Goal: Task Accomplishment & Management: Manage account settings

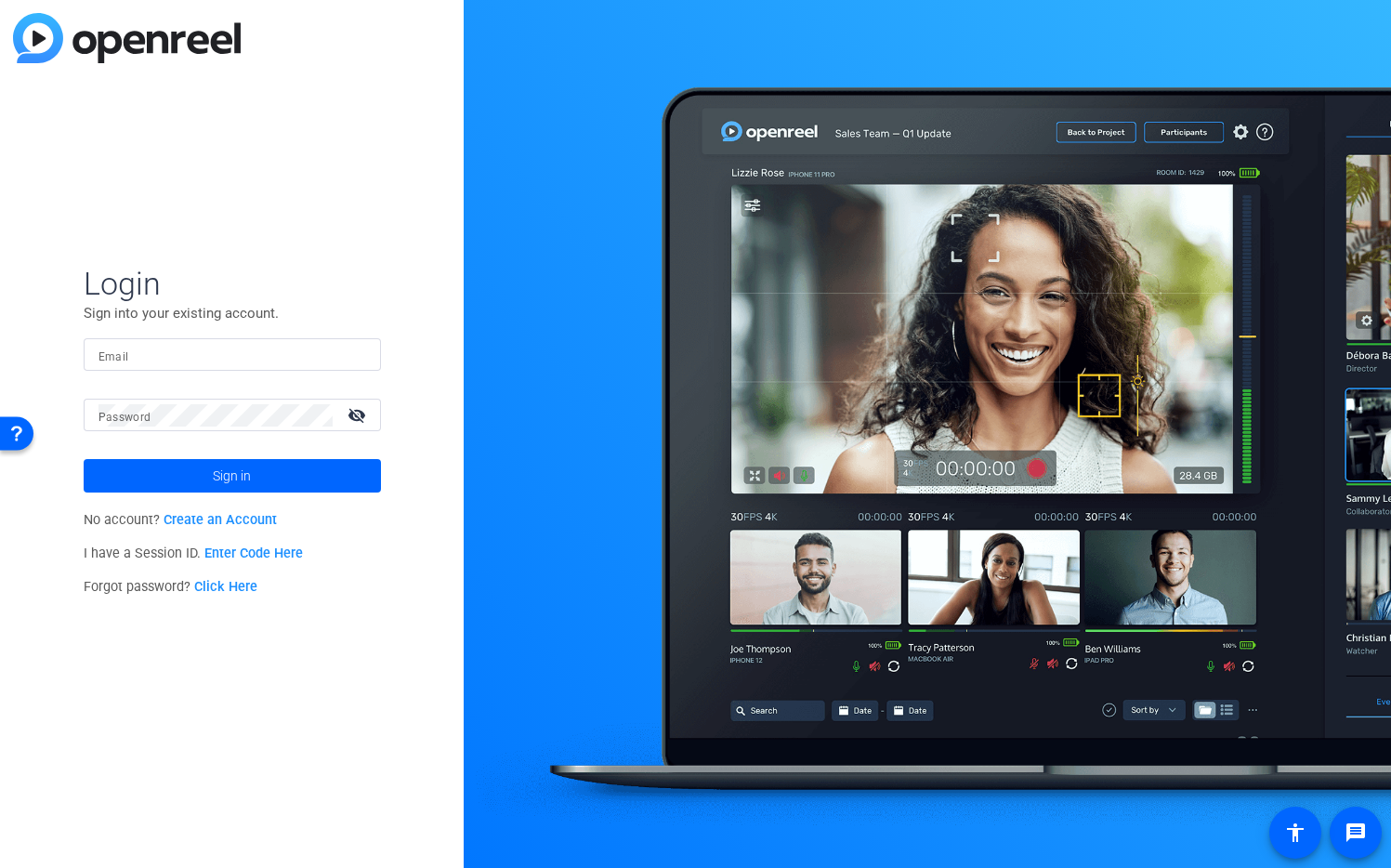
click at [280, 357] on input "Email" at bounding box center [232, 354] width 267 height 23
click at [347, 353] on img at bounding box center [349, 354] width 13 height 23
type input "studiosupport+3@openreel.com"
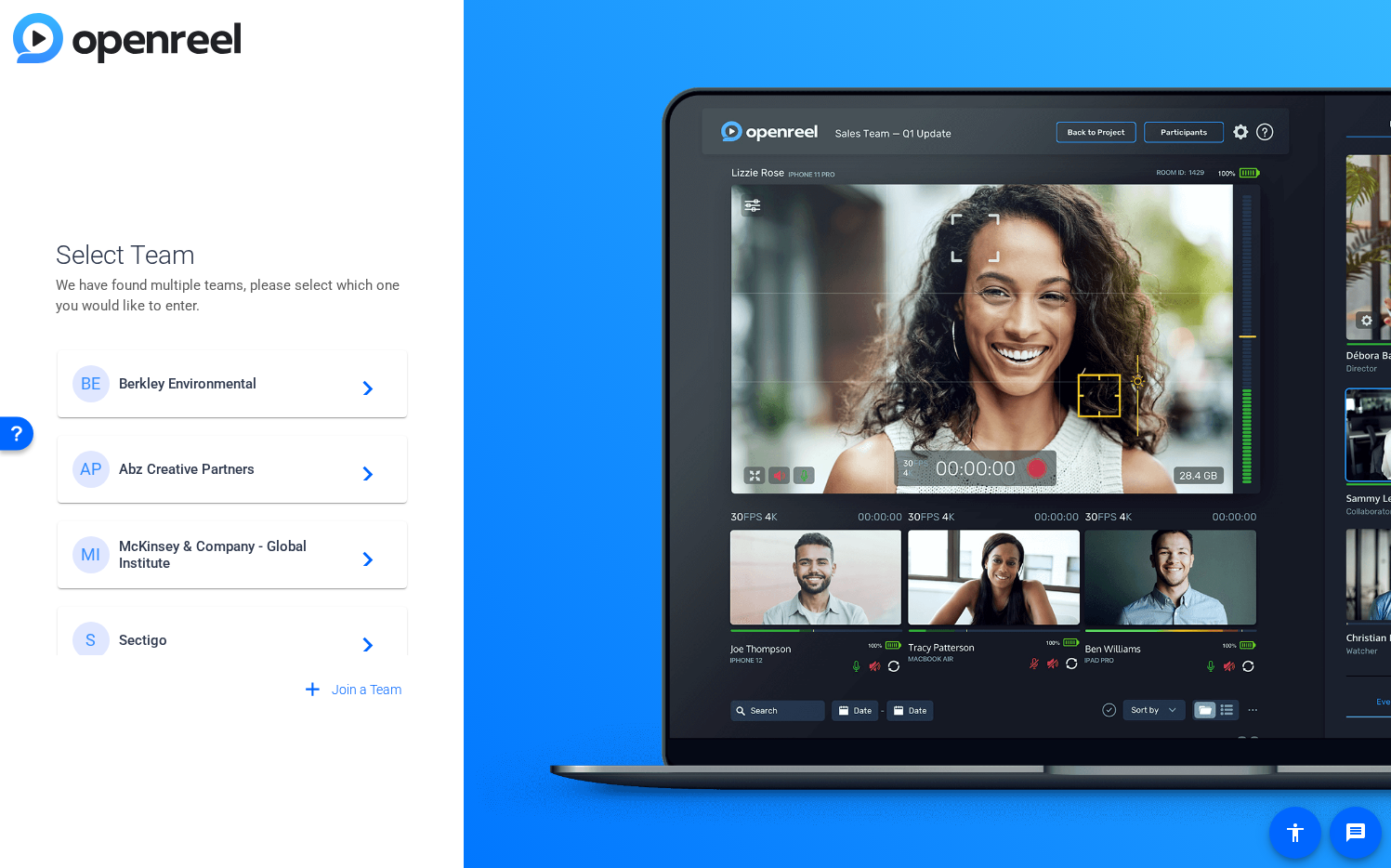
click at [195, 379] on span "Berkley Environmental" at bounding box center [235, 383] width 233 height 17
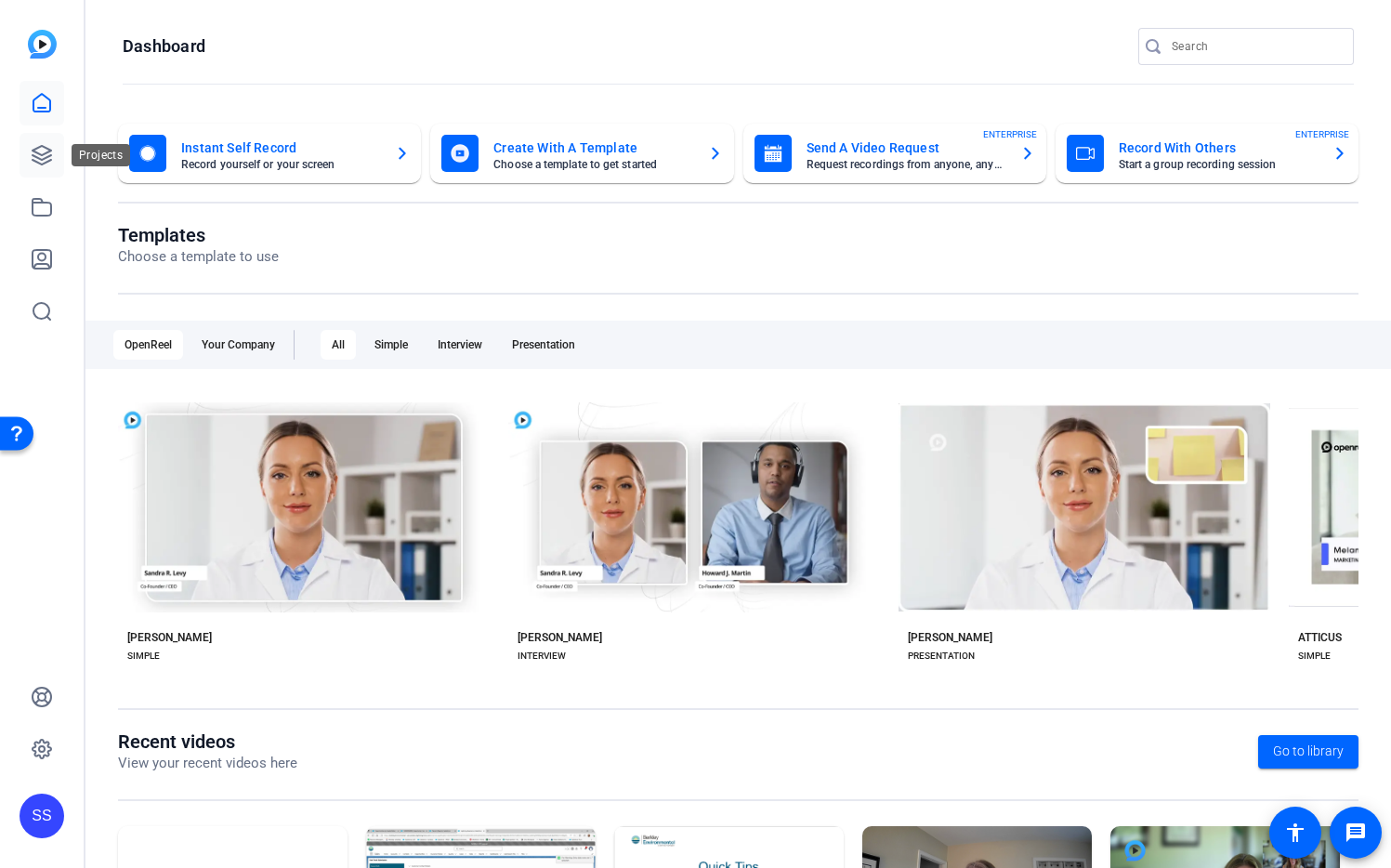
click at [34, 165] on icon at bounding box center [42, 154] width 23 height 23
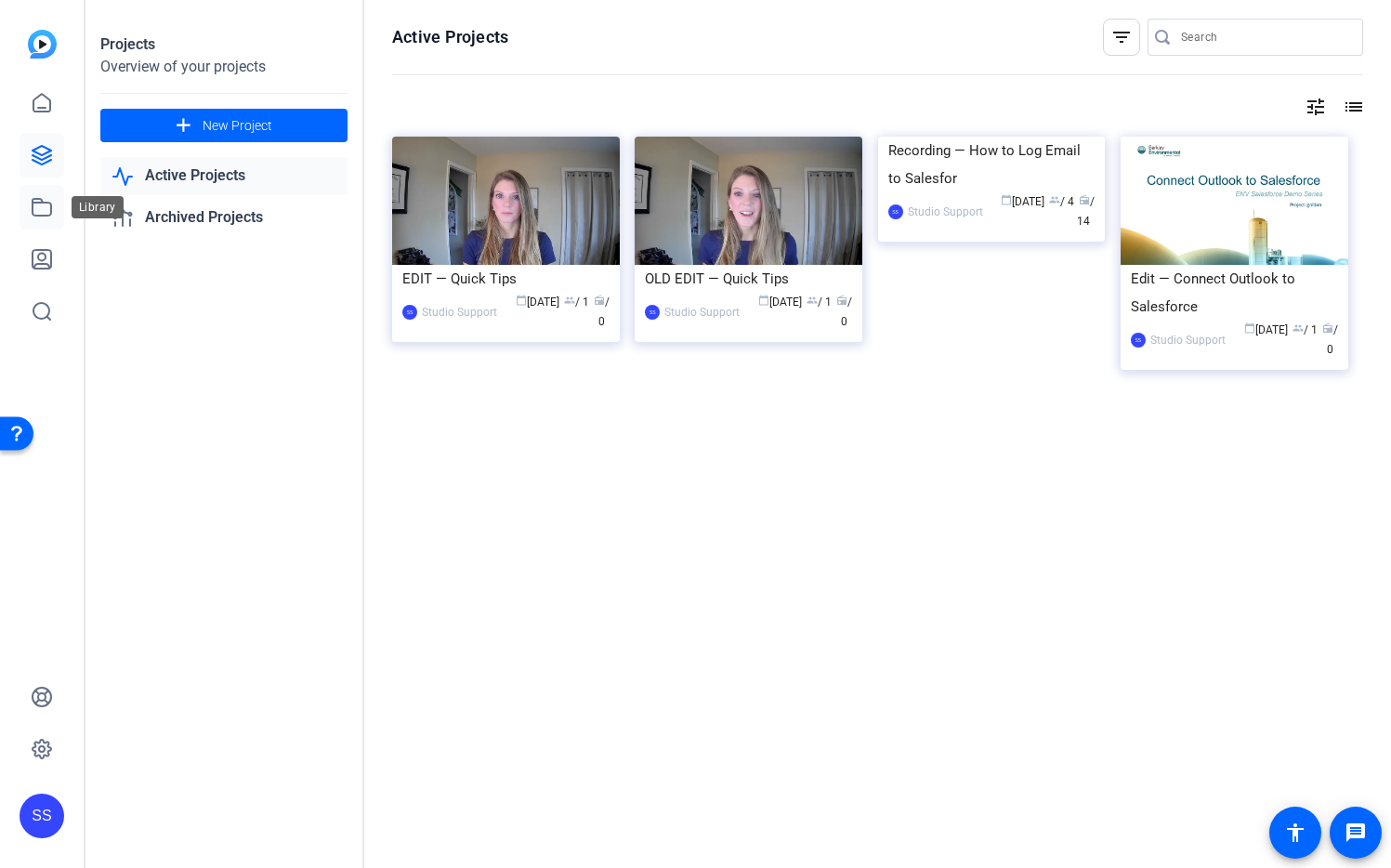
click at [50, 205] on icon at bounding box center [42, 207] width 19 height 17
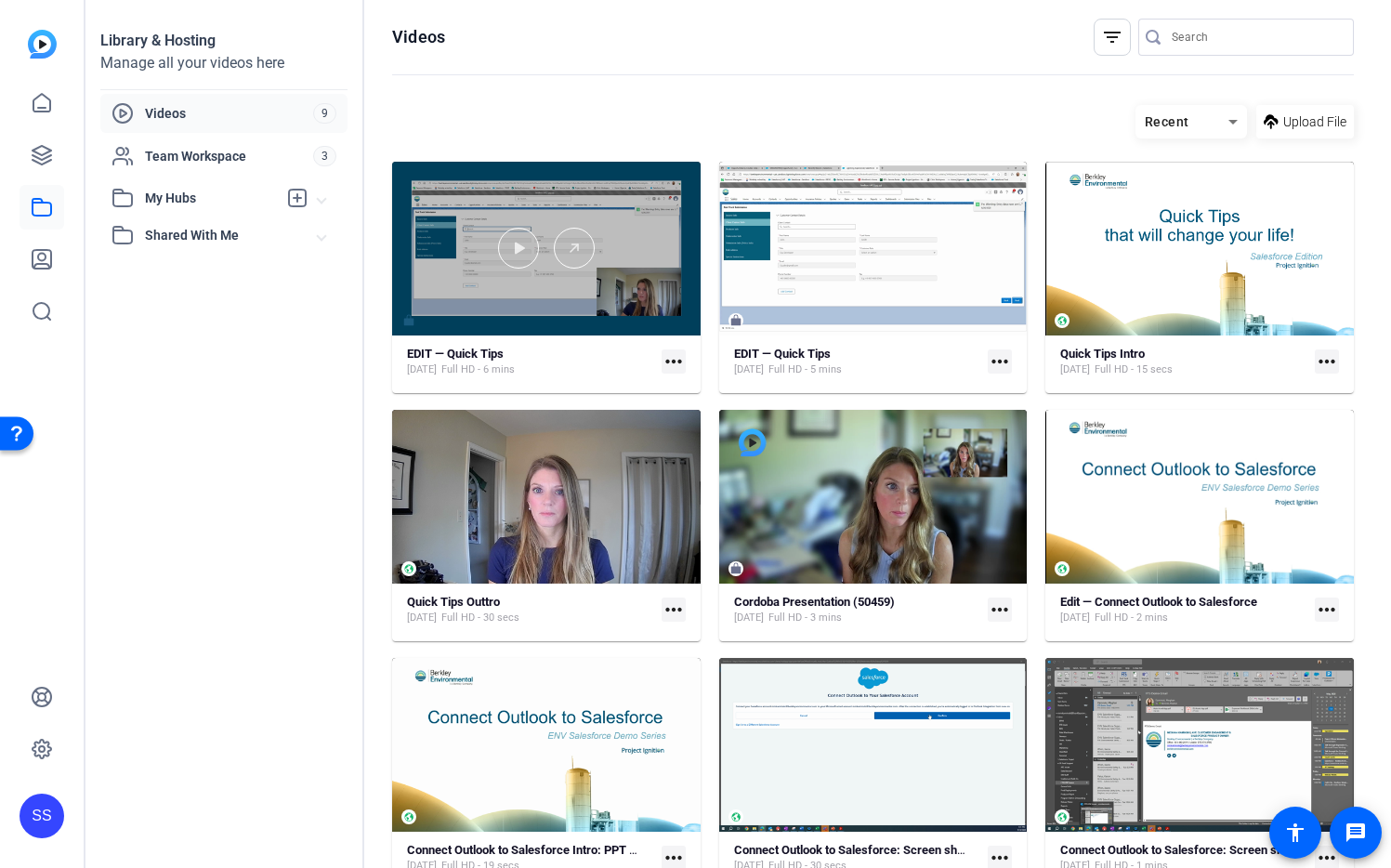
click at [648, 222] on div at bounding box center [546, 248] width 309 height 174
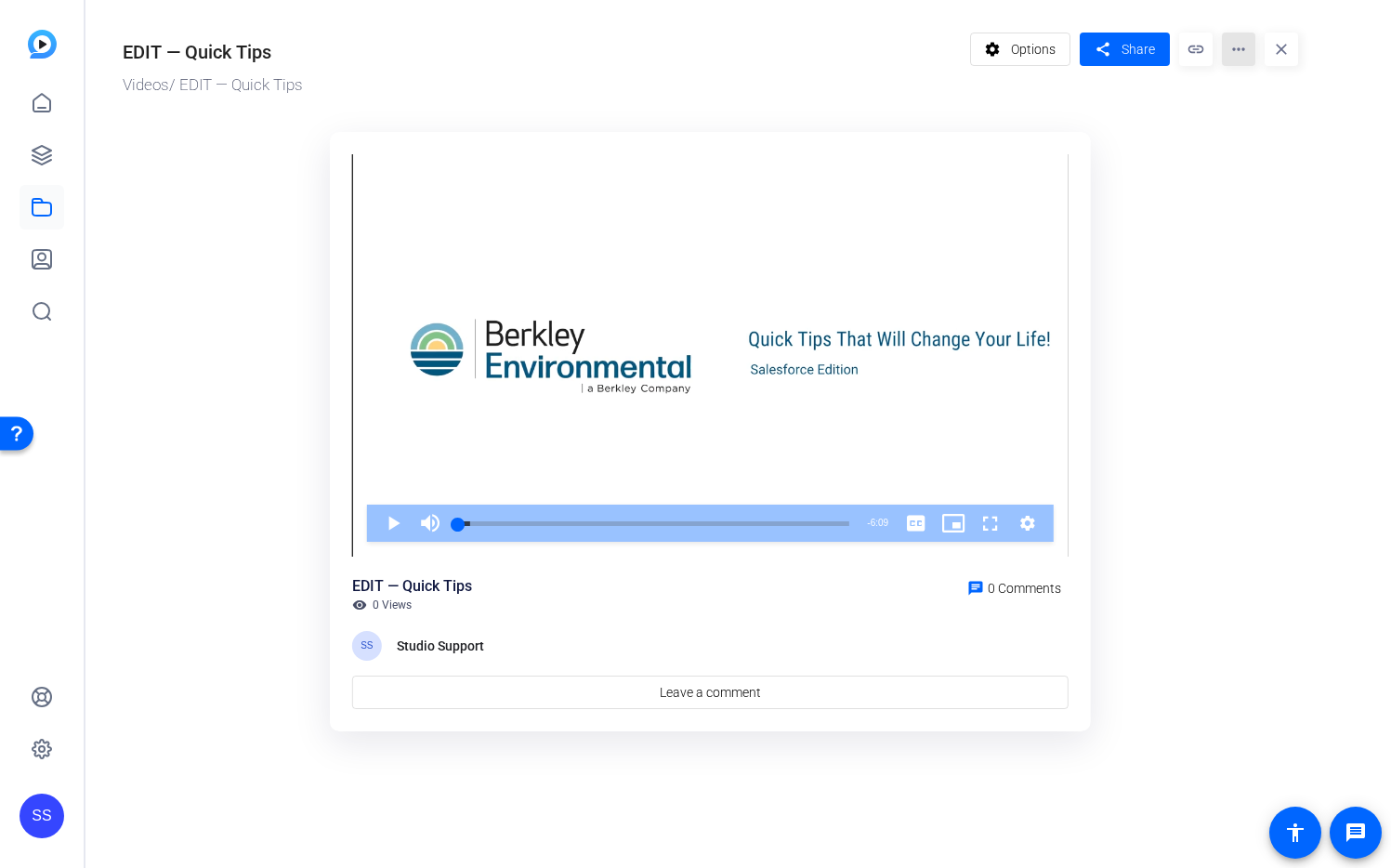
click at [1251, 51] on mat-icon "more_horiz" at bounding box center [1239, 49] width 34 height 34
click at [1268, 199] on span "Extract MP4" at bounding box center [1275, 199] width 77 height 23
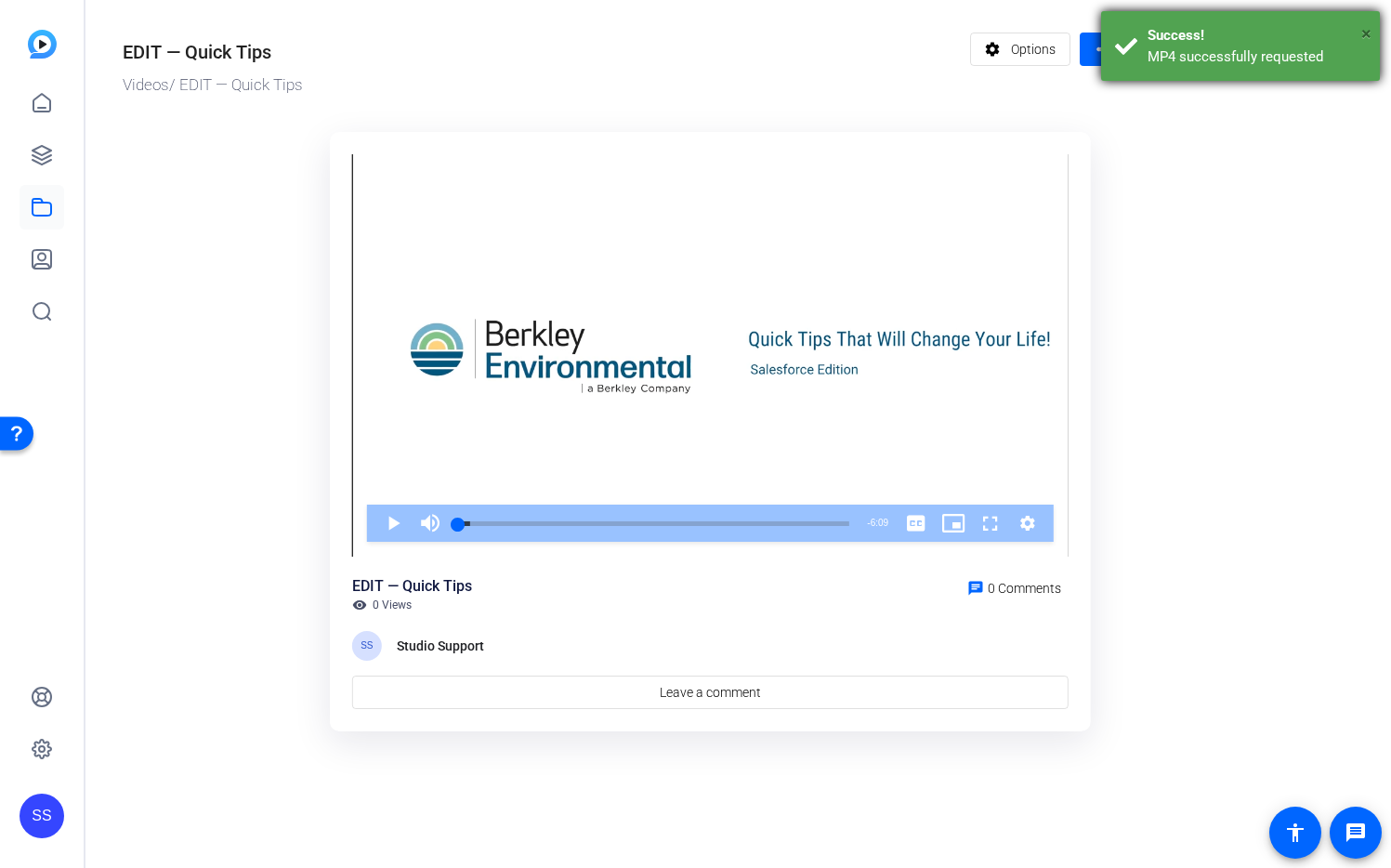
click at [1369, 38] on span "×" at bounding box center [1366, 34] width 10 height 23
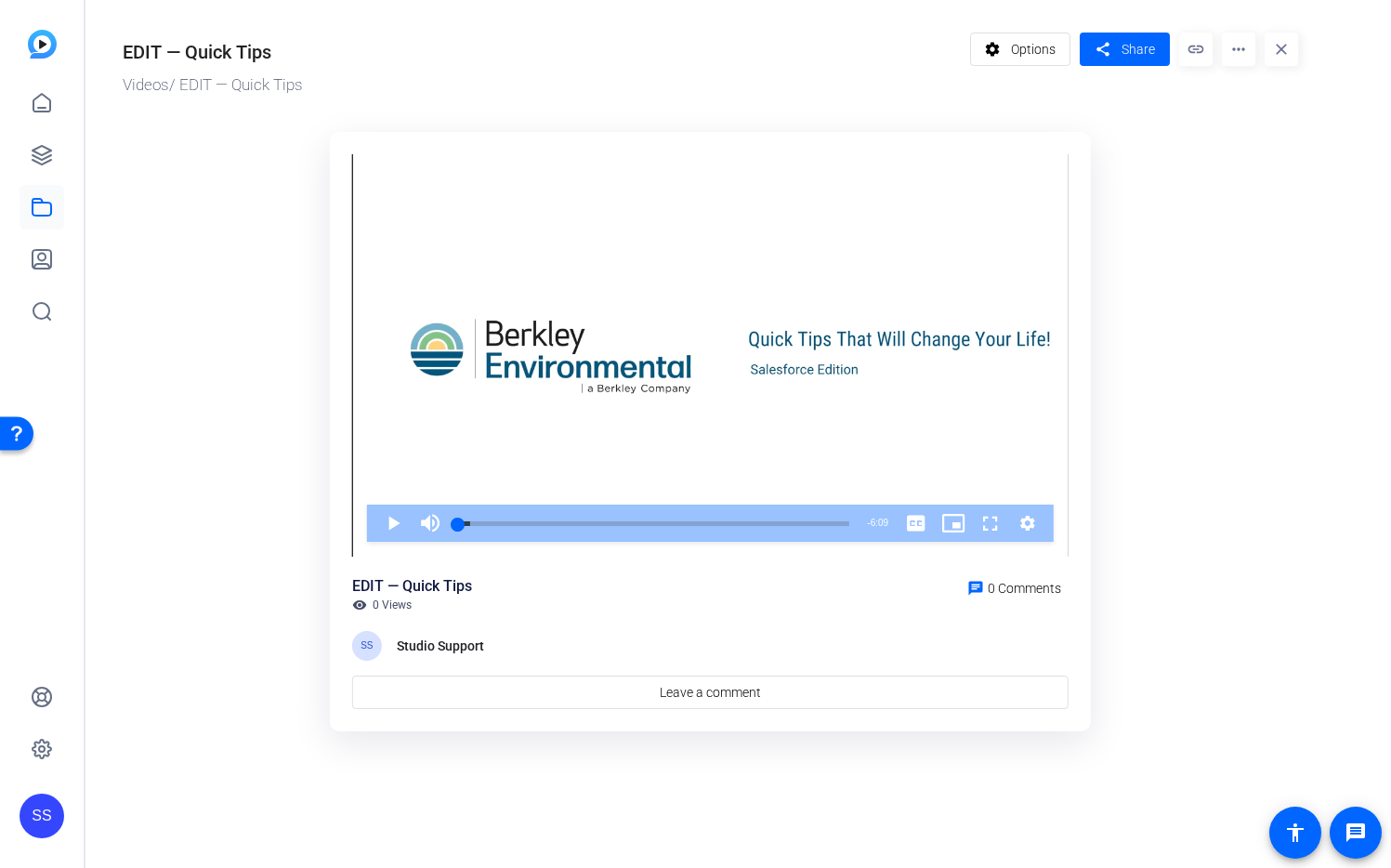
click at [1243, 54] on mat-icon "more_horiz" at bounding box center [1239, 49] width 34 height 34
click at [1243, 54] on div at bounding box center [695, 434] width 1391 height 868
click at [1239, 49] on mat-icon "more_horiz" at bounding box center [1239, 49] width 34 height 34
click at [213, 251] on div at bounding box center [695, 434] width 1391 height 868
click at [1249, 54] on mat-icon "more_horiz" at bounding box center [1239, 49] width 34 height 34
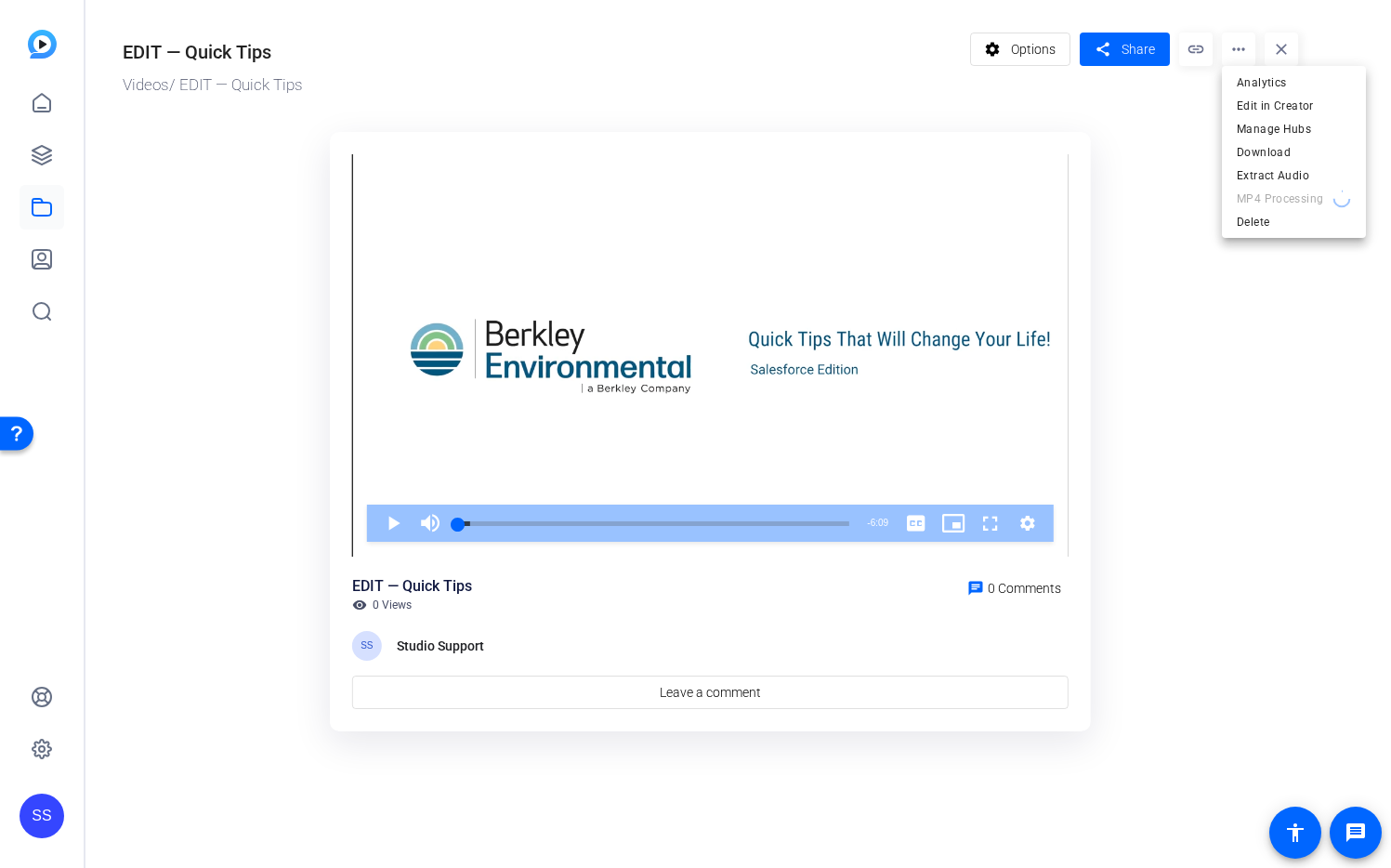
click at [1142, 185] on div at bounding box center [695, 434] width 1391 height 868
click at [1260, 55] on div "settings Options share Share link more_horiz close" at bounding box center [1135, 65] width 329 height 65
click at [1248, 56] on mat-icon "more_horiz" at bounding box center [1239, 49] width 34 height 34
click at [1135, 200] on div at bounding box center [695, 434] width 1391 height 868
click at [1244, 58] on mat-icon "more_horiz" at bounding box center [1239, 49] width 34 height 34
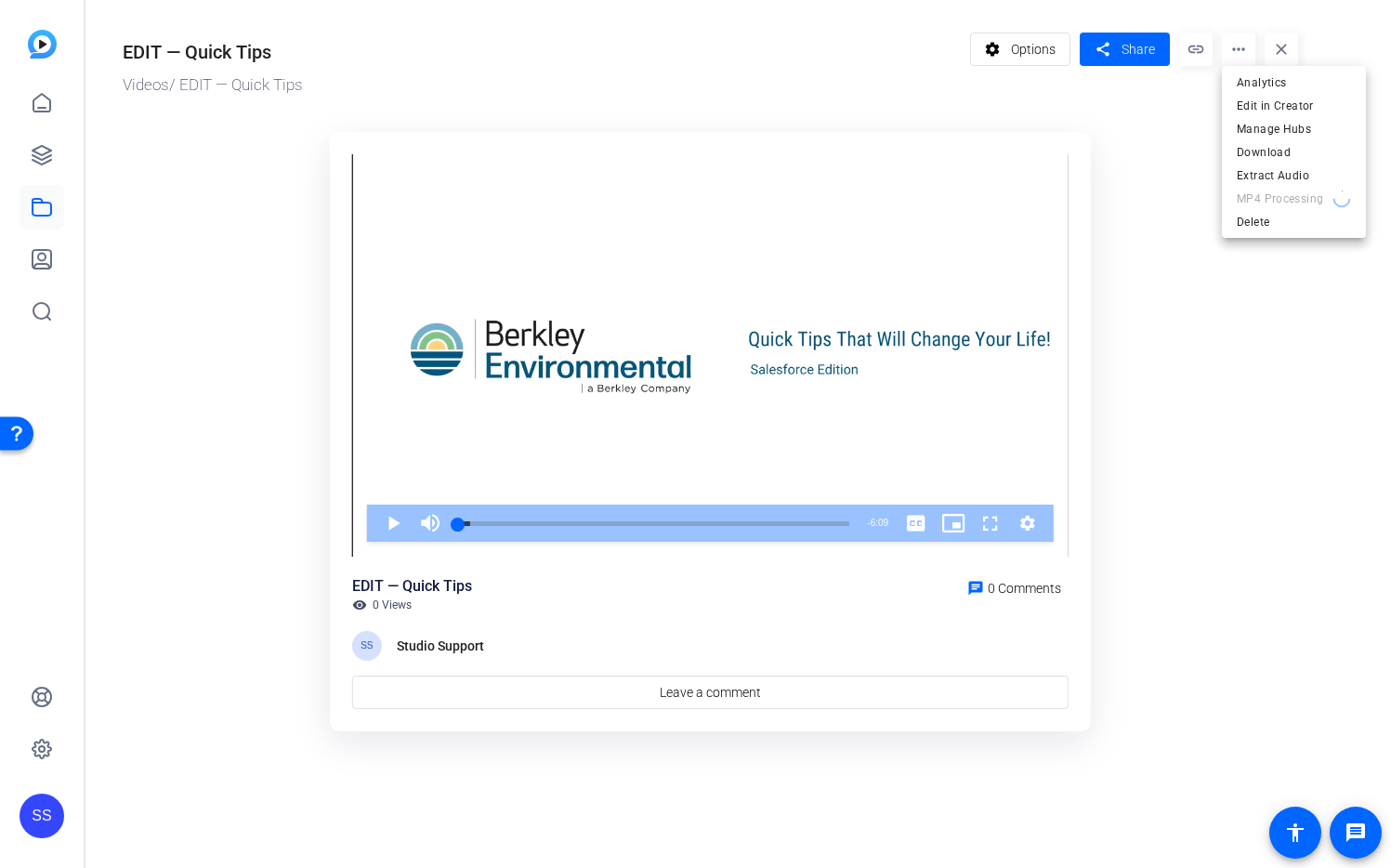
click at [45, 820] on div at bounding box center [695, 434] width 1391 height 868
click at [38, 820] on div "SS" at bounding box center [42, 816] width 45 height 45
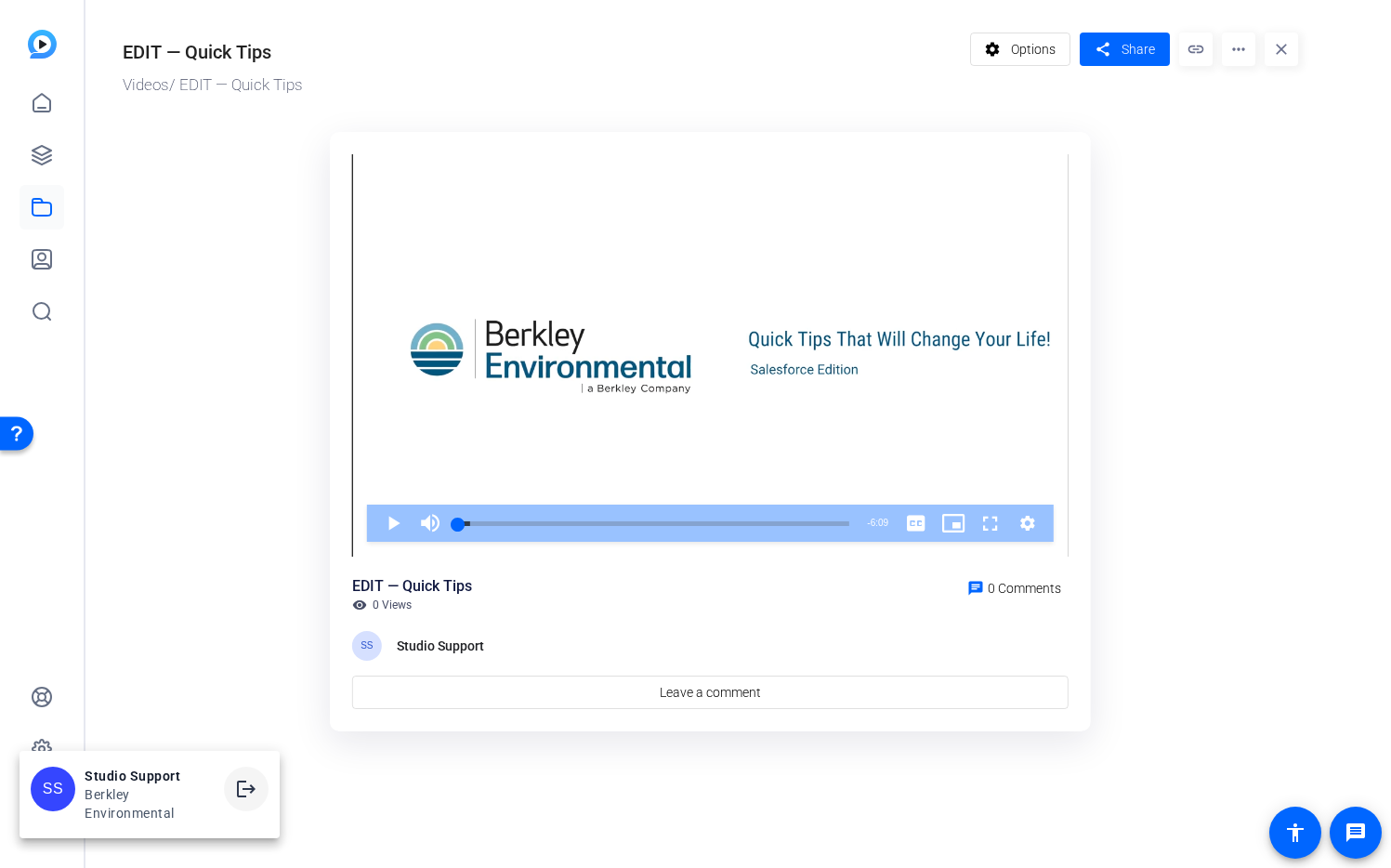
click at [239, 795] on mat-icon "logout" at bounding box center [246, 789] width 23 height 23
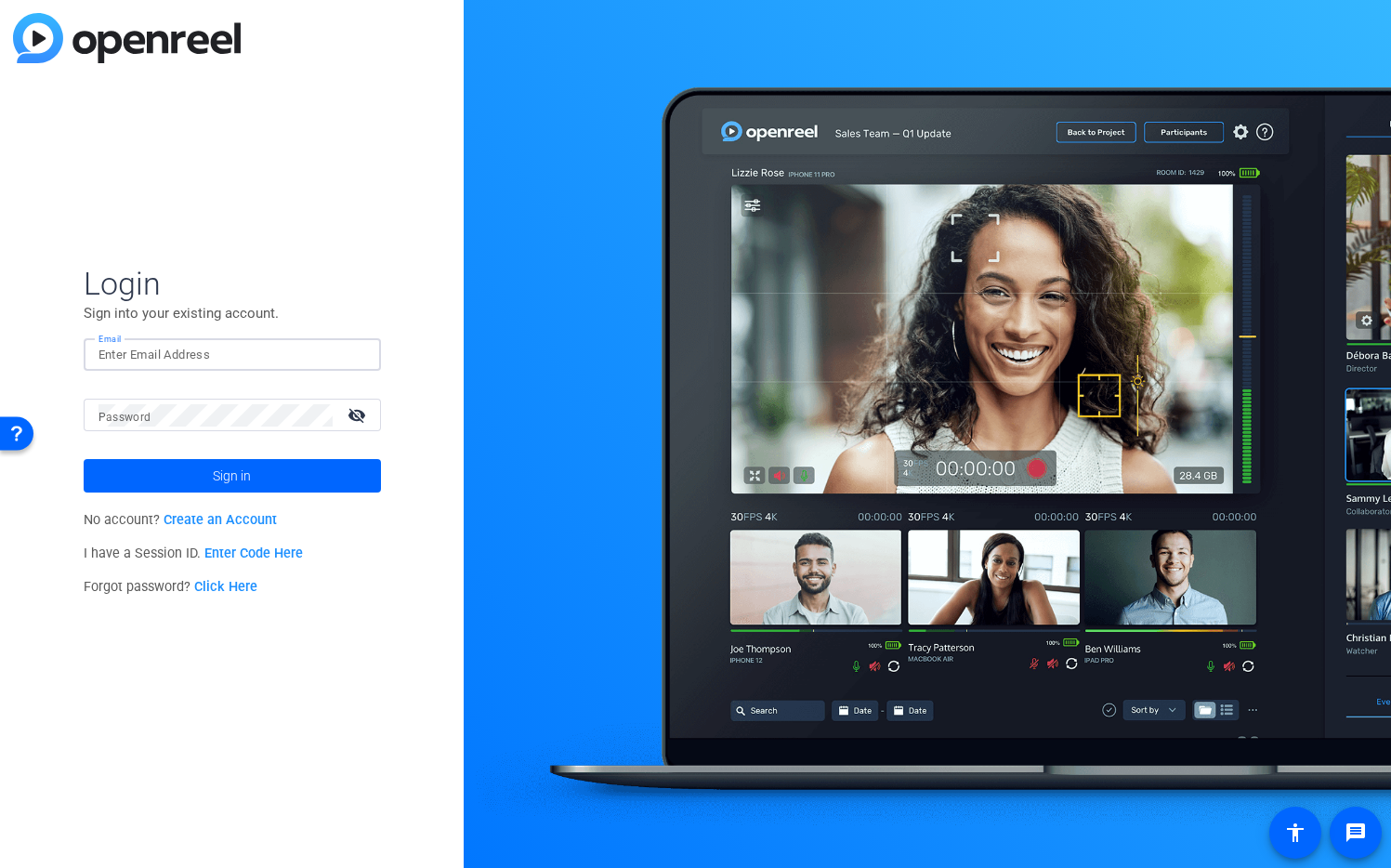
click at [341, 355] on input "Email" at bounding box center [232, 354] width 267 height 23
click at [357, 351] on div at bounding box center [354, 354] width 23 height 23
type input "studiosupport+2@openreel.com"
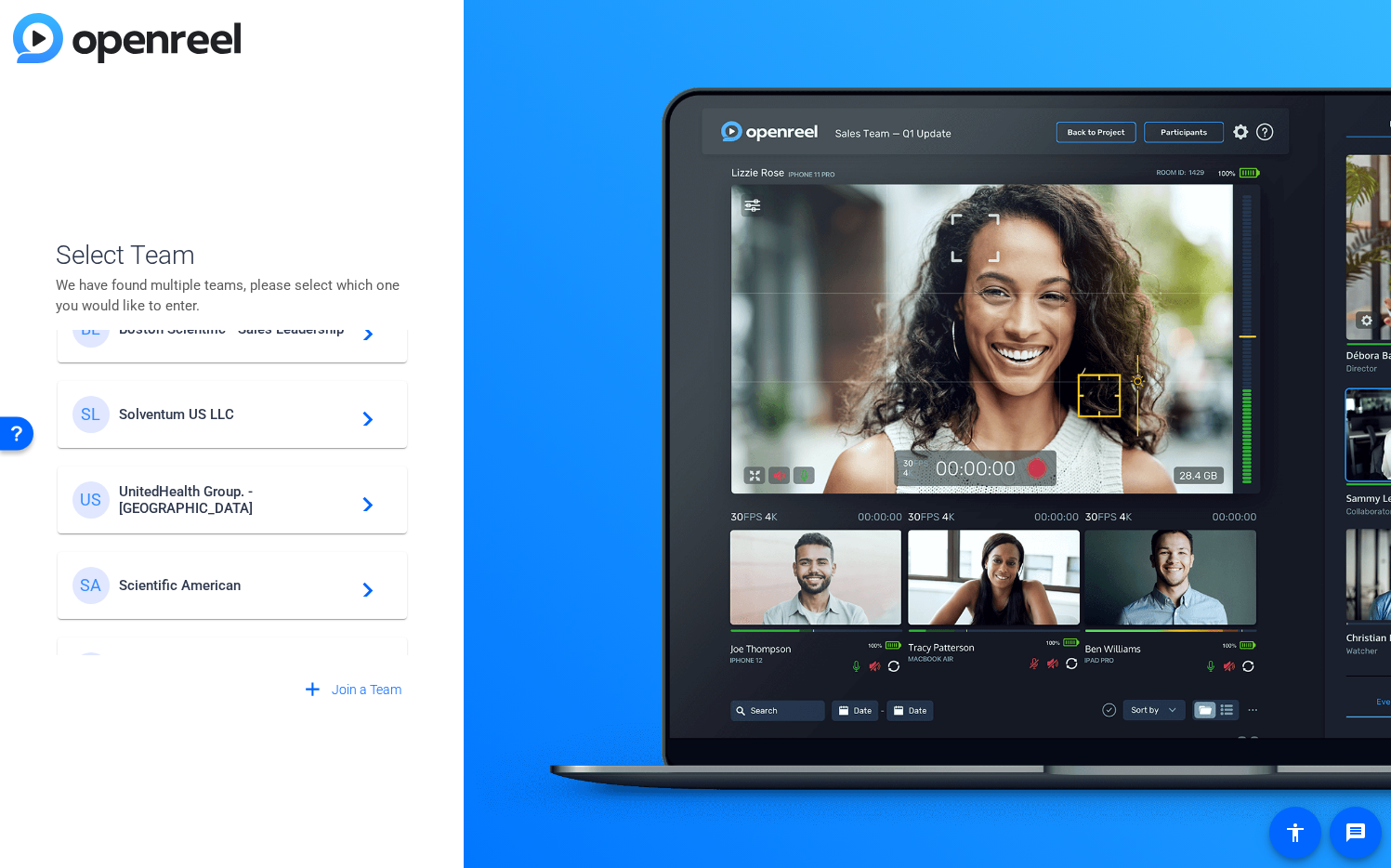
scroll to position [320, 0]
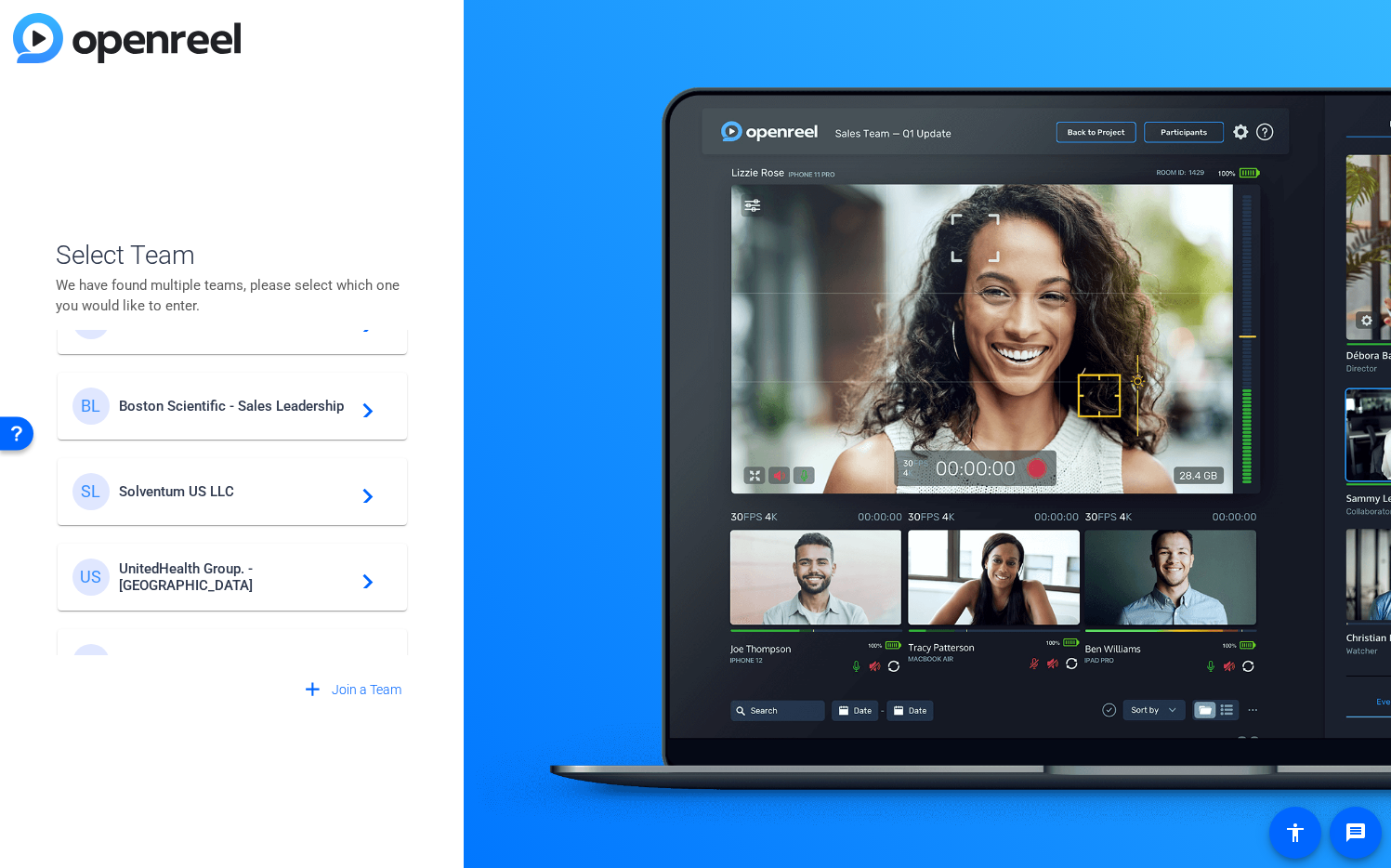
click at [237, 398] on span "Boston Scientific - Sales Leadership" at bounding box center [235, 406] width 233 height 17
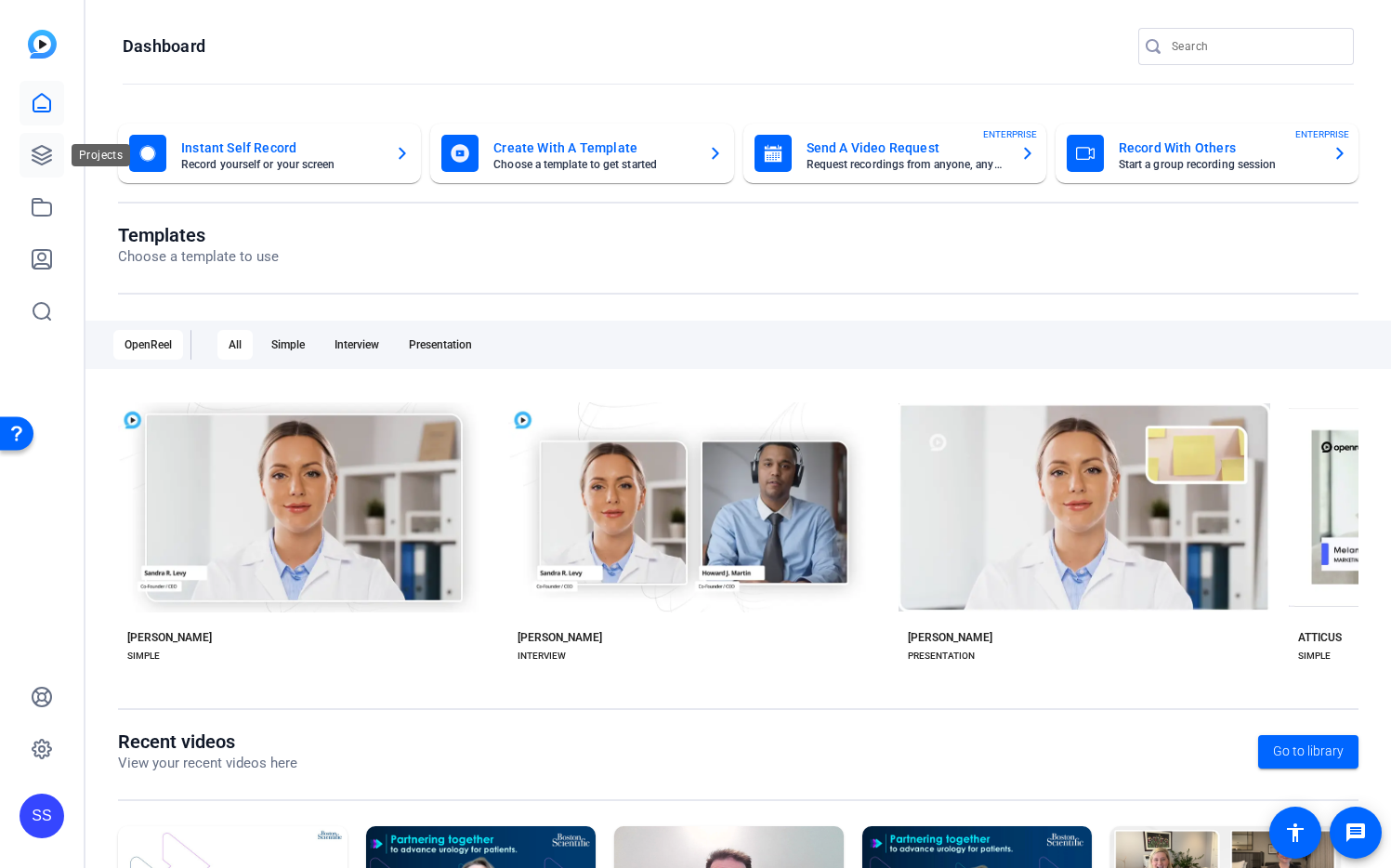
click at [41, 152] on icon at bounding box center [42, 154] width 23 height 23
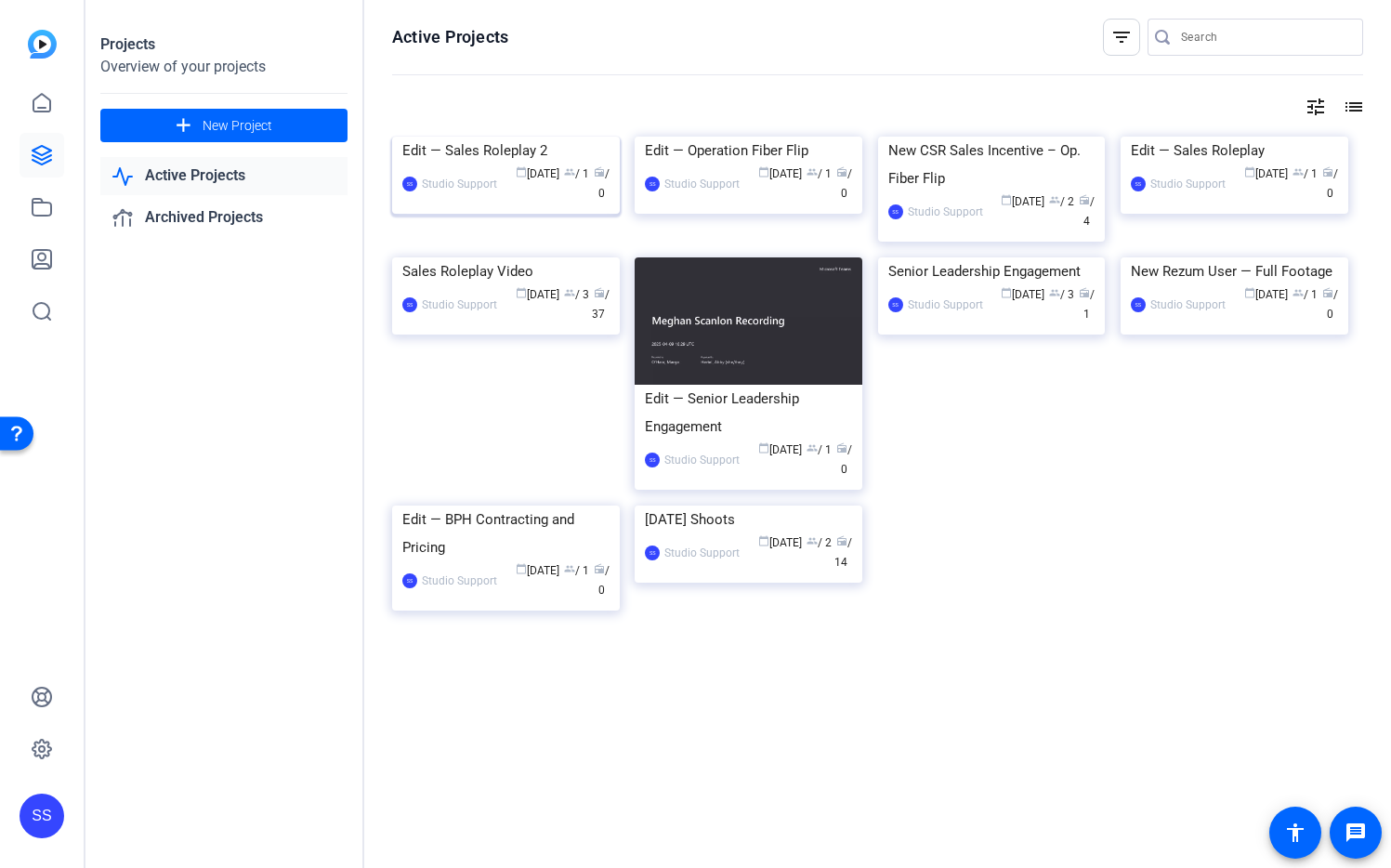
click at [521, 137] on img at bounding box center [506, 137] width 228 height 0
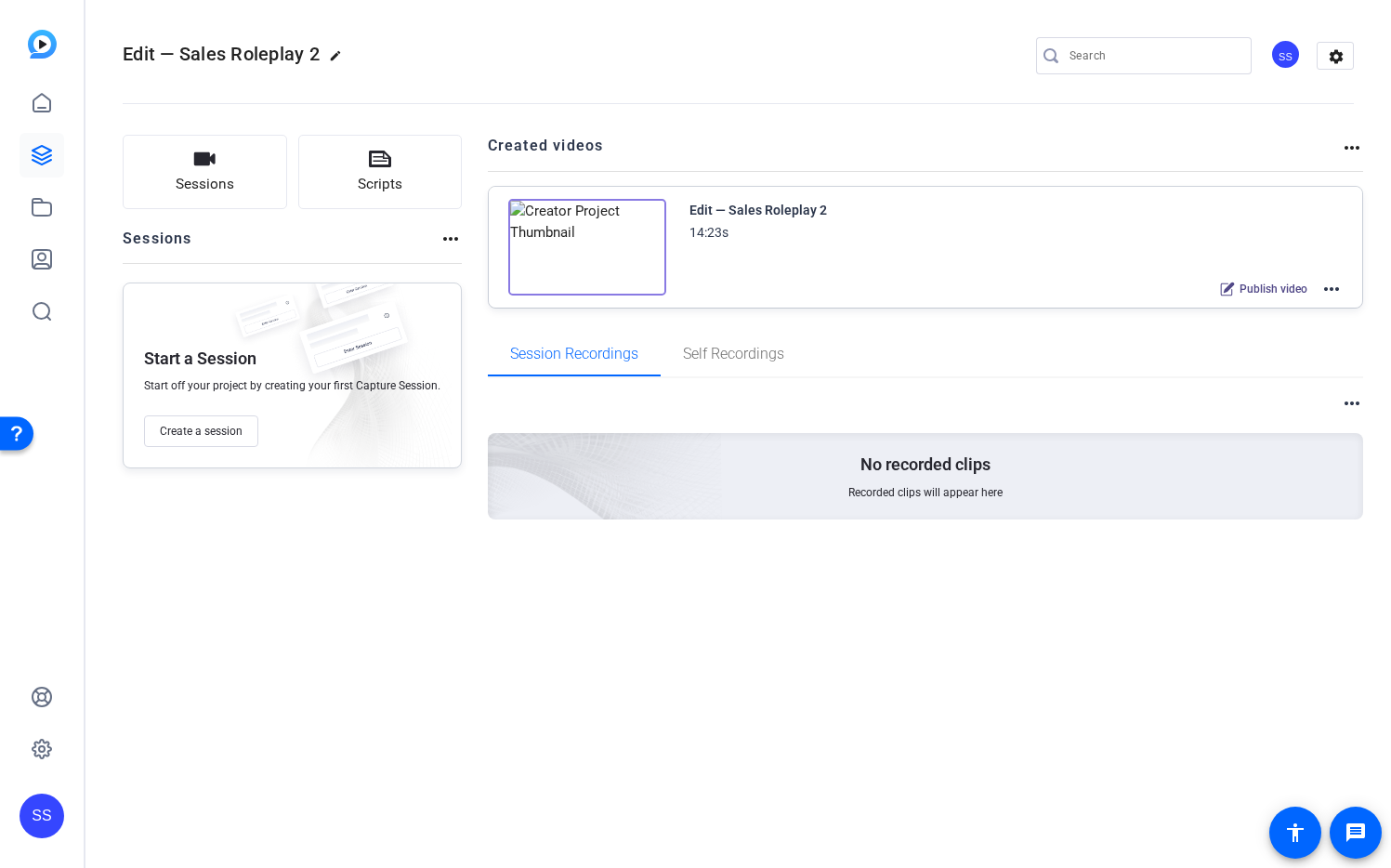
click at [1326, 287] on mat-icon "more_horiz" at bounding box center [1332, 289] width 23 height 23
click at [1316, 303] on span "Edit in Creator" at bounding box center [1263, 311] width 129 height 23
click at [1284, 53] on div "SS" at bounding box center [1285, 53] width 31 height 31
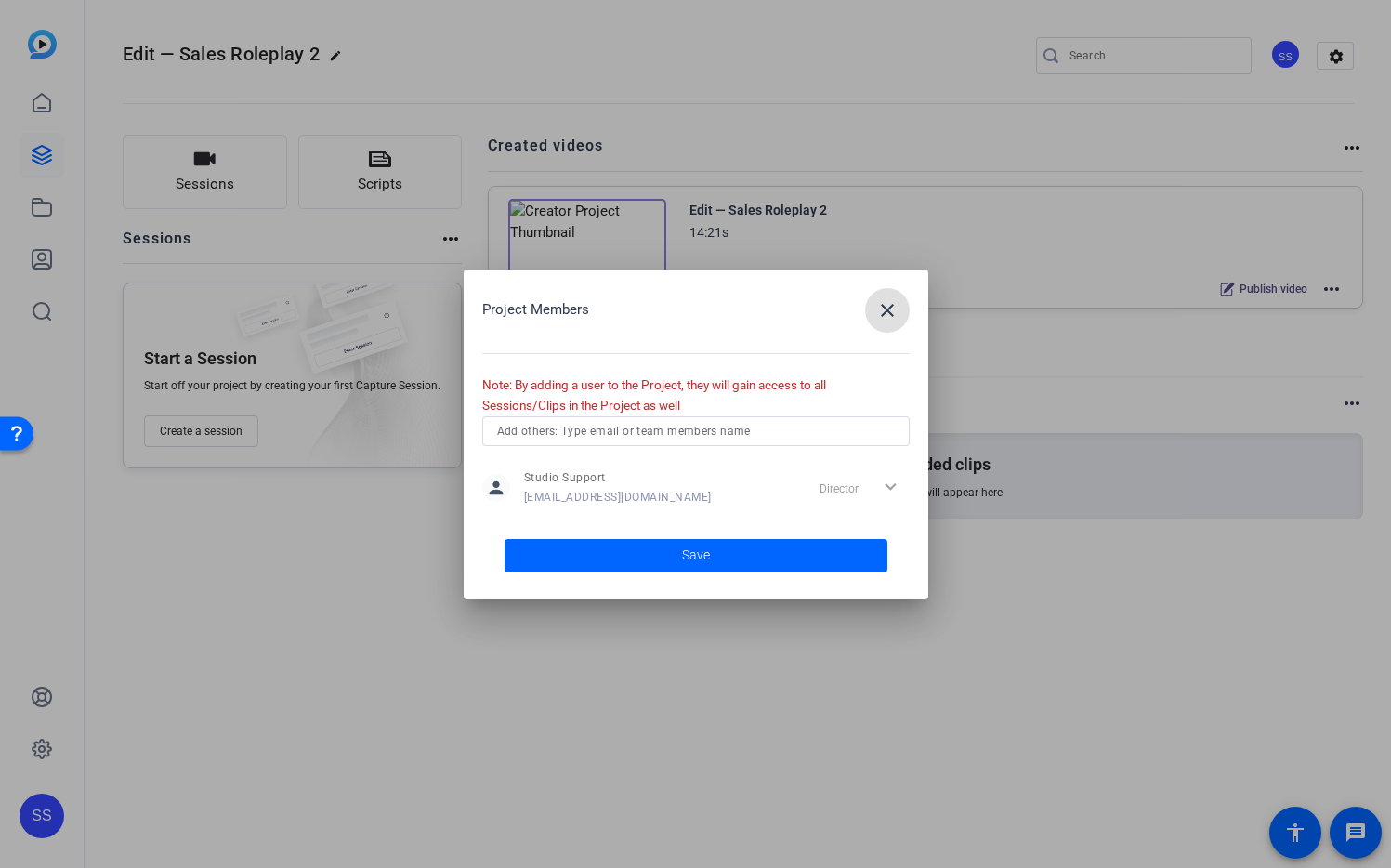
click at [889, 310] on mat-icon "close" at bounding box center [887, 310] width 23 height 23
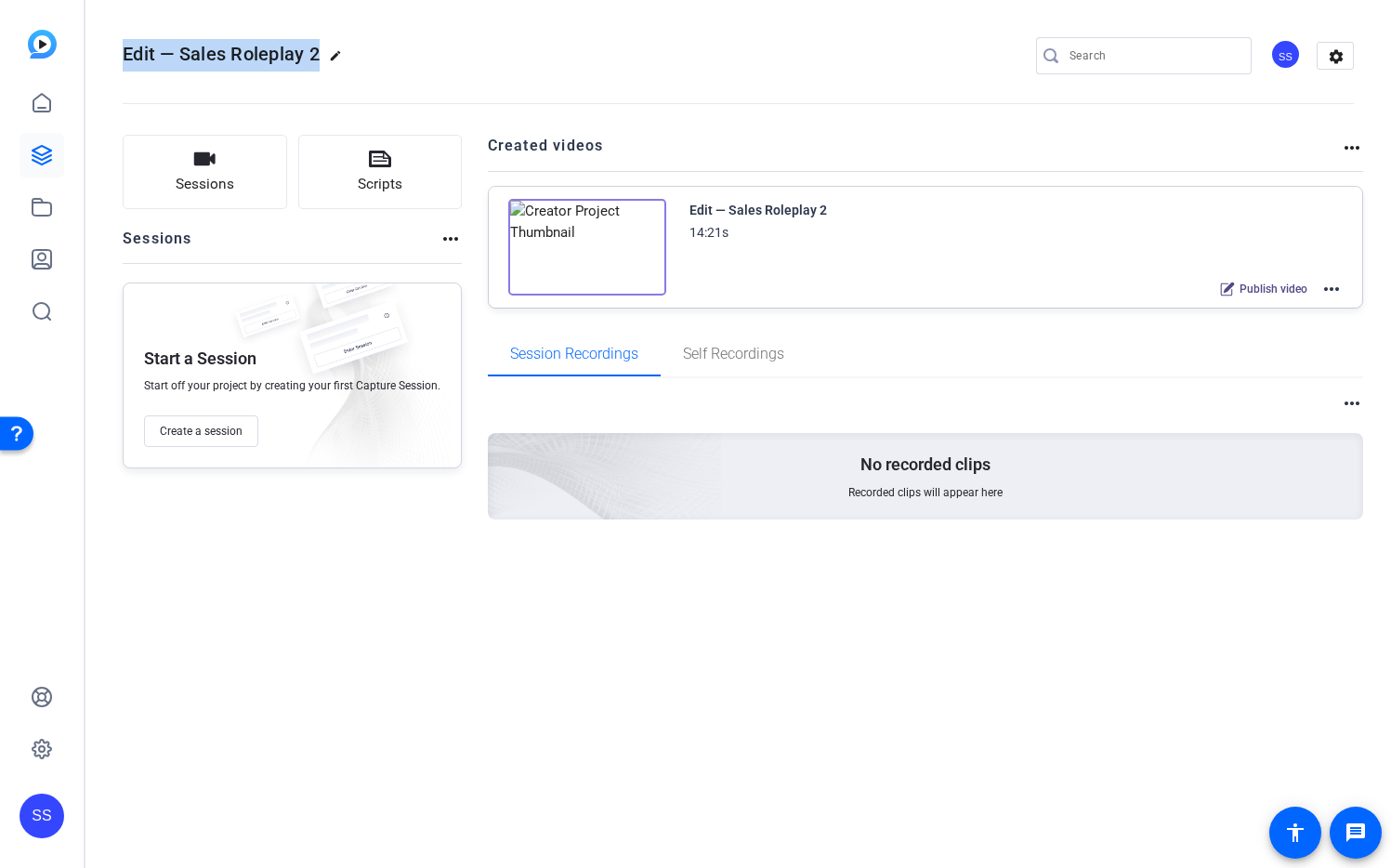
drag, startPoint x: 116, startPoint y: 48, endPoint x: 319, endPoint y: 53, distance: 203.1
click at [319, 53] on mat-toolbar "Edit — Sales Roleplay 2 edit SS settings" at bounding box center [738, 55] width 1306 height 112
copy span "Edit — Sales Roleplay 2"
click at [1288, 55] on div "SS" at bounding box center [1285, 53] width 31 height 31
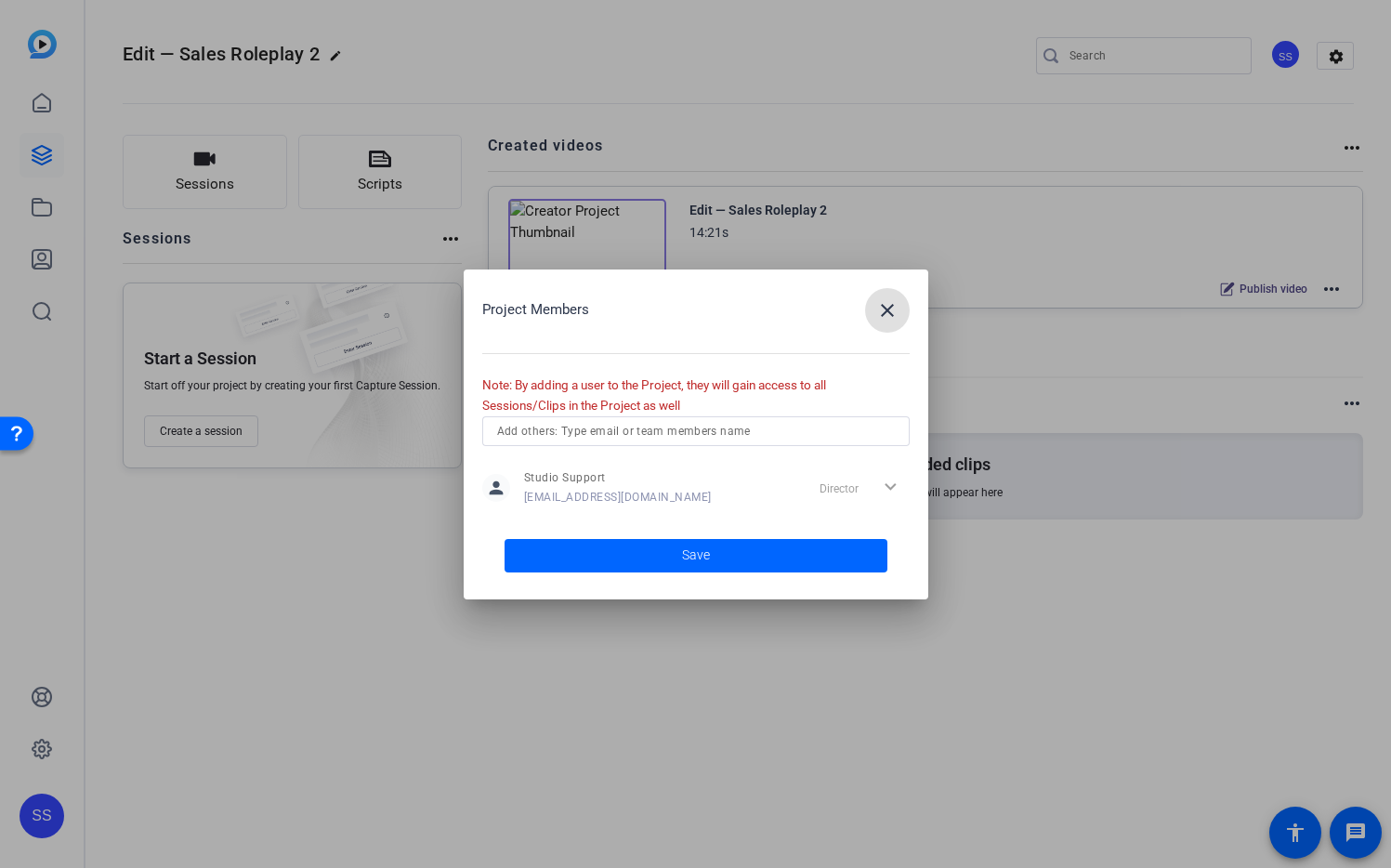
click at [891, 323] on span "button" at bounding box center [887, 310] width 45 height 45
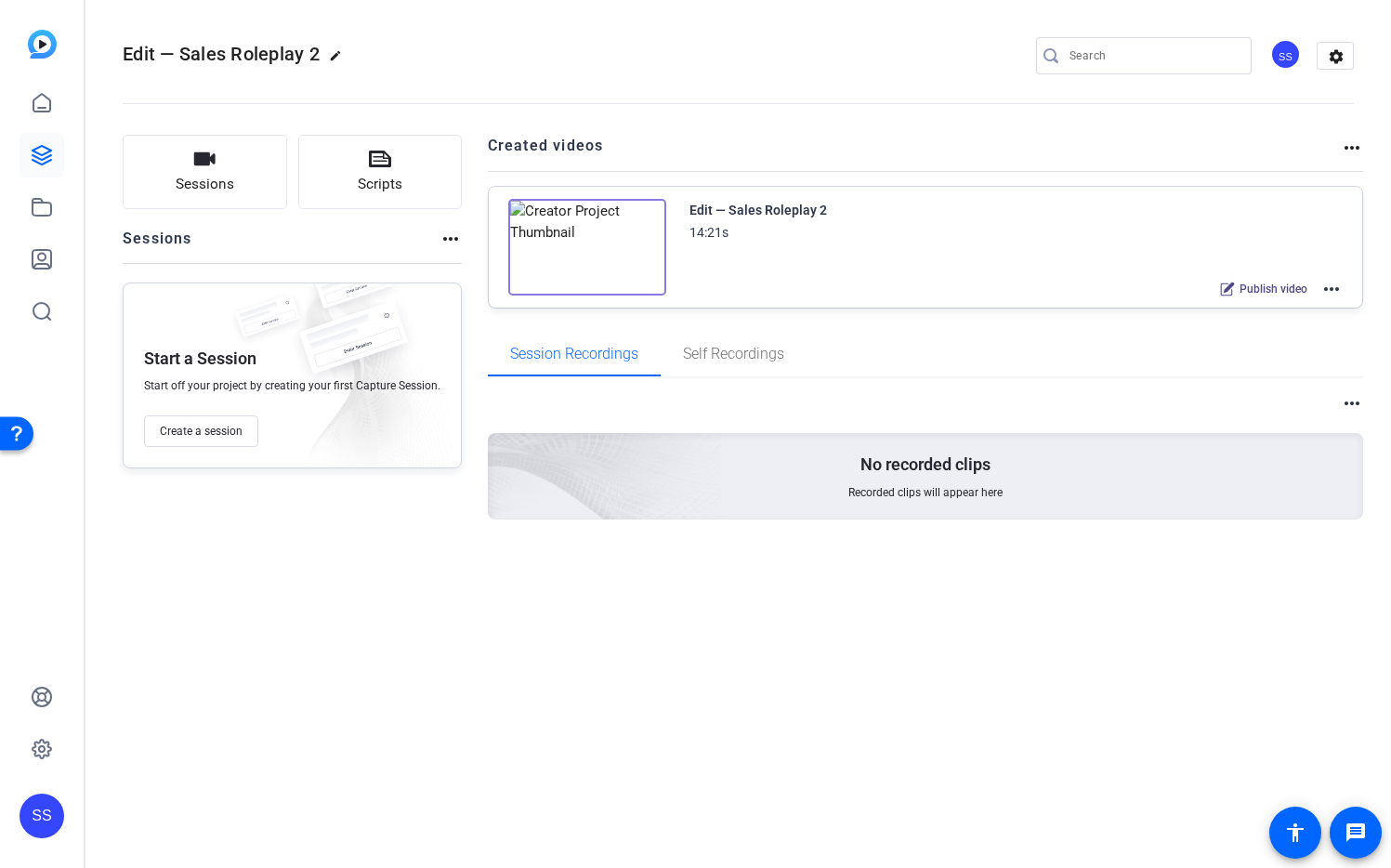
click at [49, 816] on div "SS" at bounding box center [42, 816] width 45 height 45
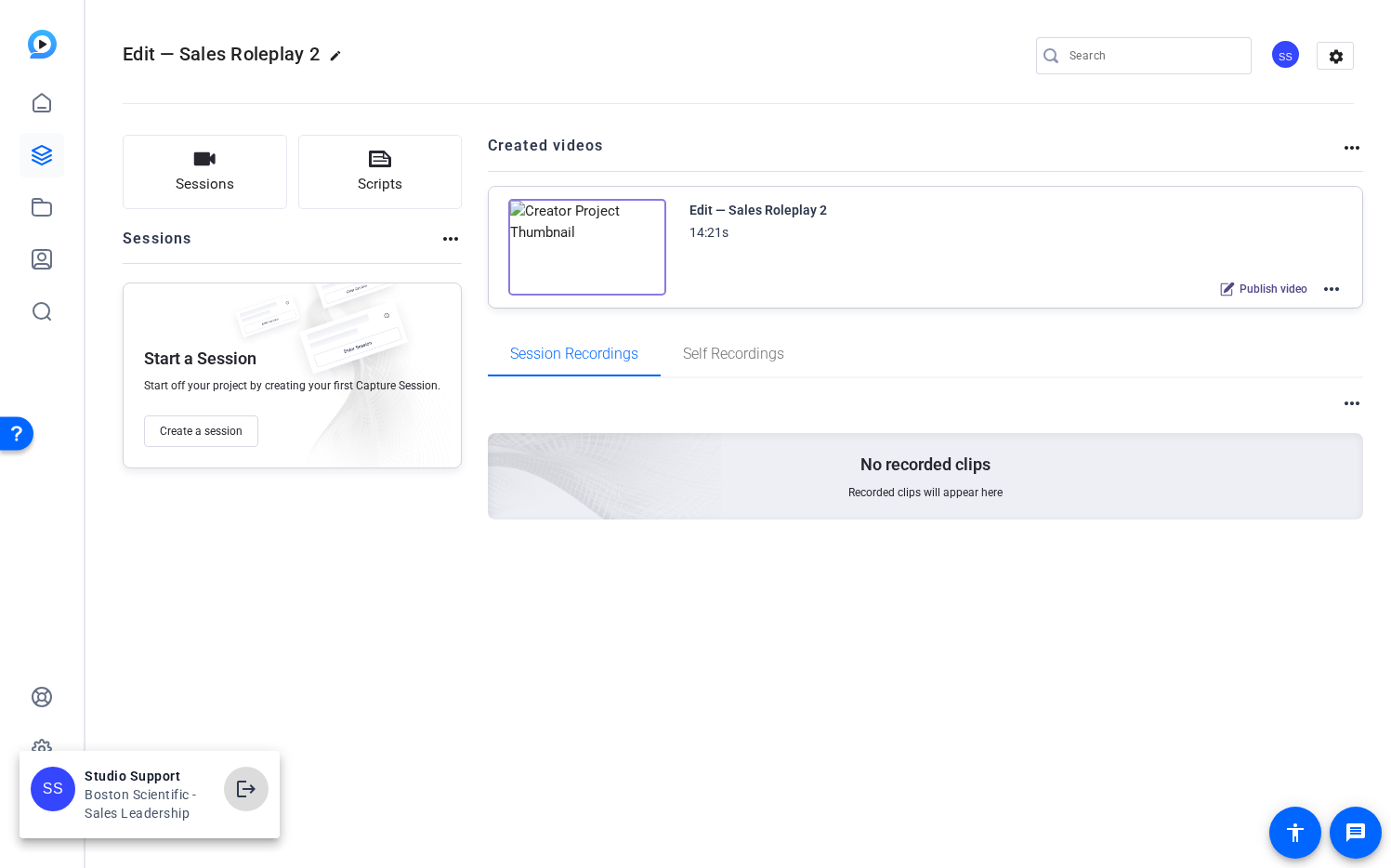
click at [0, 0] on mat-icon "logout" at bounding box center [0, 0] width 0 height 0
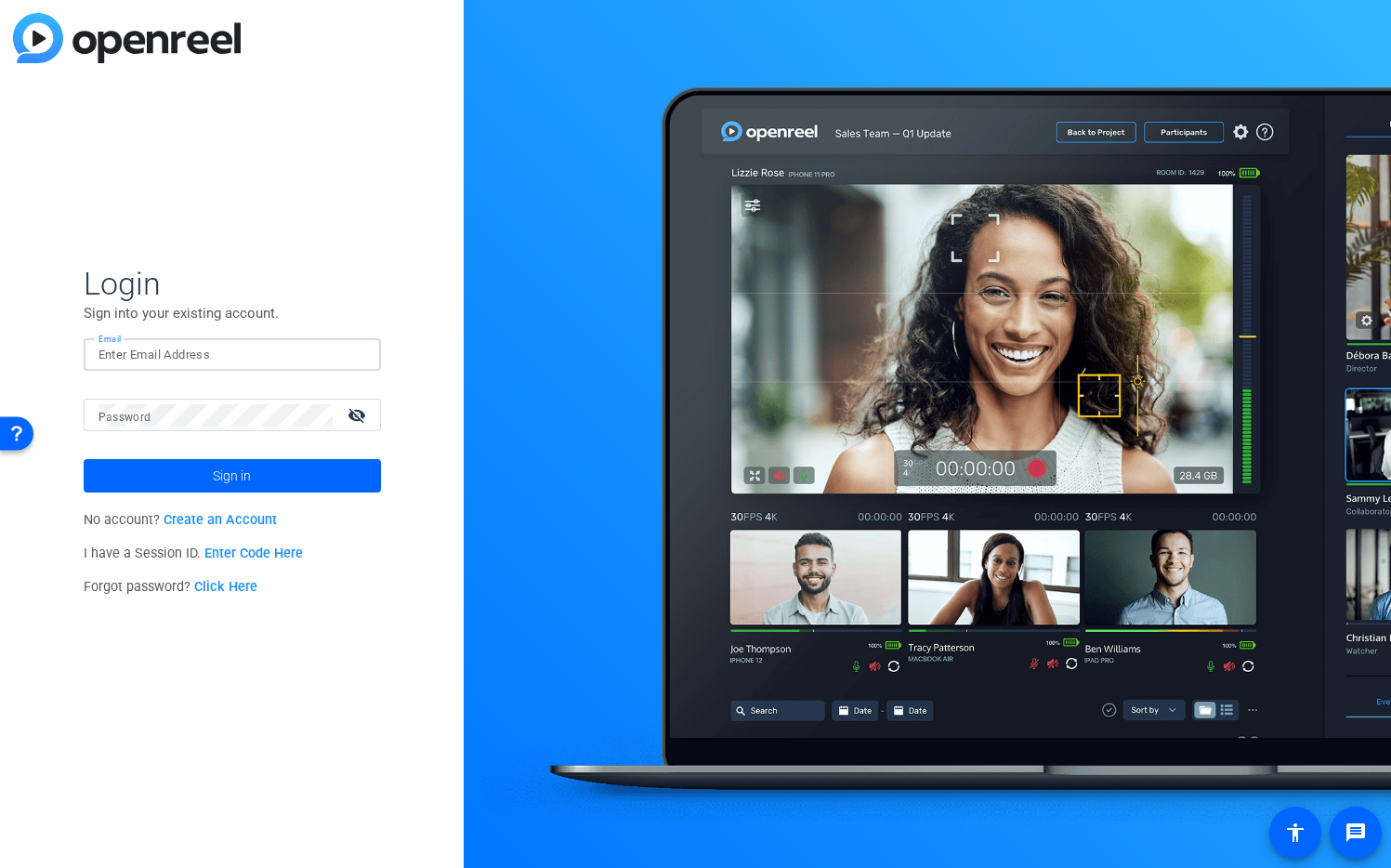
click at [318, 361] on input "Email" at bounding box center [232, 354] width 267 height 23
click at [352, 359] on img at bounding box center [349, 354] width 13 height 23
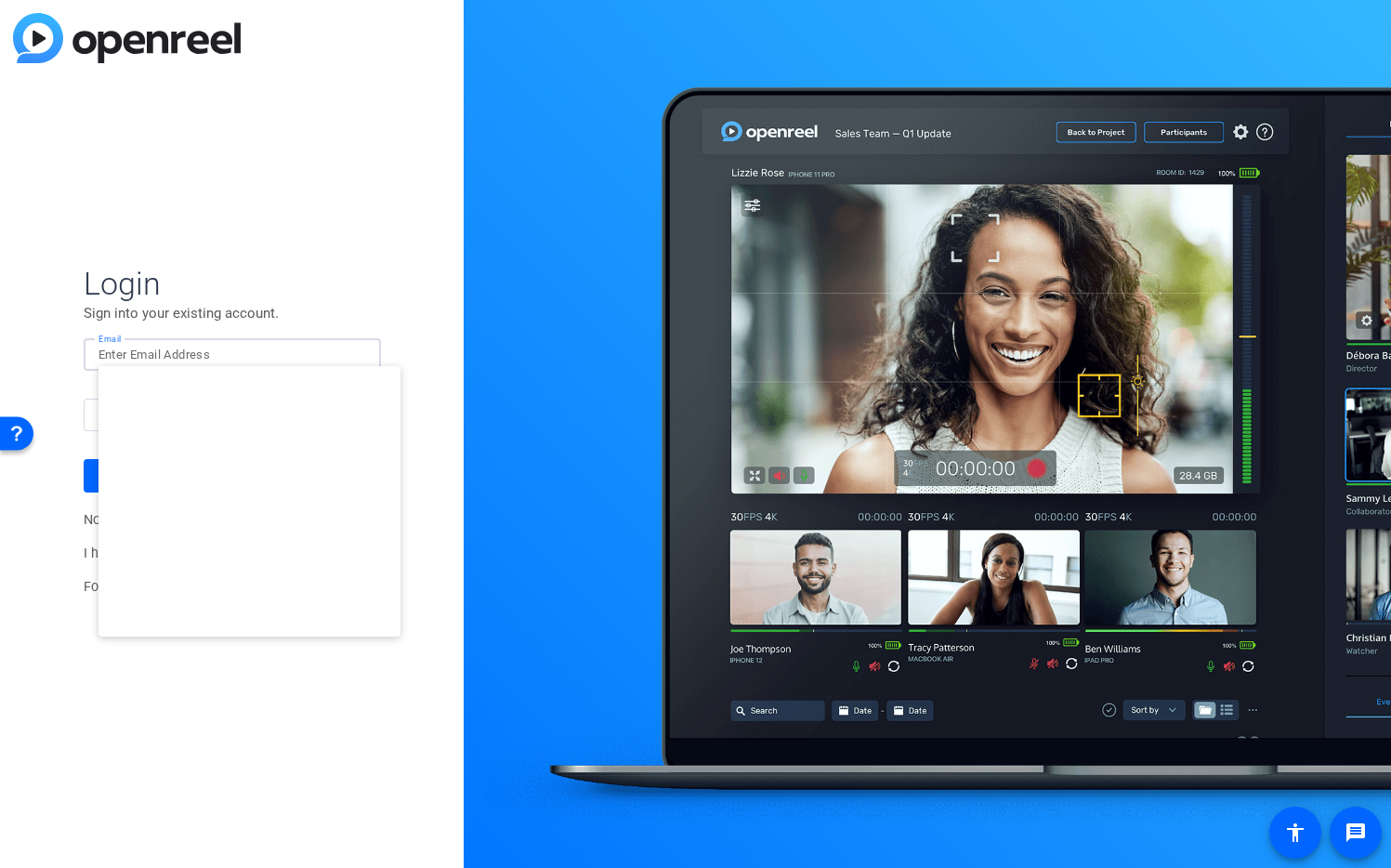
type input "[EMAIL_ADDRESS][DOMAIN_NAME]"
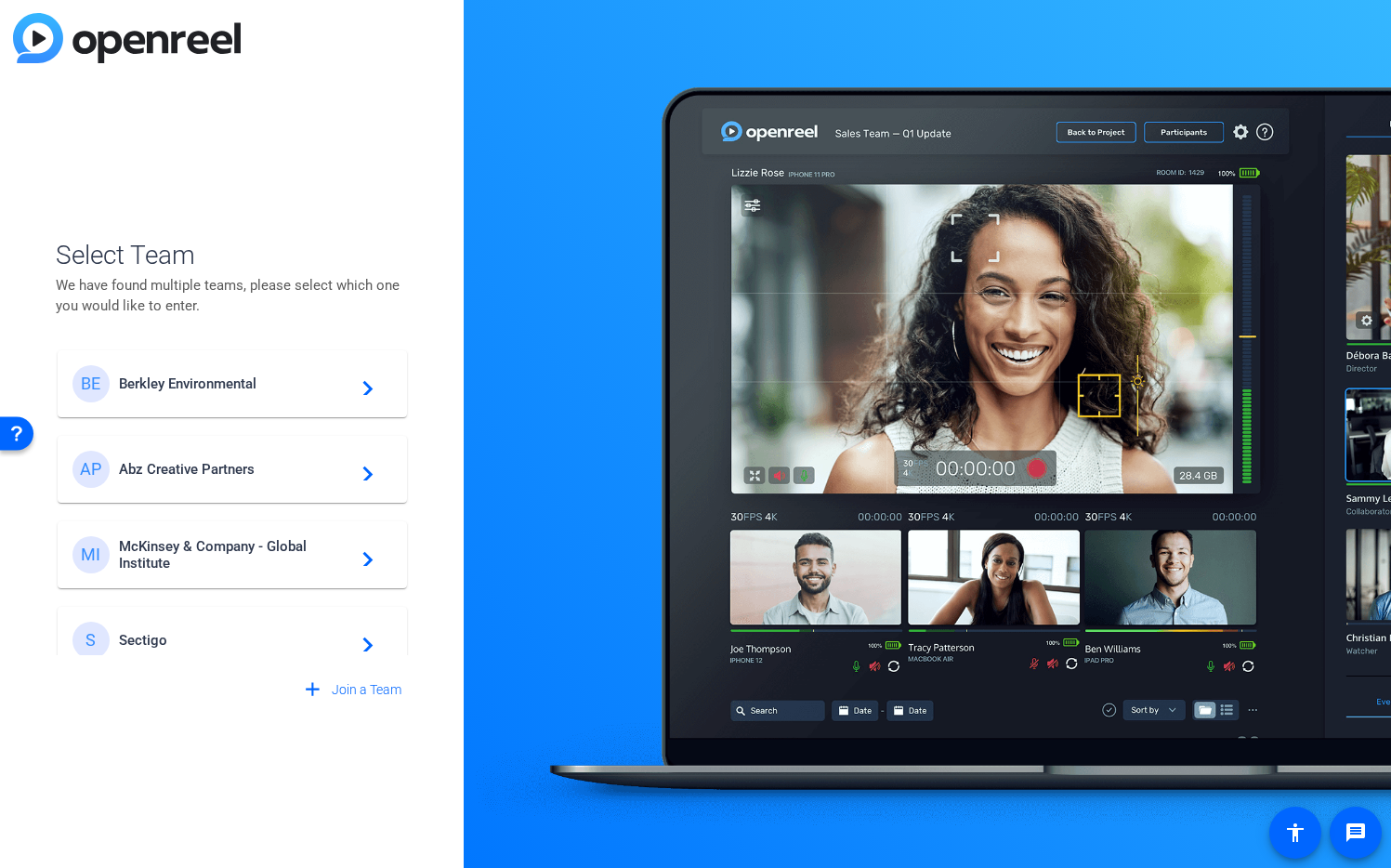
click at [248, 565] on span "McKinsey & Company - Global Institute" at bounding box center [235, 554] width 233 height 34
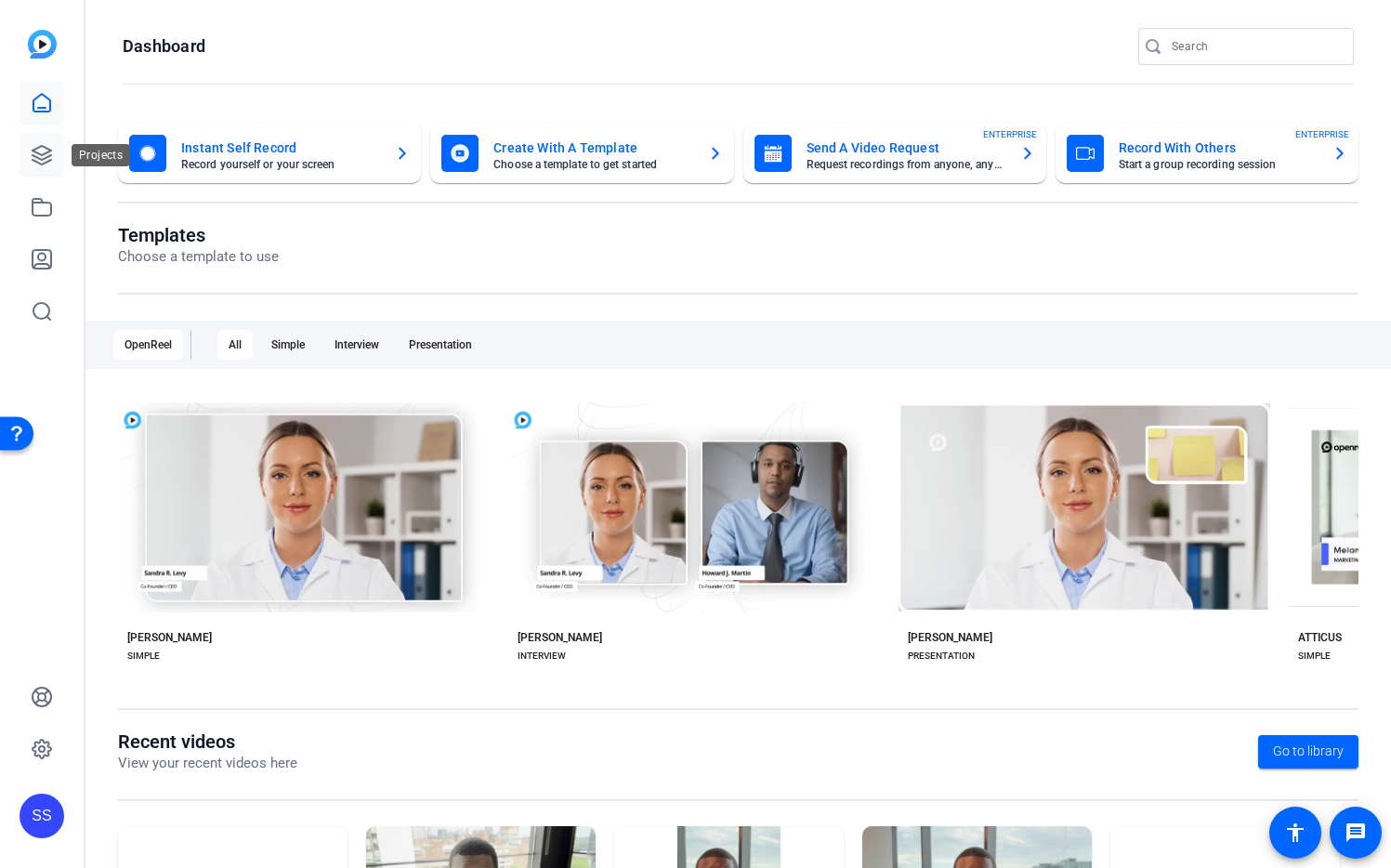
click at [31, 158] on icon at bounding box center [42, 154] width 23 height 23
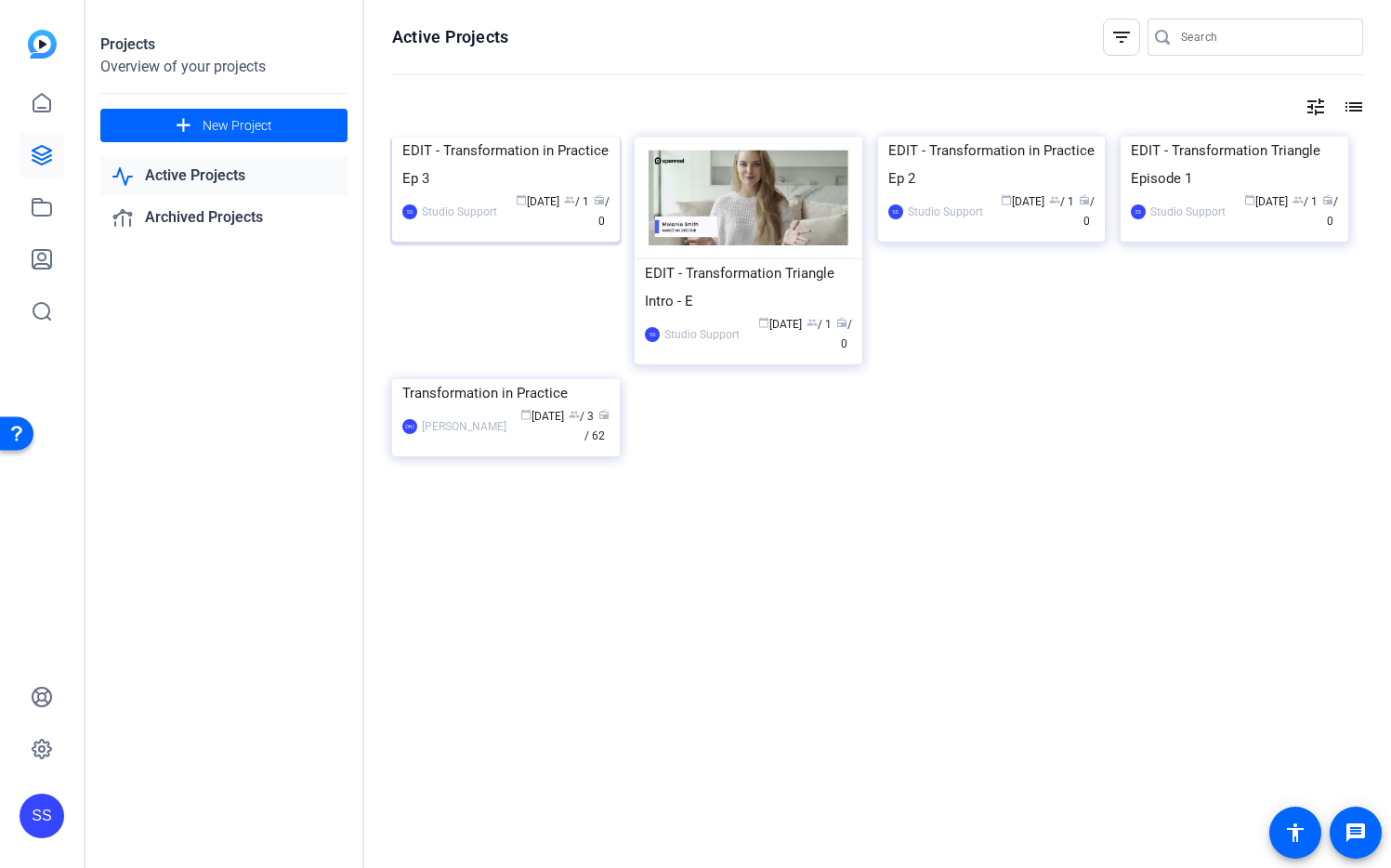
click at [538, 137] on img at bounding box center [506, 137] width 228 height 0
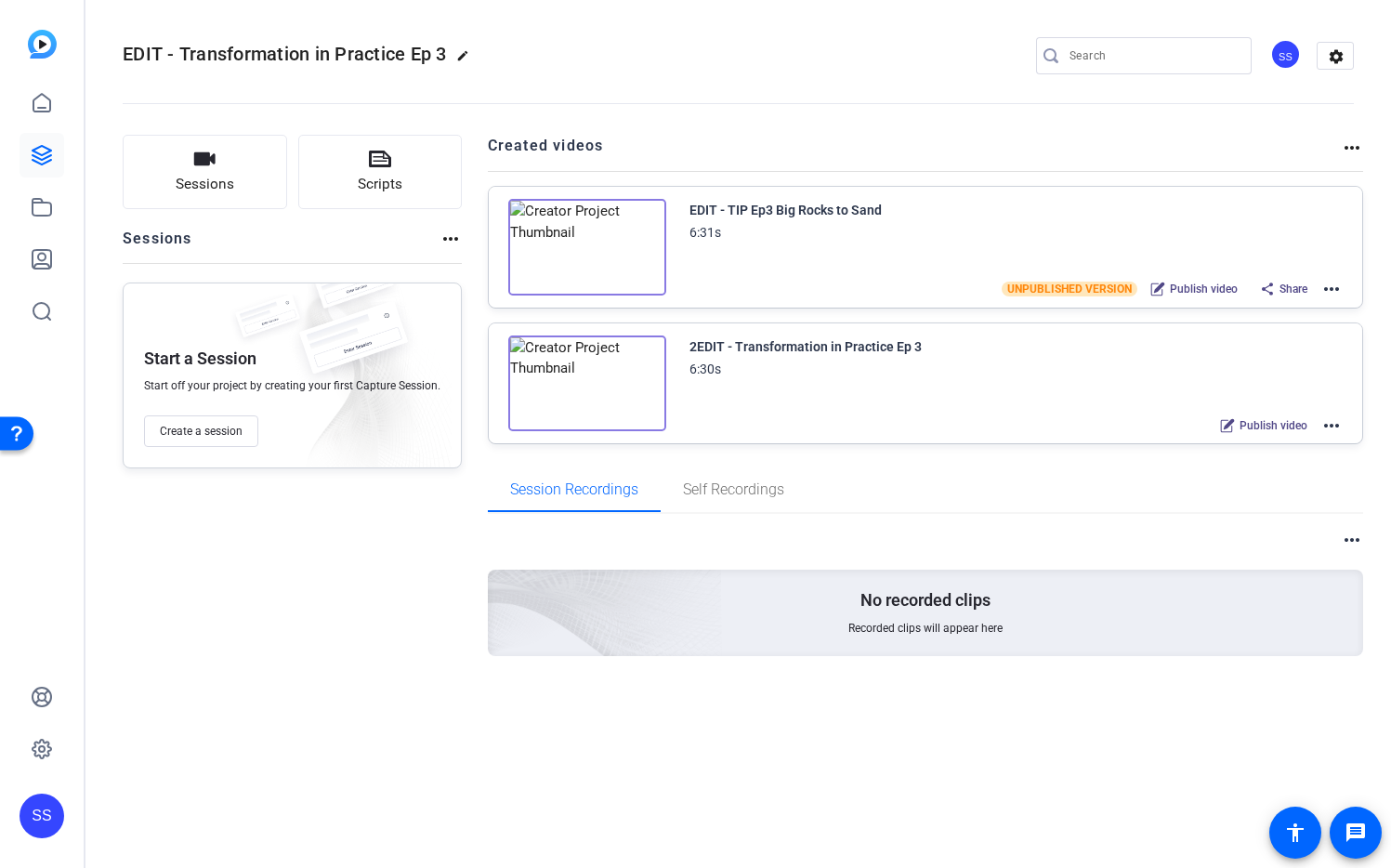
click at [1337, 287] on mat-icon "more_horiz" at bounding box center [1332, 289] width 23 height 23
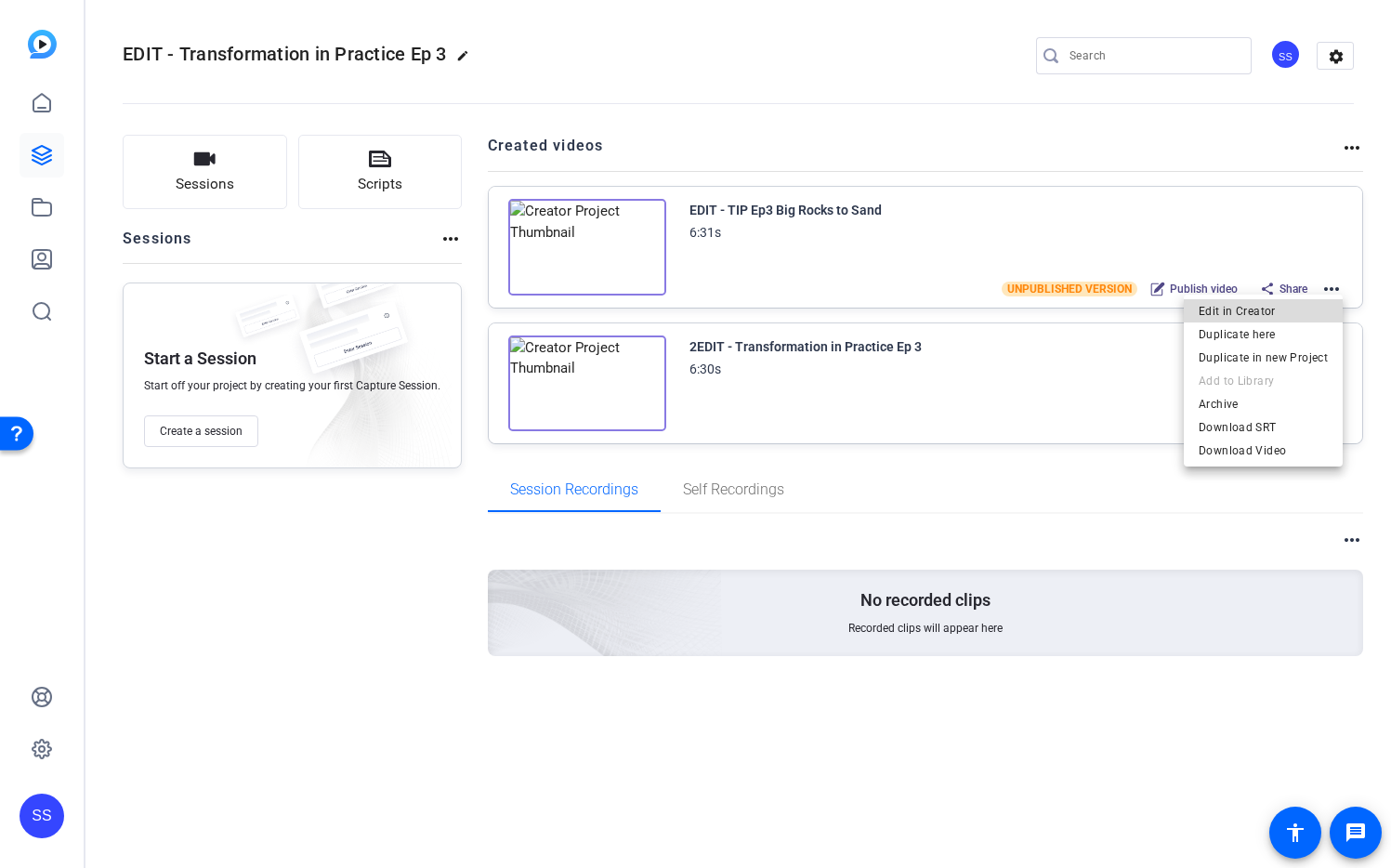
click at [1324, 310] on span "Edit in Creator" at bounding box center [1263, 311] width 129 height 23
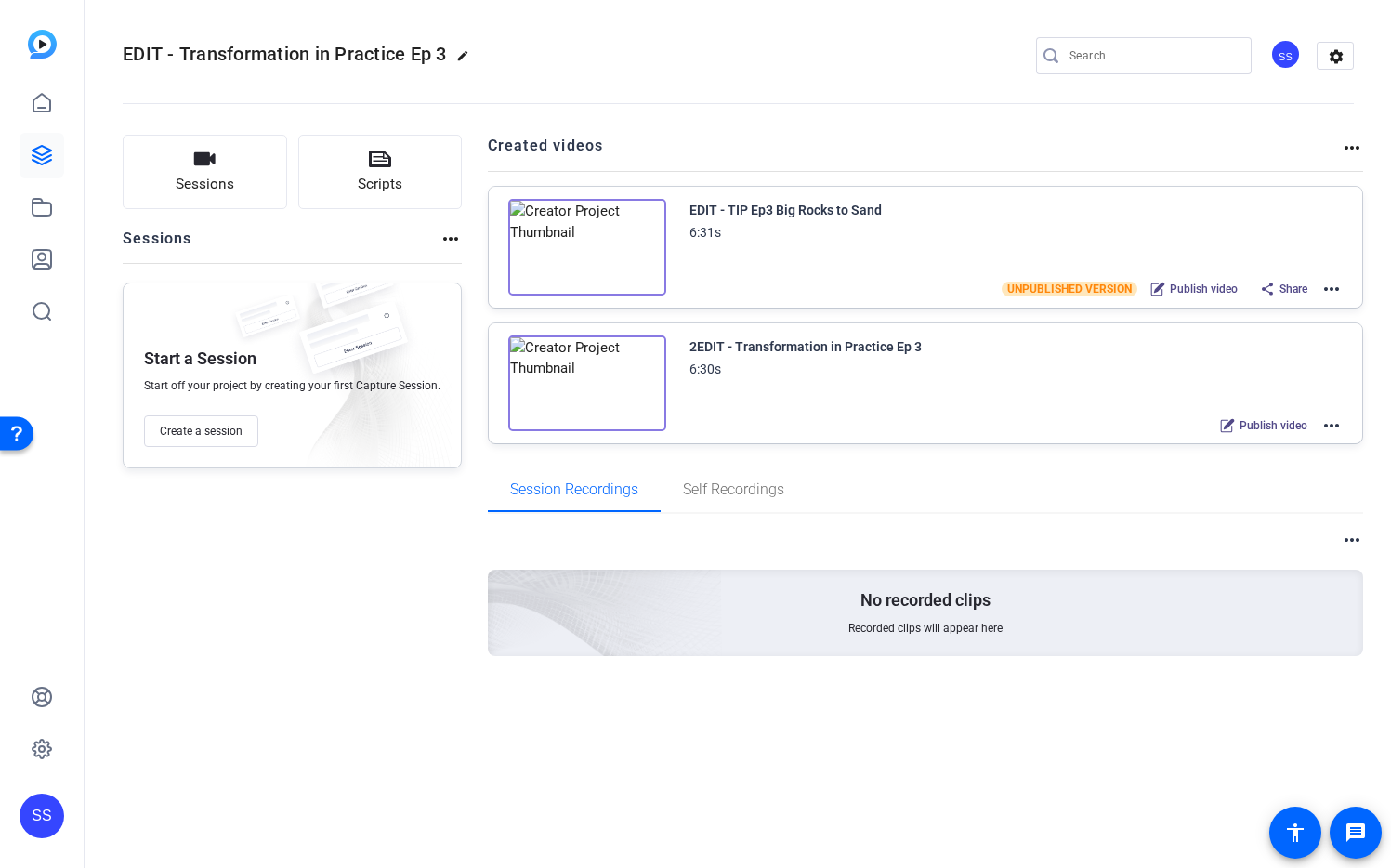
click at [1335, 426] on mat-icon "more_horiz" at bounding box center [1332, 426] width 23 height 23
click at [1311, 443] on span "Edit in Creator" at bounding box center [1263, 446] width 129 height 23
click at [38, 211] on icon at bounding box center [42, 207] width 23 height 23
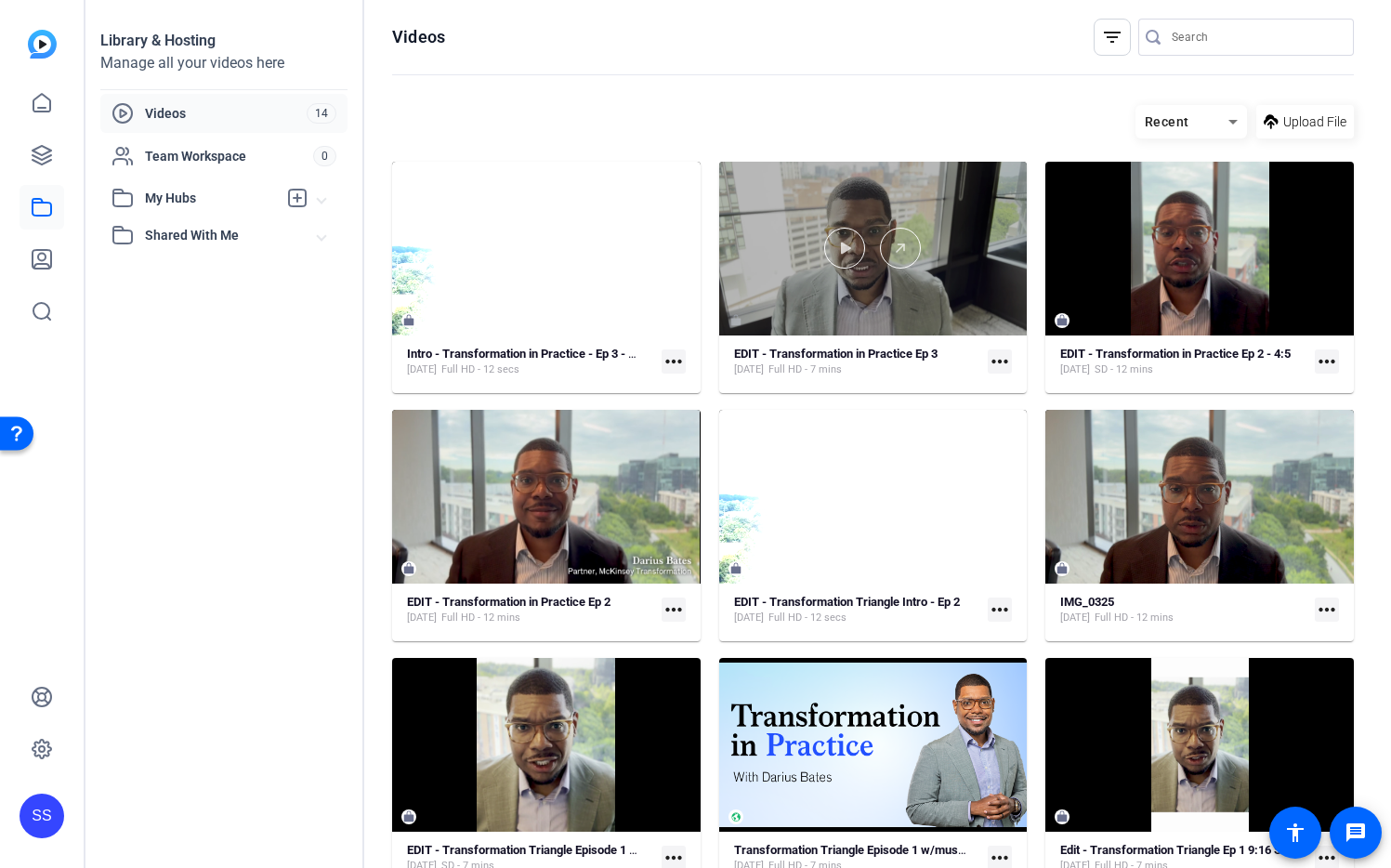
click at [971, 235] on div at bounding box center [874, 247] width 309 height 41
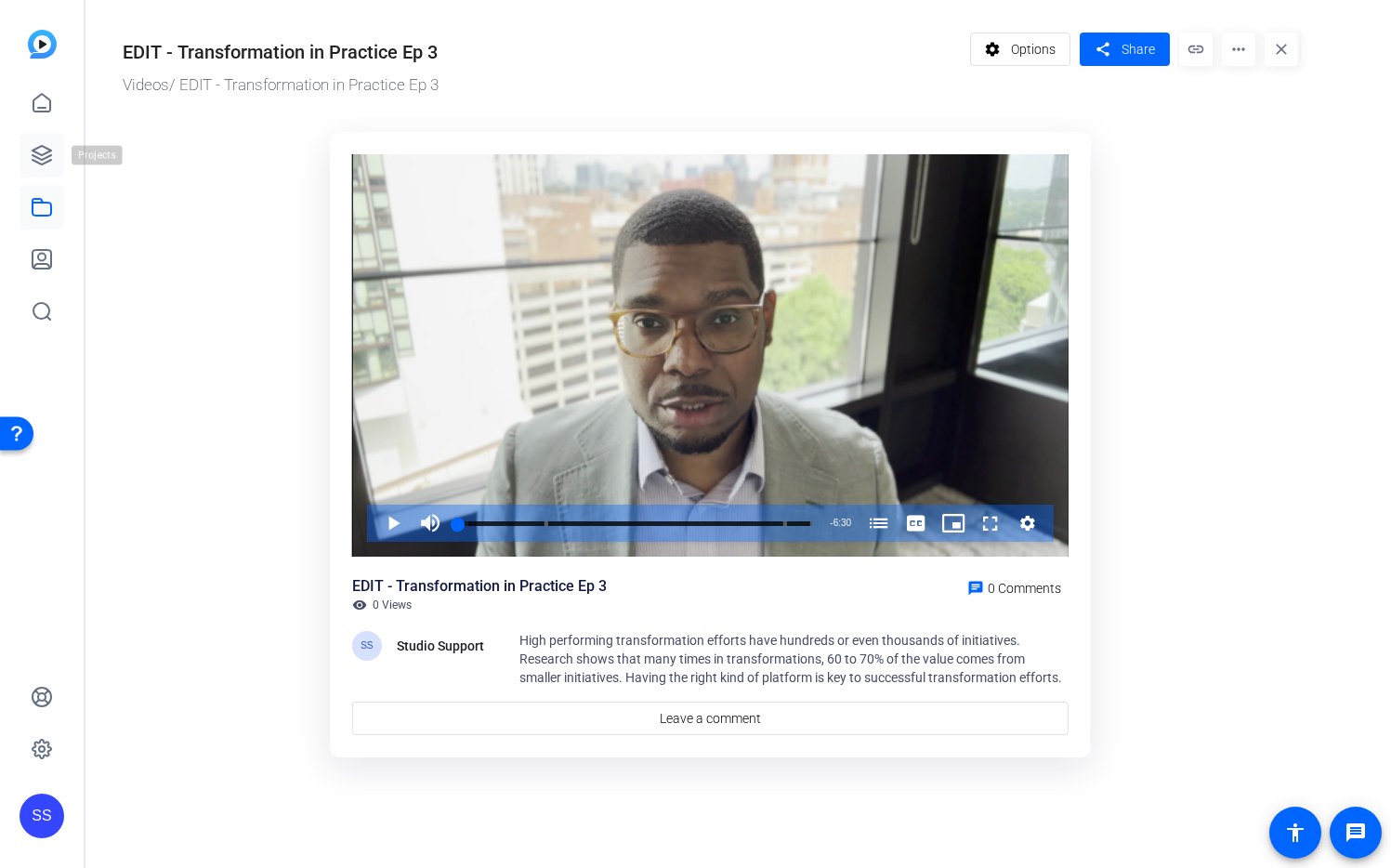
click at [39, 162] on icon at bounding box center [42, 154] width 19 height 19
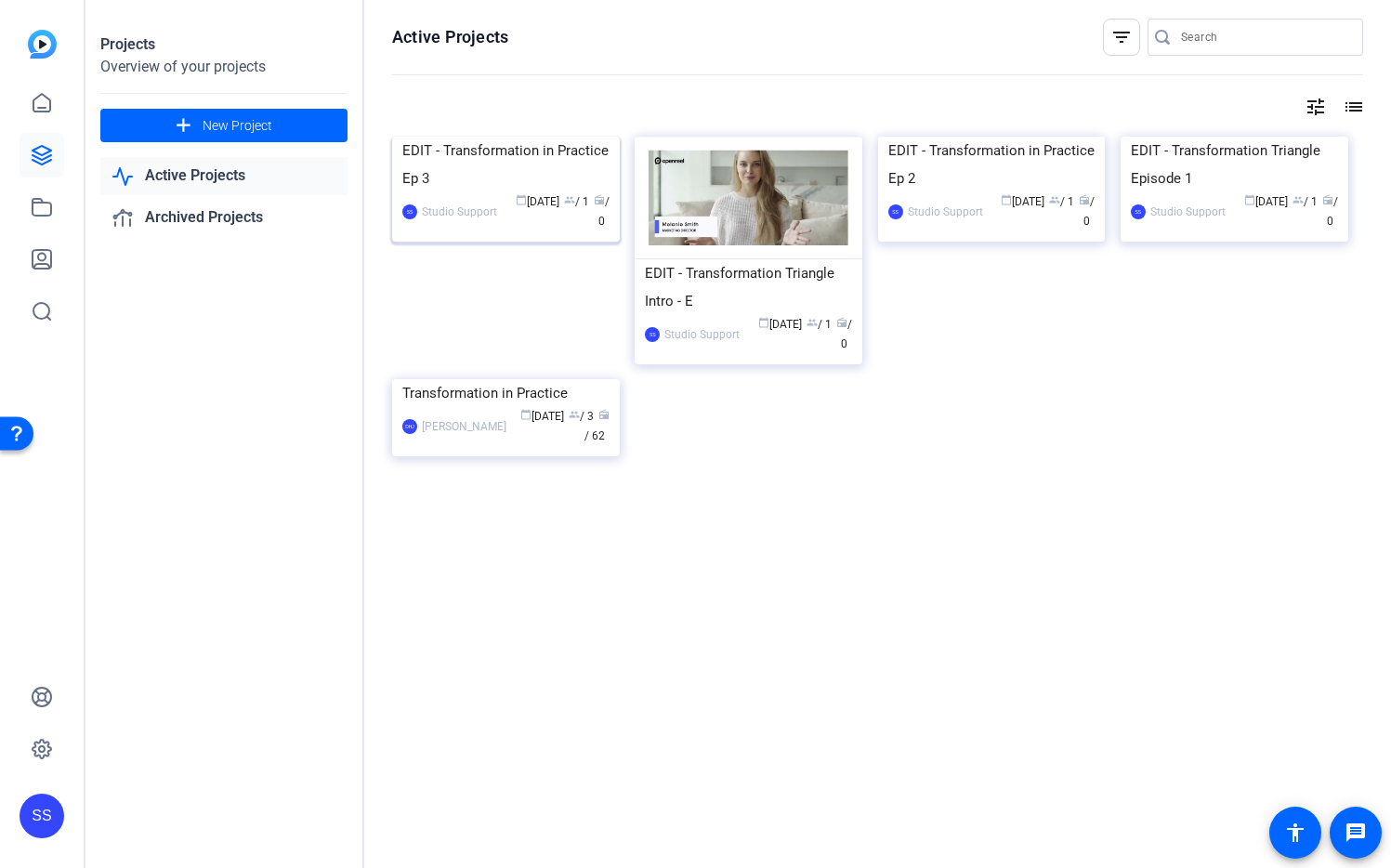
click at [526, 137] on img at bounding box center [506, 137] width 228 height 0
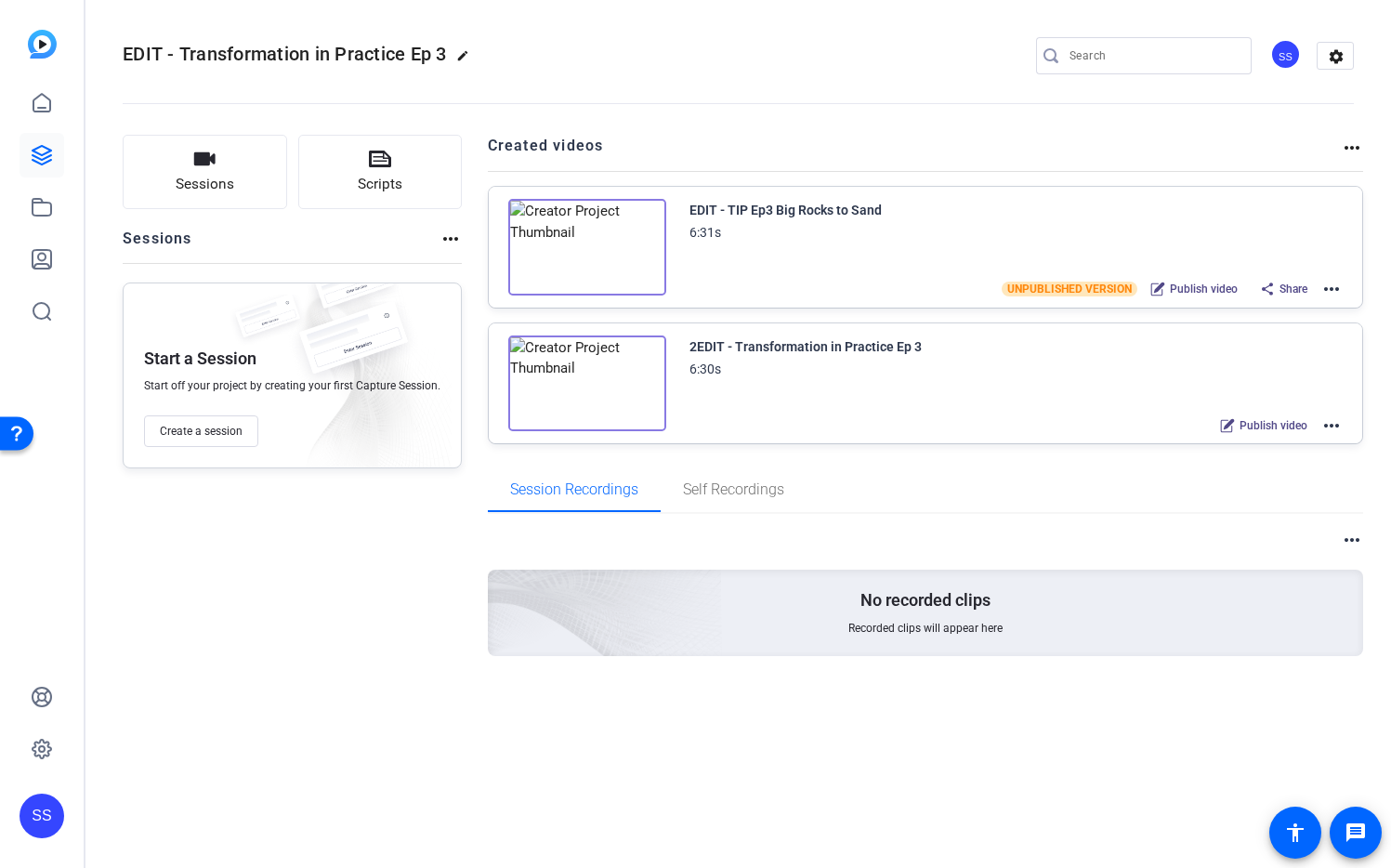
click at [1330, 427] on mat-icon "more_horiz" at bounding box center [1332, 426] width 23 height 23
click at [1269, 511] on span "Archive" at bounding box center [1263, 517] width 129 height 23
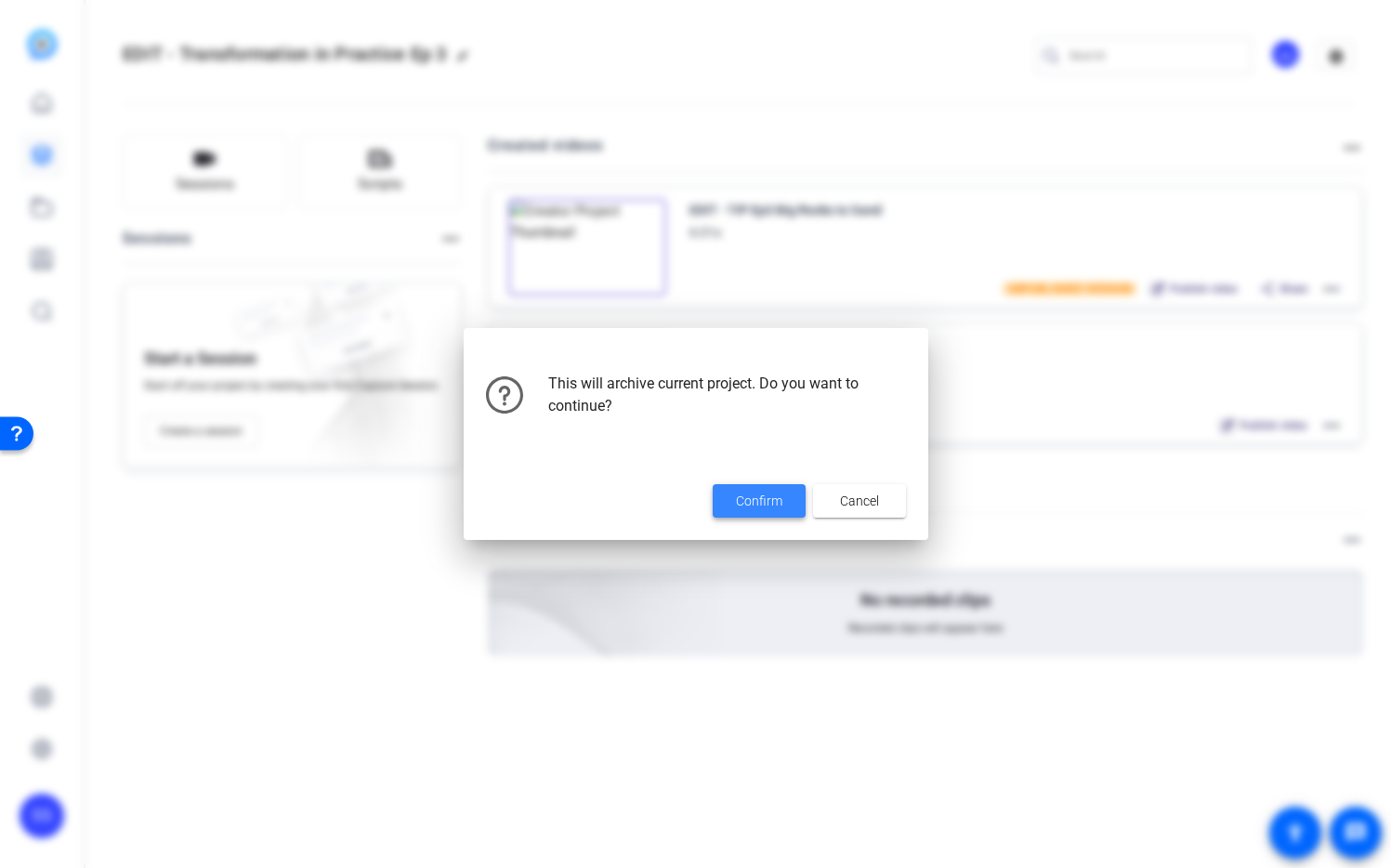
click at [770, 505] on span "Confirm" at bounding box center [758, 502] width 47 height 20
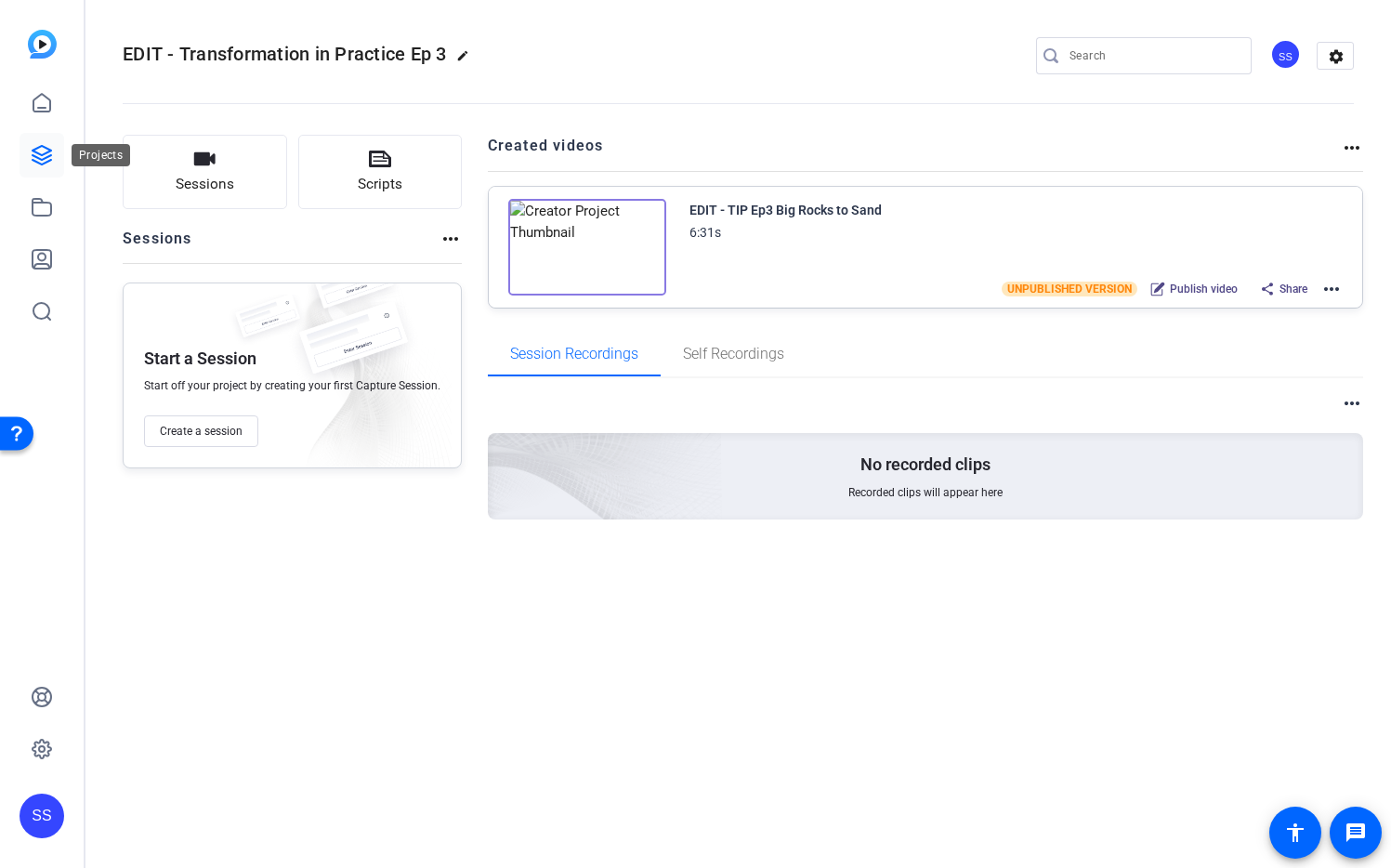
click at [44, 159] on icon at bounding box center [42, 154] width 19 height 19
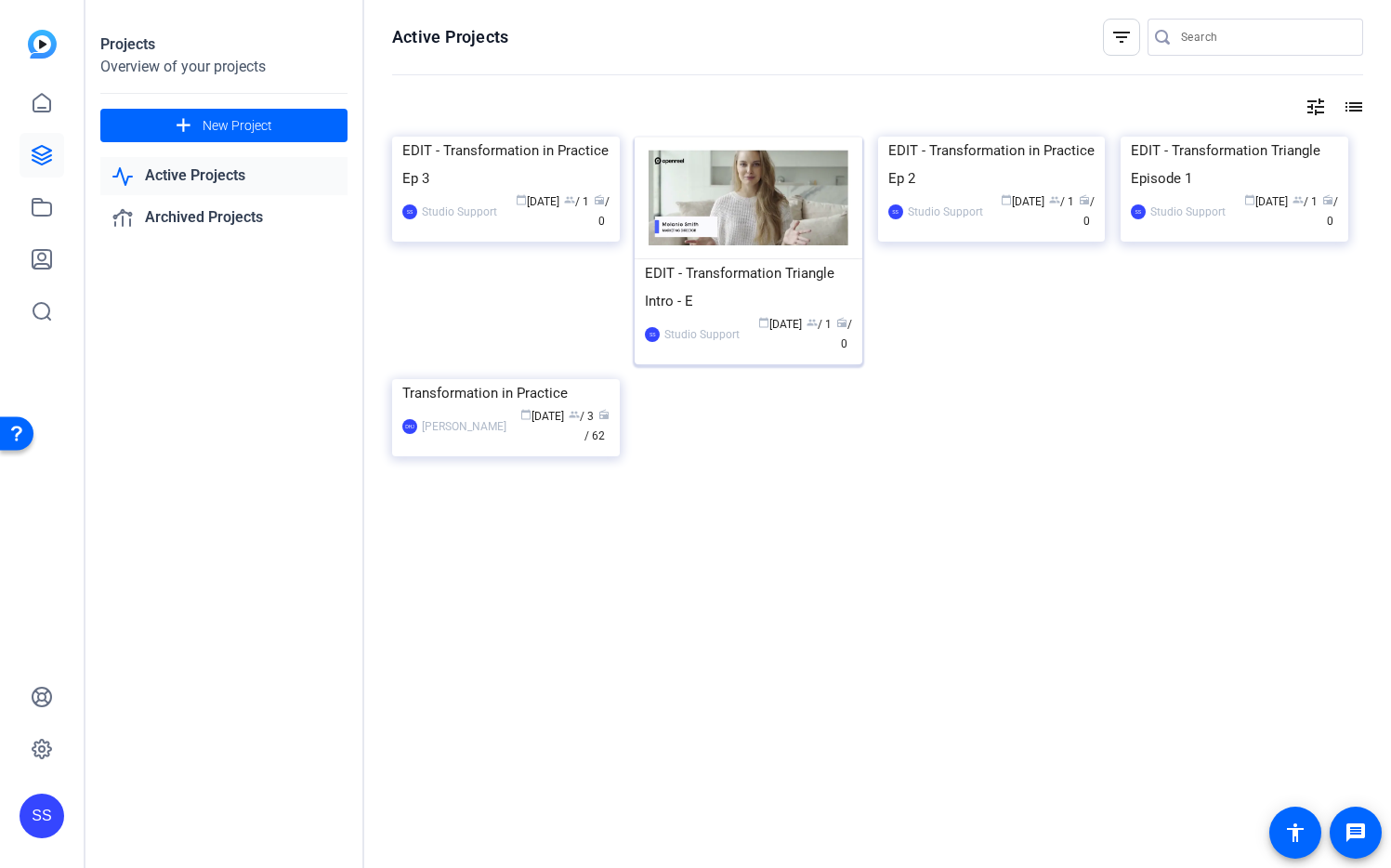
click at [780, 191] on img at bounding box center [748, 198] width 228 height 123
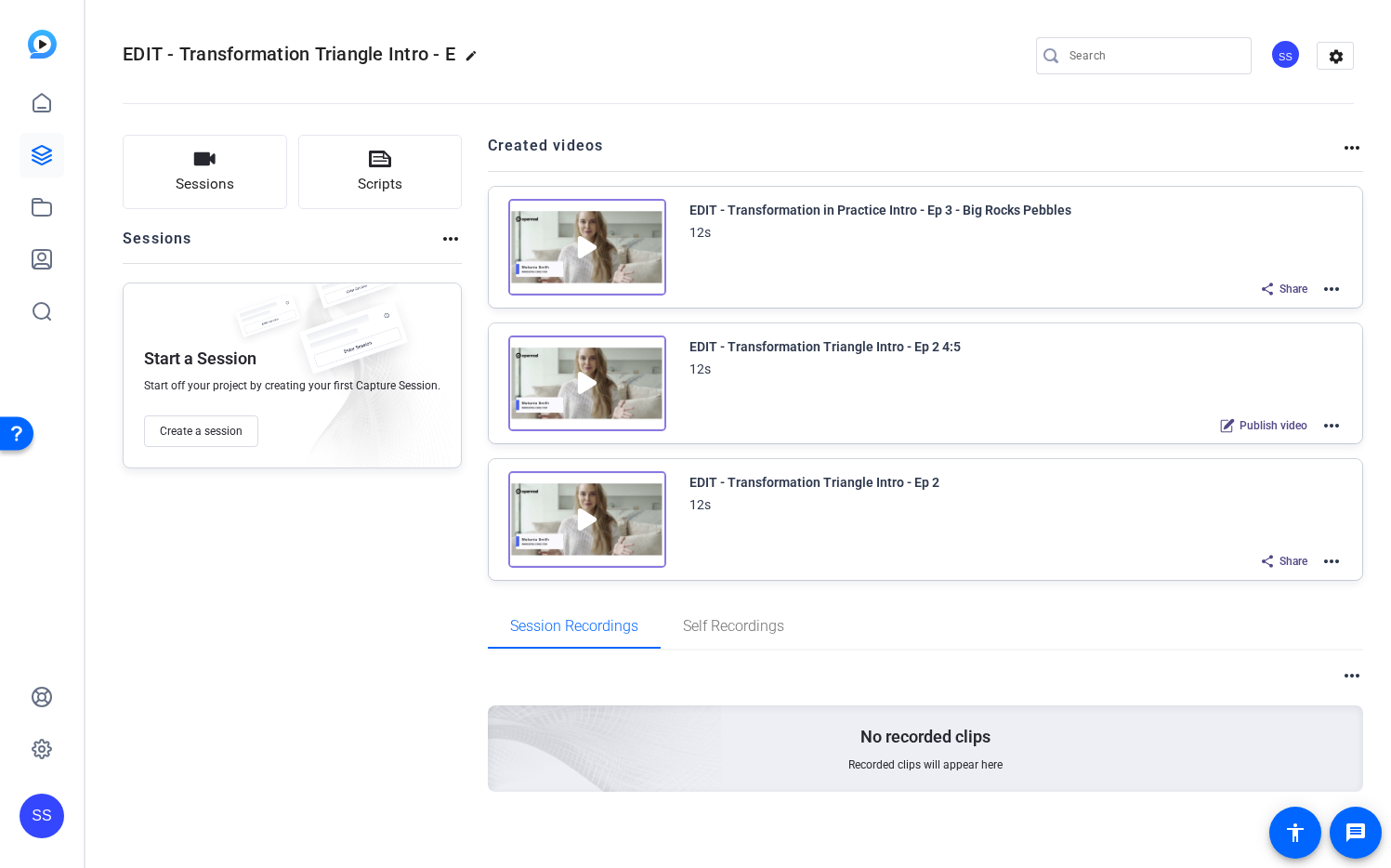
click at [1321, 292] on mat-icon "more_horiz" at bounding box center [1332, 289] width 23 height 23
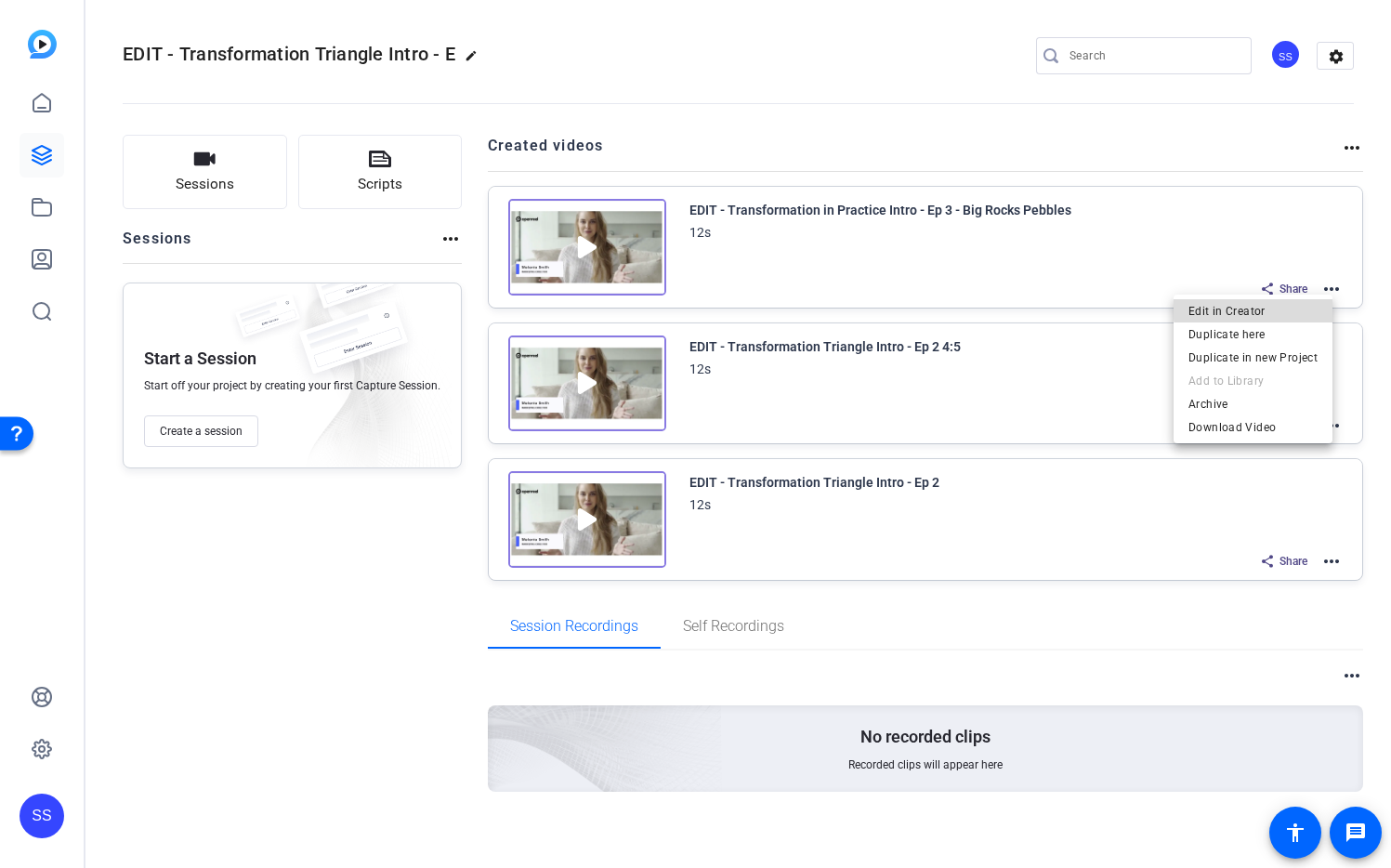
click at [1291, 305] on span "Edit in Creator" at bounding box center [1253, 311] width 129 height 23
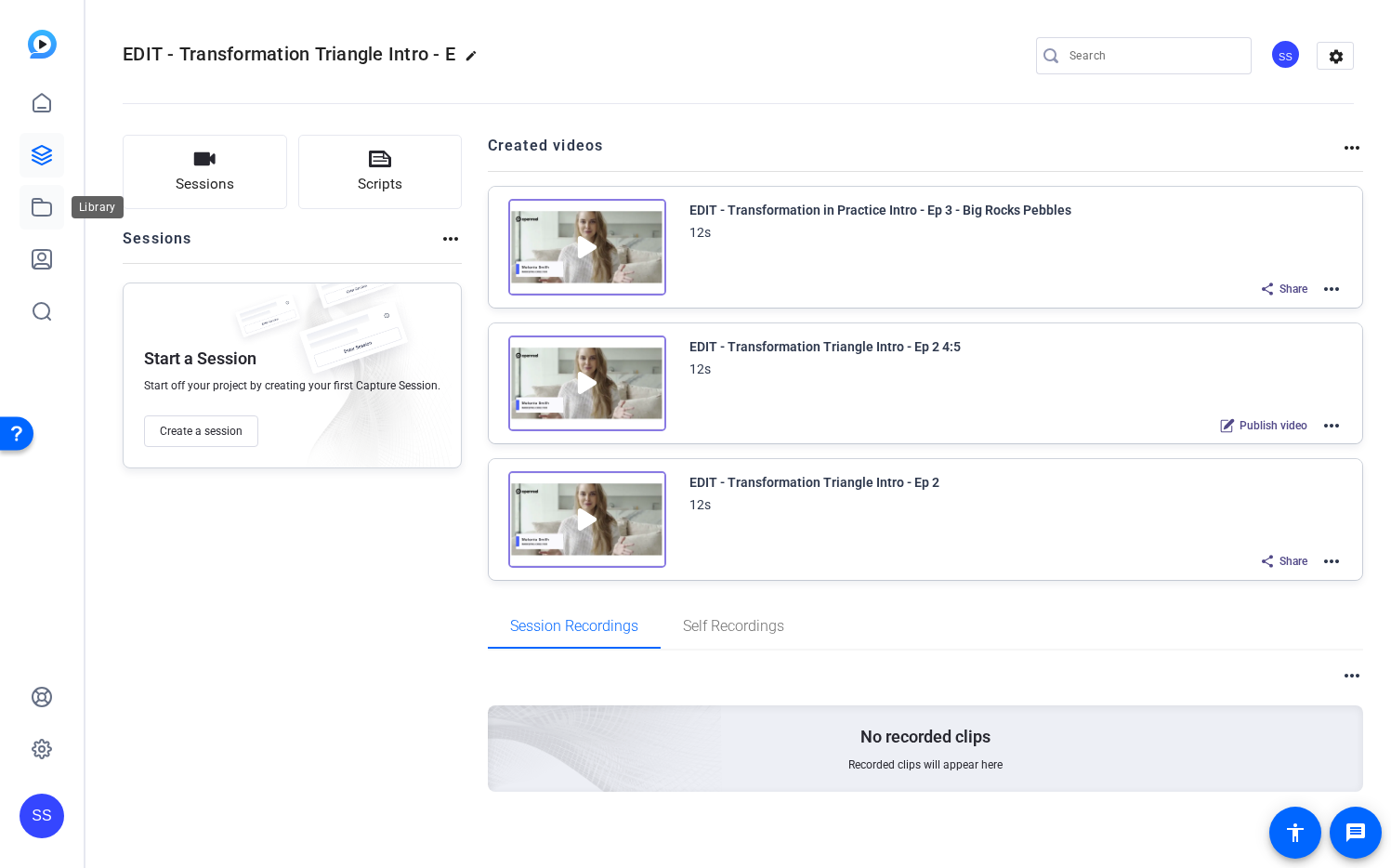
click at [54, 202] on link at bounding box center [42, 207] width 45 height 45
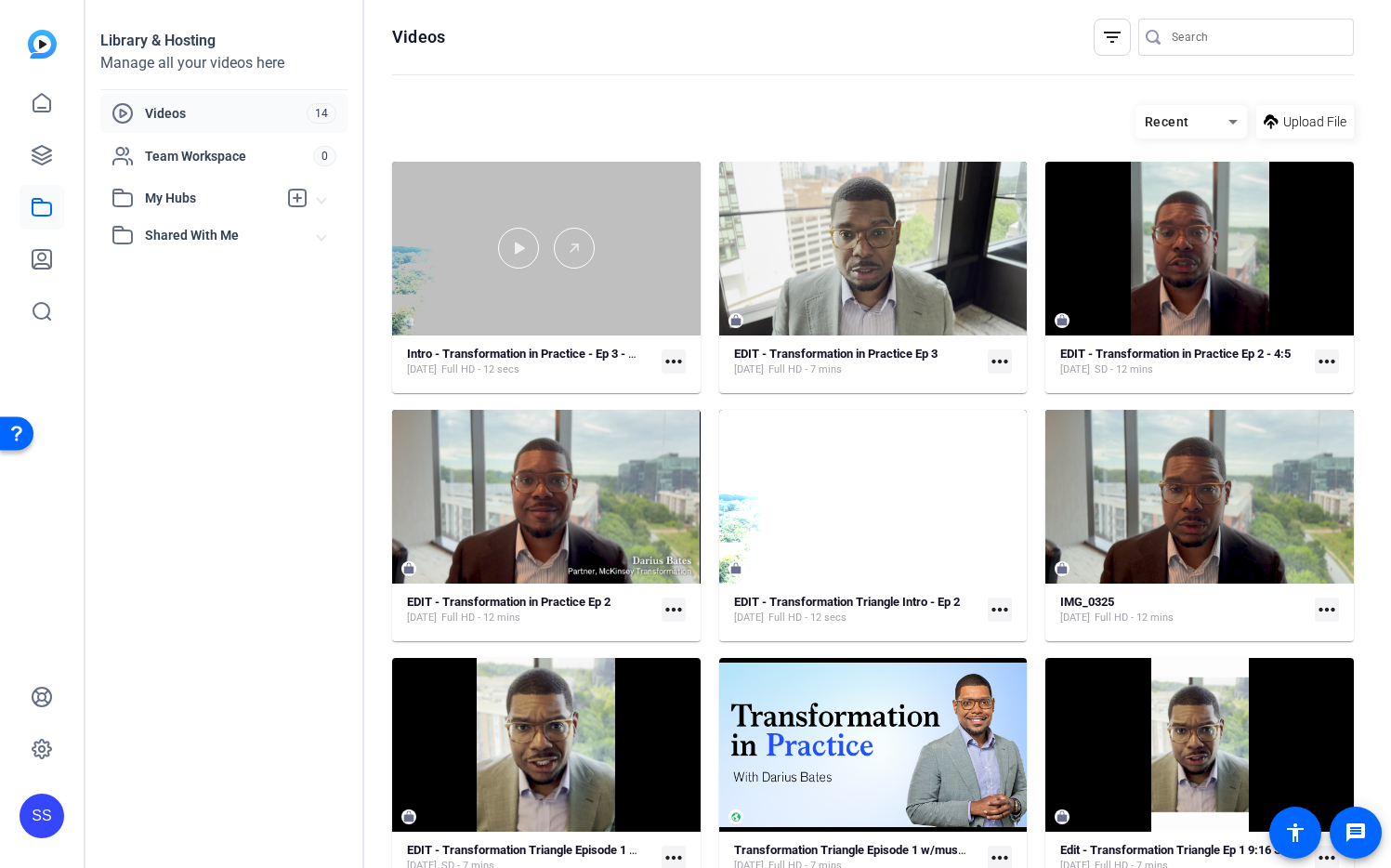
click at [629, 298] on div at bounding box center [546, 248] width 309 height 174
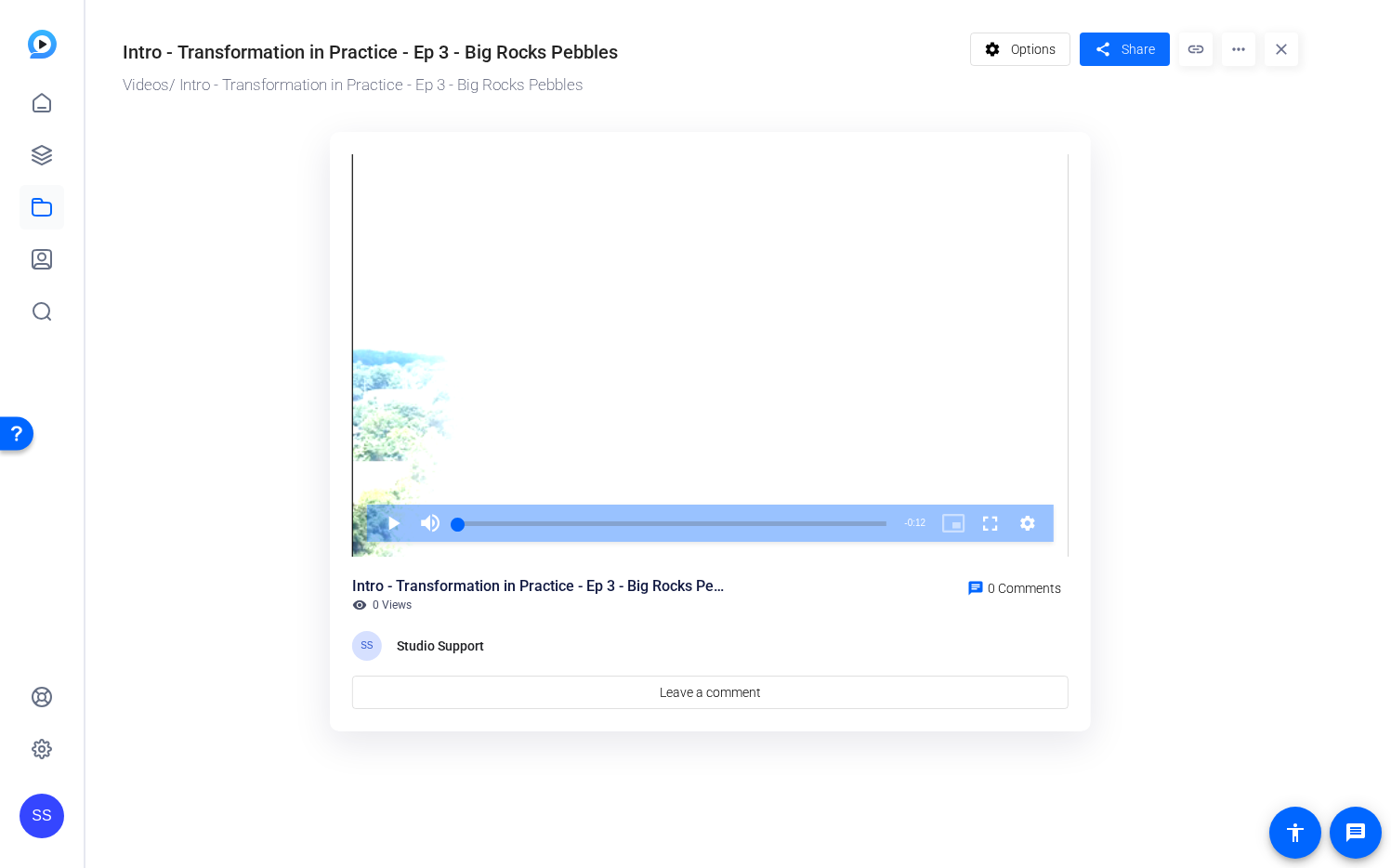
click at [1127, 46] on span "Share" at bounding box center [1139, 49] width 34 height 20
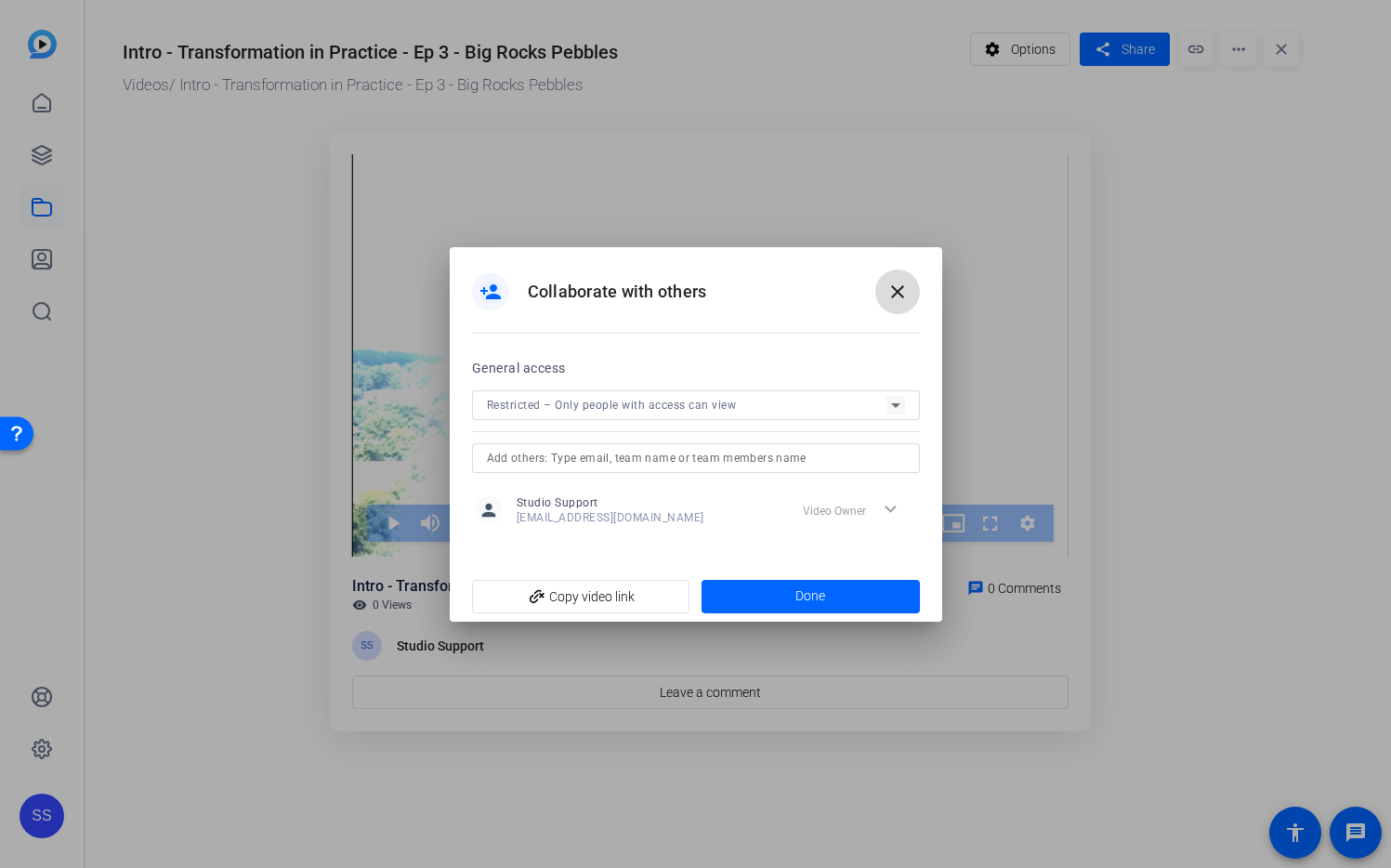
click at [904, 292] on mat-icon "close" at bounding box center [897, 291] width 23 height 23
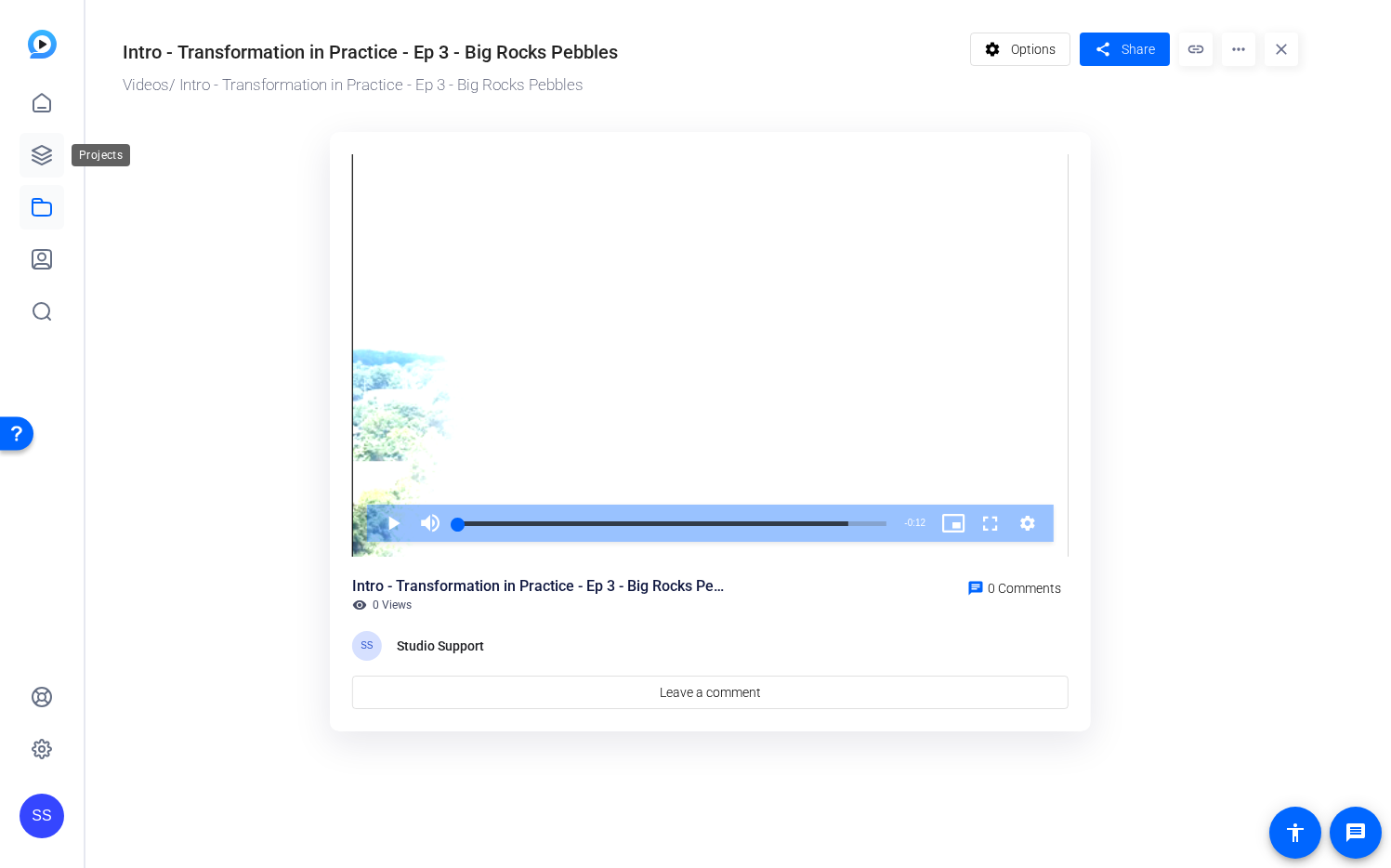
click at [37, 165] on icon at bounding box center [42, 154] width 23 height 23
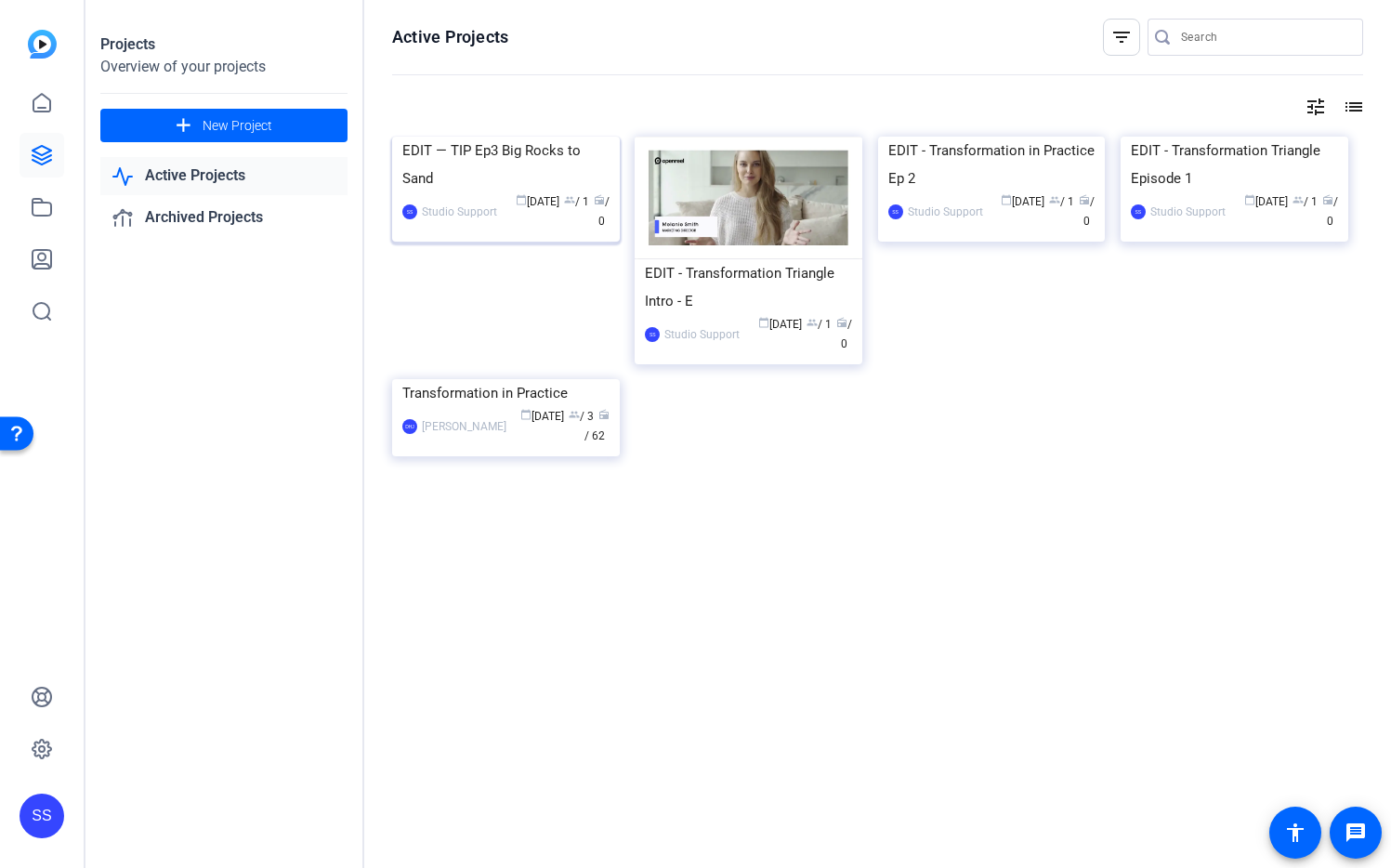
click at [532, 137] on img at bounding box center [506, 137] width 228 height 0
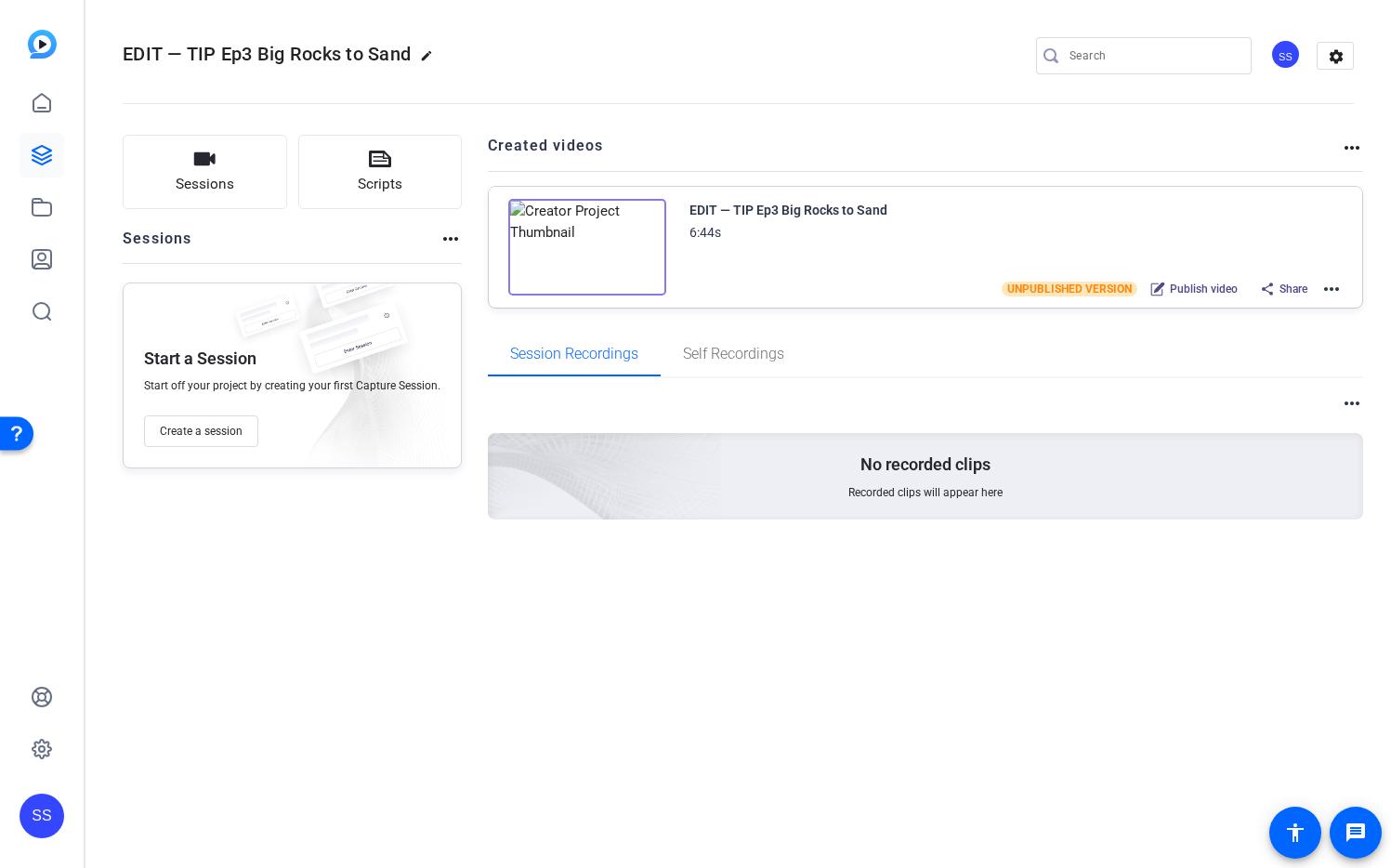
click at [1334, 288] on mat-icon "more_horiz" at bounding box center [1332, 289] width 23 height 23
click at [1298, 314] on span "Edit in Creator" at bounding box center [1263, 311] width 129 height 23
click at [42, 206] on icon at bounding box center [42, 207] width 23 height 23
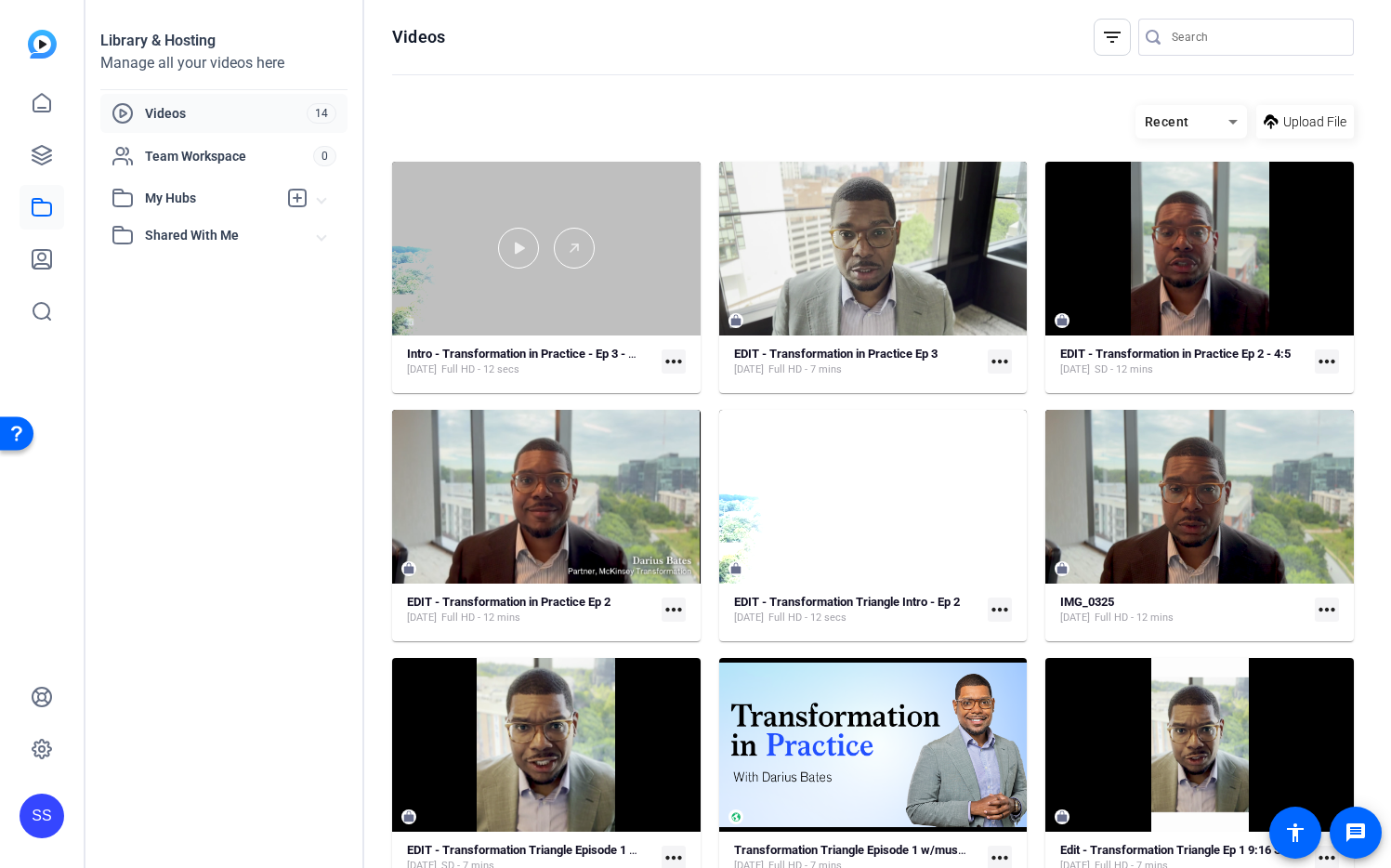
click at [644, 230] on div at bounding box center [546, 247] width 309 height 41
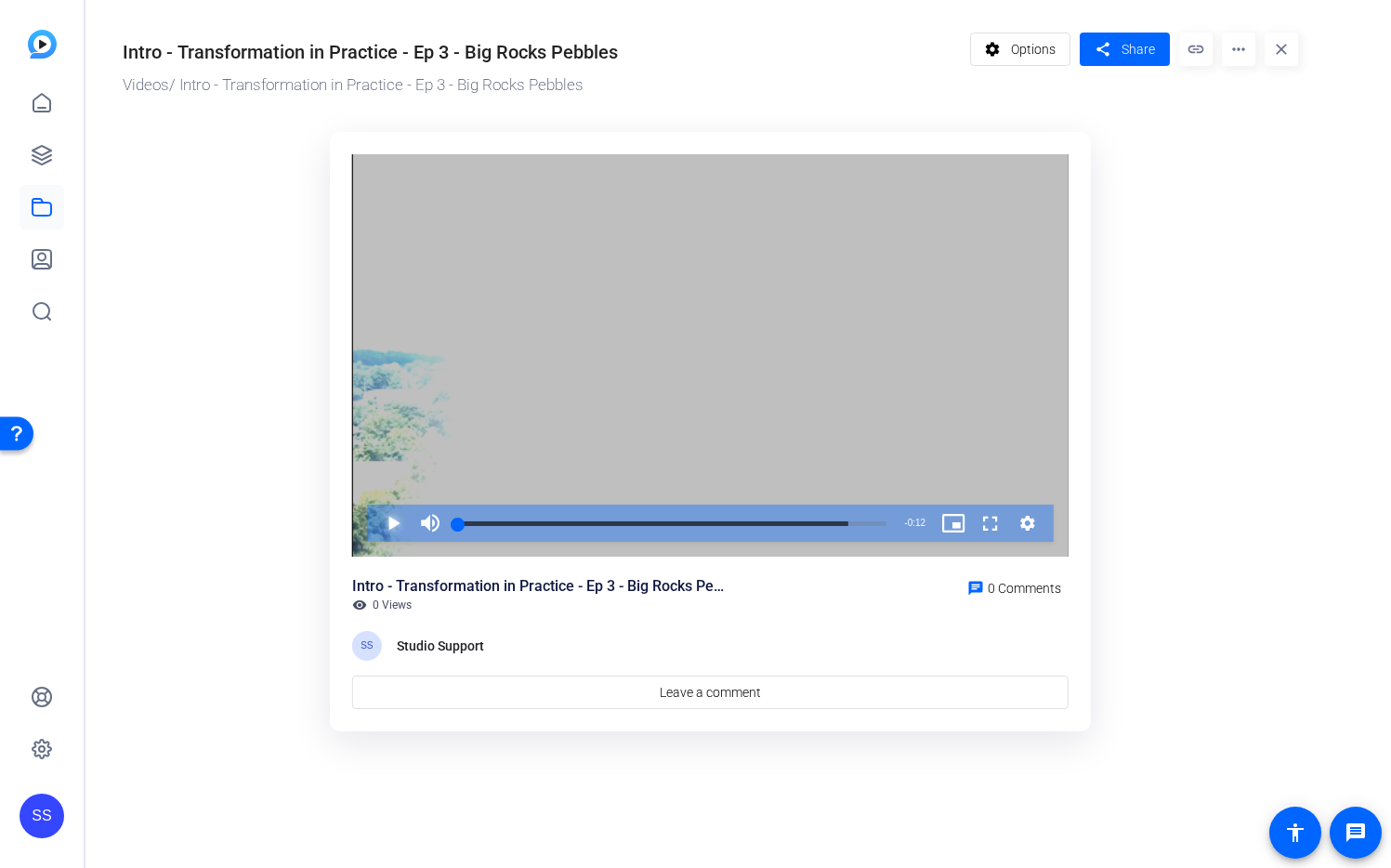
click at [374, 521] on span "Video Player" at bounding box center [374, 524] width 0 height 38
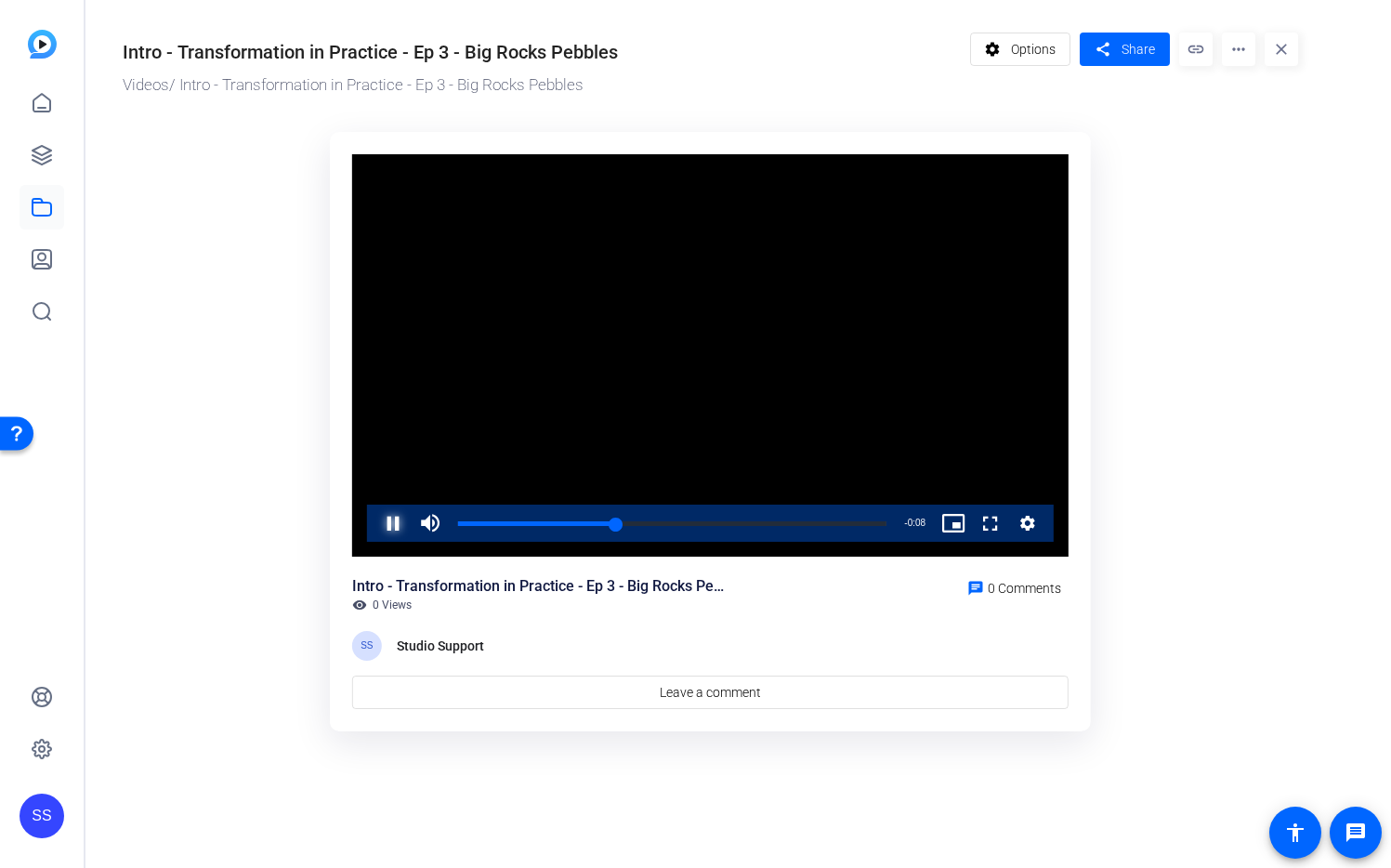
click at [374, 524] on span "Video Player" at bounding box center [374, 524] width 0 height 38
click at [1067, 42] on span at bounding box center [1021, 48] width 99 height 45
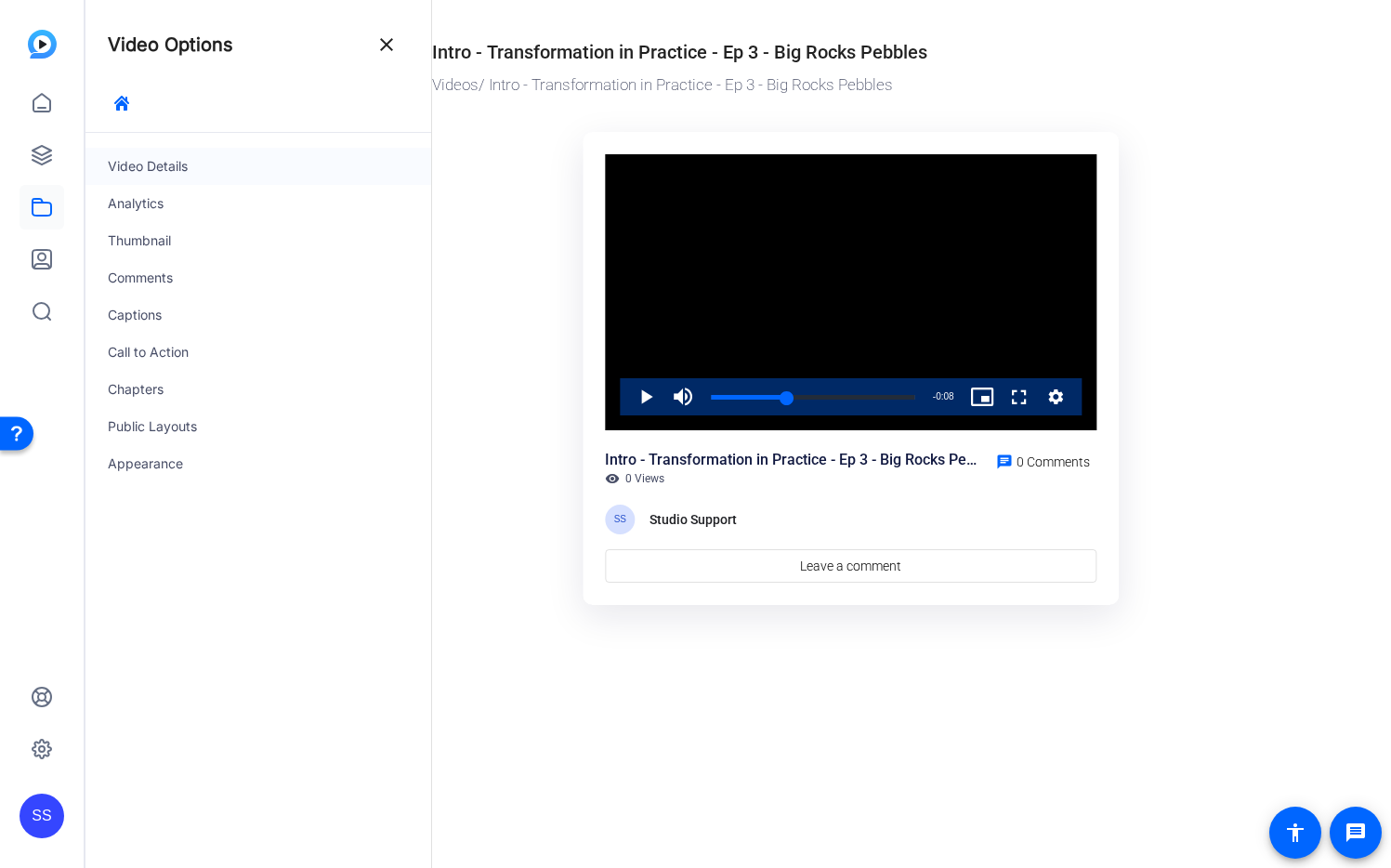
click at [174, 175] on div "Video Details" at bounding box center [257, 166] width 346 height 38
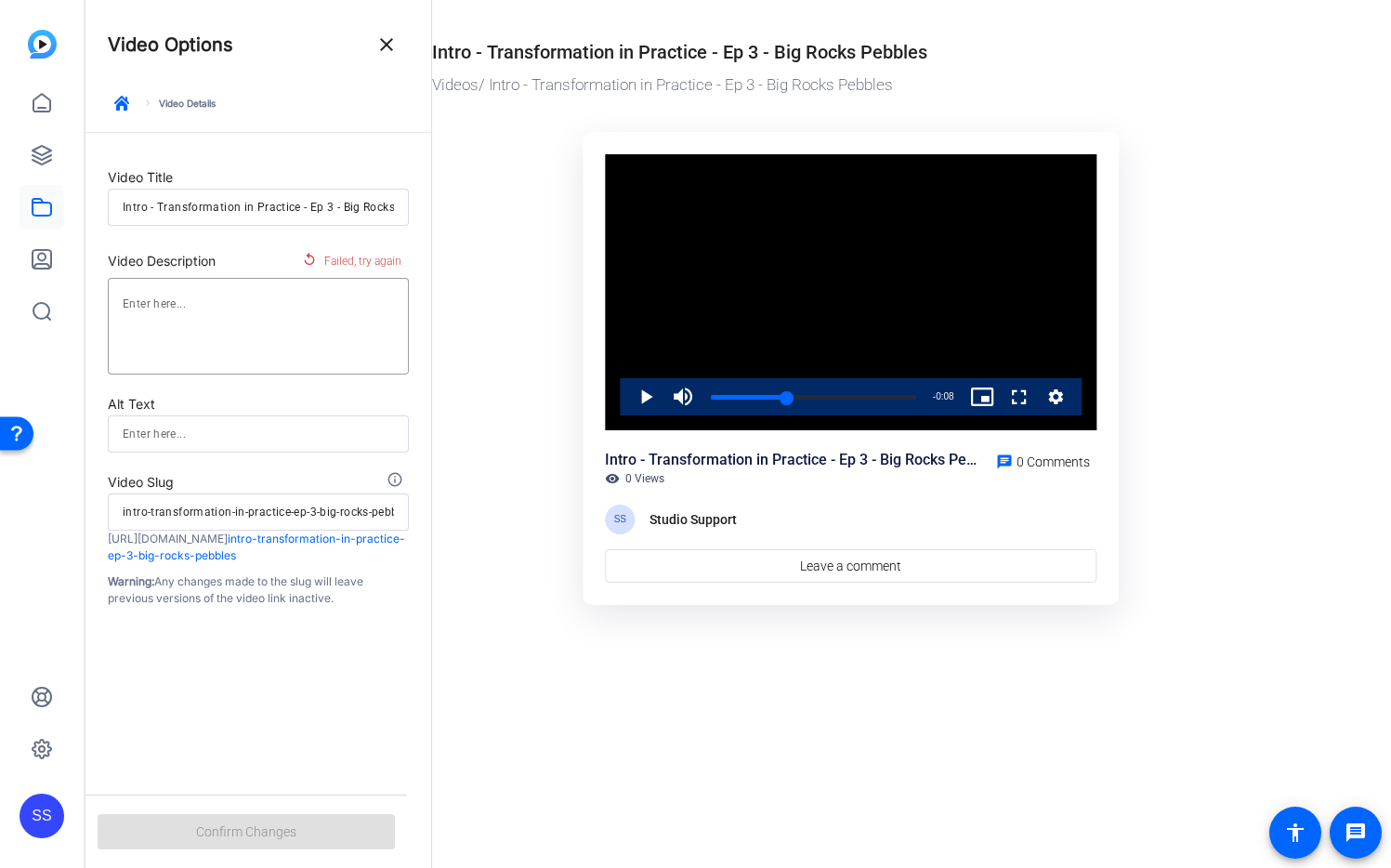
click at [335, 205] on input "Intro - Transformation in Practice - Ep 3 - Big Rocks Pebbles" at bounding box center [258, 207] width 271 height 23
drag, startPoint x: 392, startPoint y: 206, endPoint x: 589, endPoint y: 209, distance: 197.0
click at [589, 209] on mat-drawer-container "Video Options close keyboard_arrow_right Video Details Video Title Intro - Tran…" at bounding box center [733, 434] width 1296 height 868
type input "Intro - Transformation in Practice - Ep 3 - Big Rocks Peb"
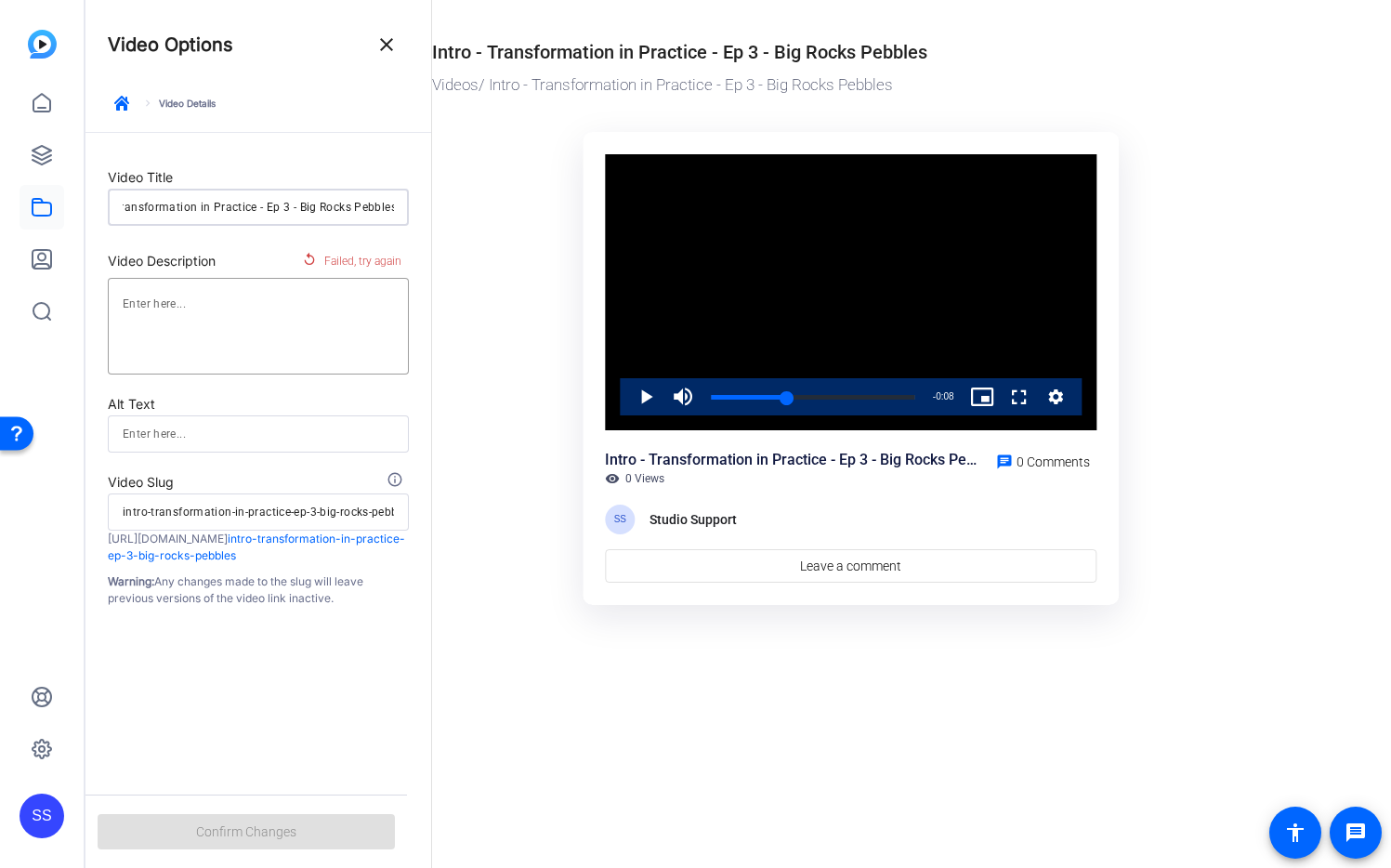
type input "intro-transformation-in-practice-ep-3-big-rocks-peb"
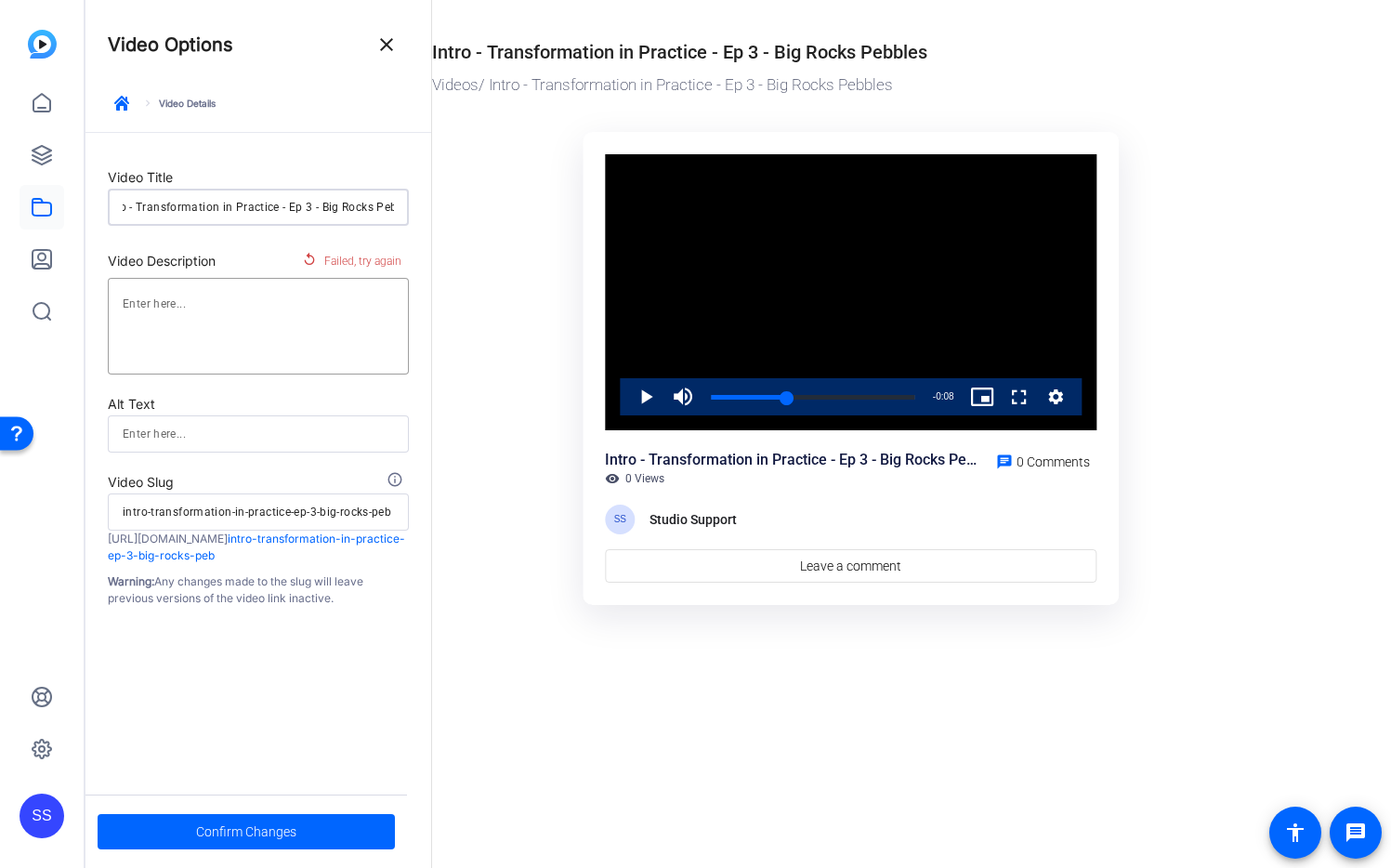
type input "Intro - Transformation in Practice - Ep 3 - Big Rocks Pe"
type input "intro-transformation-in-practice-ep-3-big-rocks-pe"
type input "Intro - Transformation in Practice - Ep 3 - Big Rocks P"
type input "intro-transformation-in-practice-ep-3-big-rocks-p"
type input "Intro - Transformation in Practice - Ep 3 - Big Rocks"
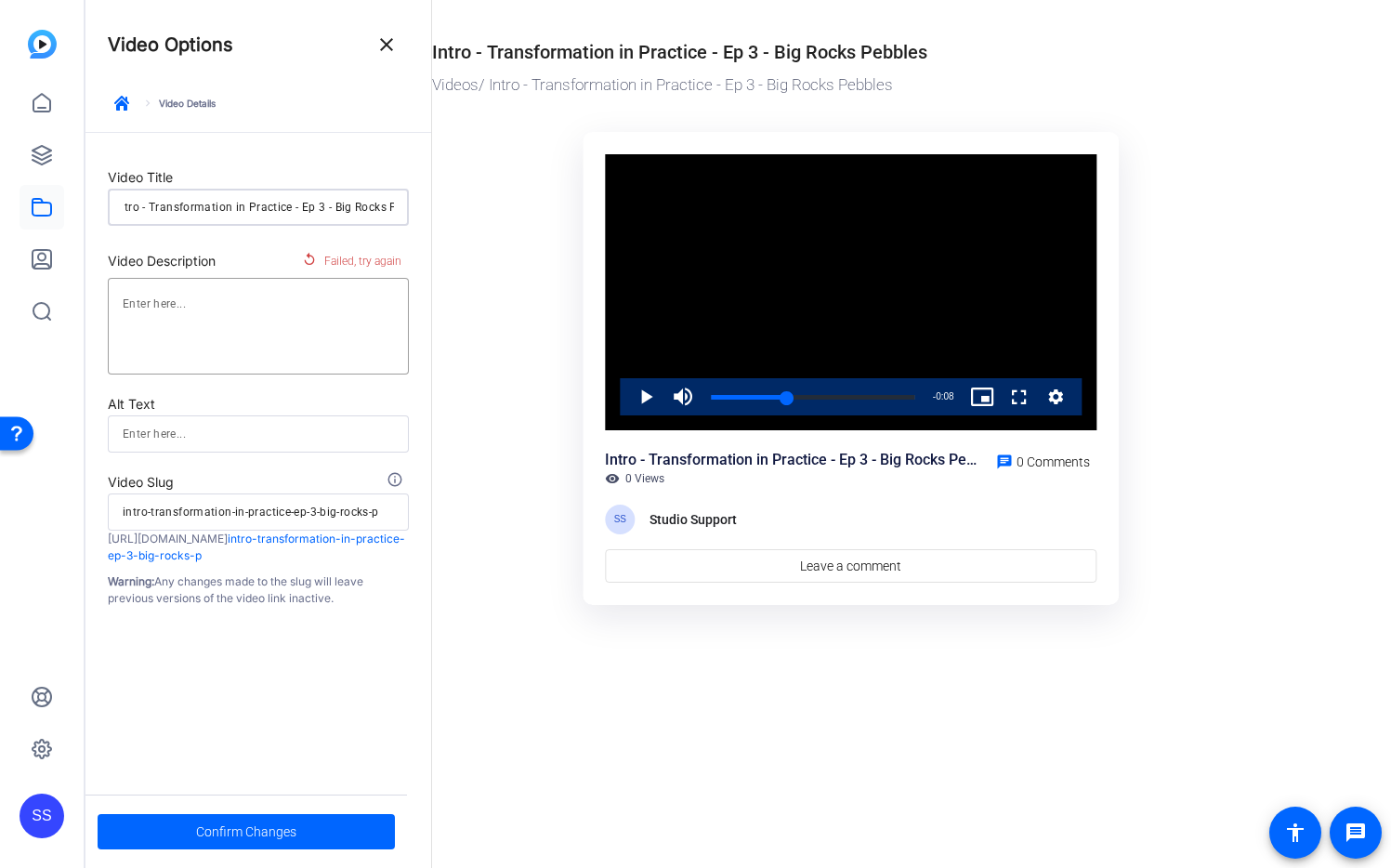
type input "intro-transformation-in-practice-ep-3-big-rocks"
type input "Intro - Transformation in Practice - Ep 3 - Big Rocks t"
type input "intro-transformation-in-practice-ep-3-big-rocks-t"
type input "Intro - Transformation in Practice - Ep 3 - Big Rocks to"
type input "intro-transformation-in-practice-ep-3-big-rocks-to"
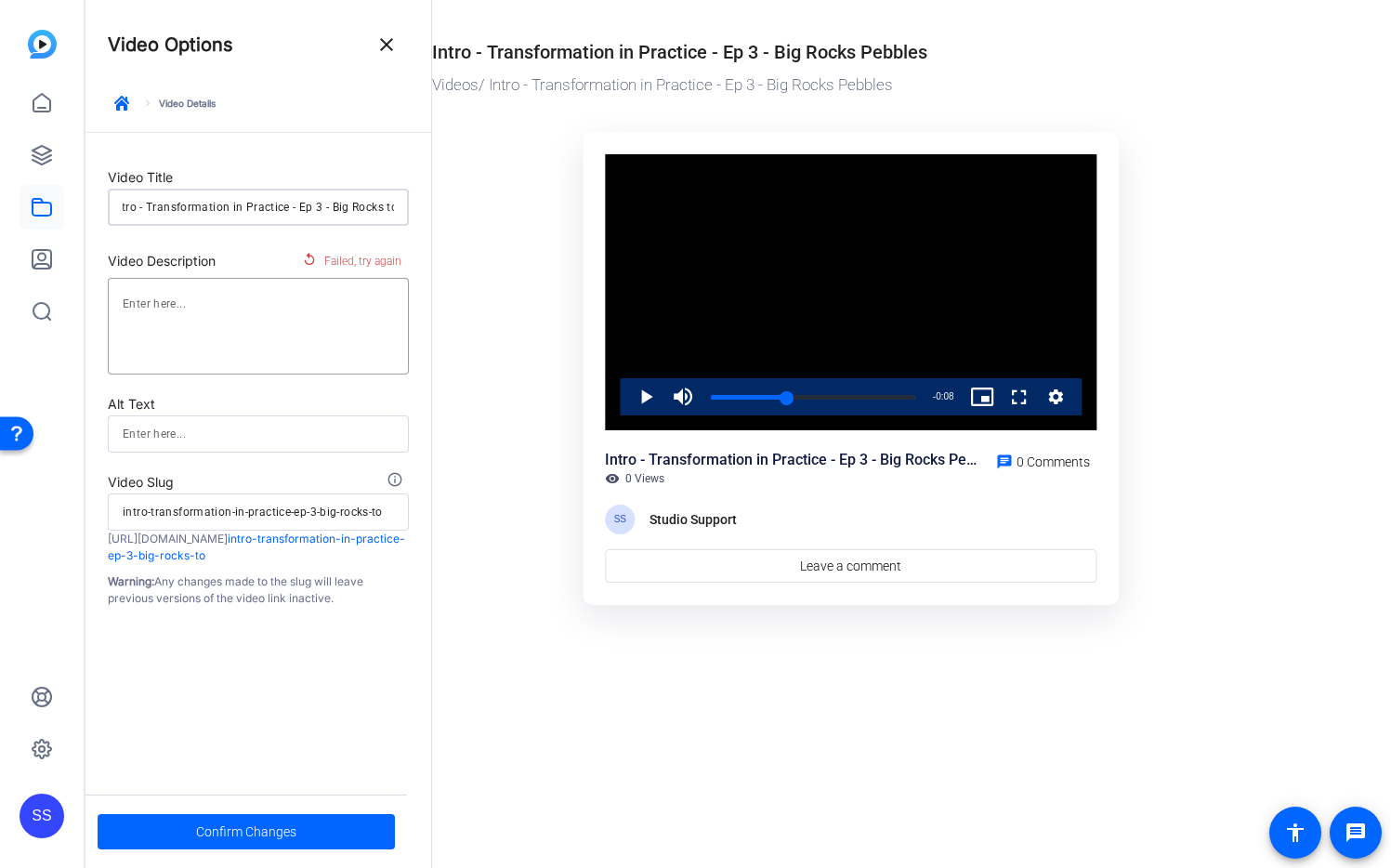
type input "Intro - Transformation in Practice - Ep 3 - Big Rocks to"
type input "intro-transformation-in-practice-ep-3-big-rocks-to"
type input "Intro - Transformation in Practice - Ep 3 - Big Rocks to S"
type input "intro-transformation-in-practice-ep-3-big-rocks-to-s"
type input "Intro - Transformation in Practice - Ep 3 - Big Rocks to Sa"
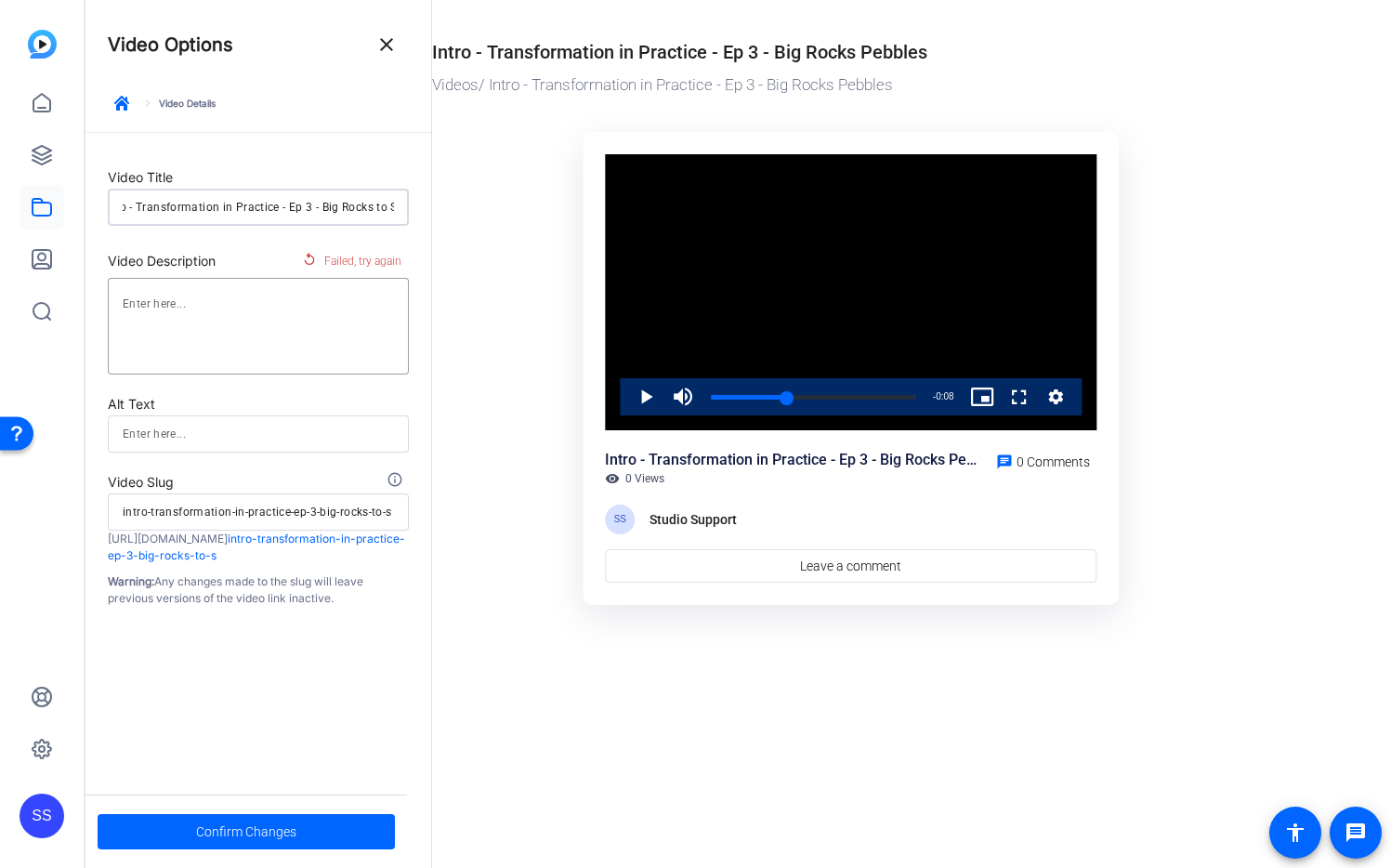
type input "intro-transformation-in-practice-ep-3-big-rocks-to-sa"
type input "Intro - Transformation in Practice - Ep 3 - Big Rocks to San"
type input "intro-transformation-in-practice-ep-3-big-rocks-to-san"
type input "Intro - Transformation in Practice - Ep 3 - Big Rocks to Sand"
type input "intro-transformation-in-practice-ep-3-big-rocks-to-sand"
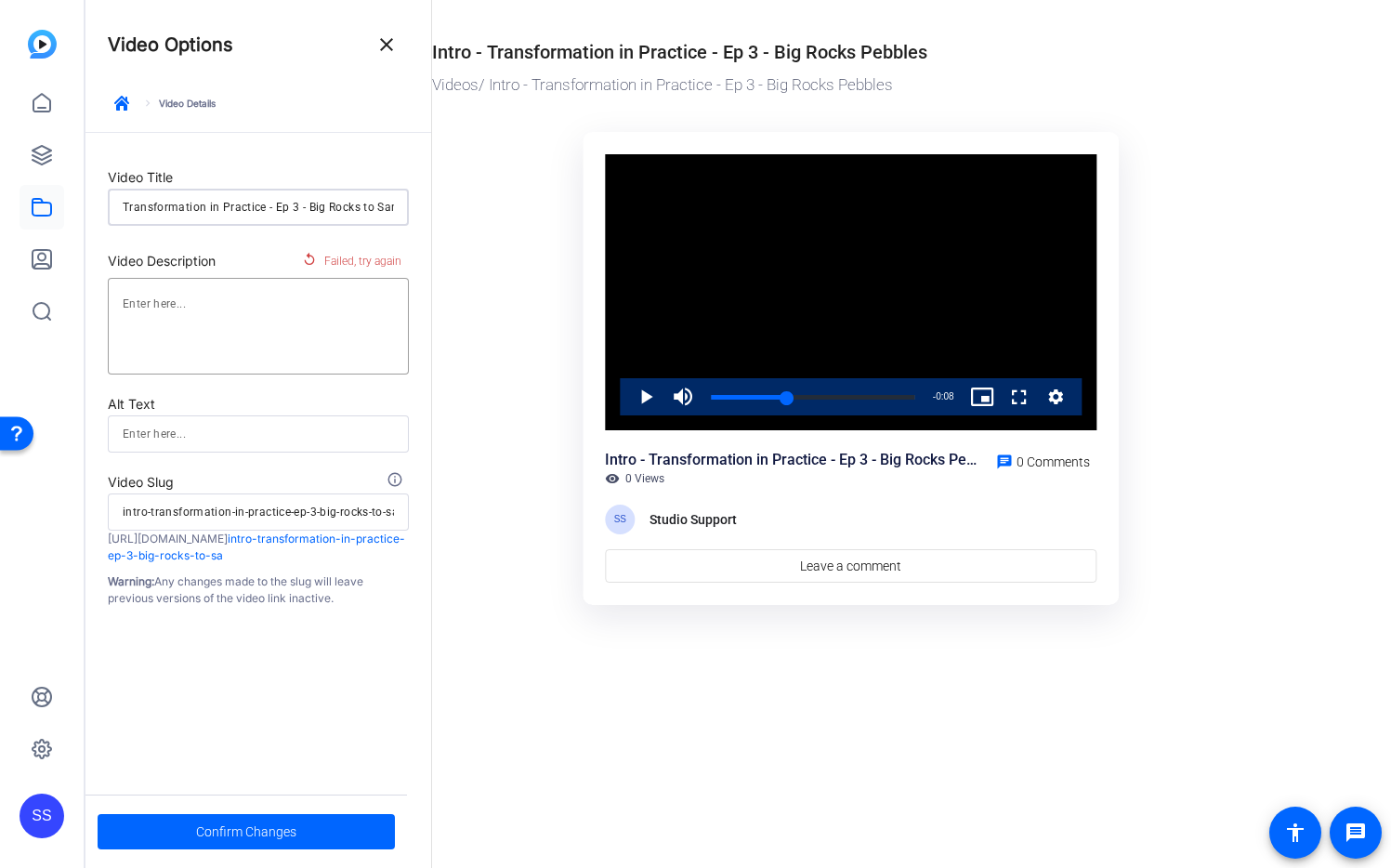
scroll to position [0, 41]
type input "Intro - Transformation in Practice - Ep 3 - Big Rocks to Sand"
click at [456, 533] on ktd-grid "Video Player is loading. Play Video Play Mute 72% Current Time 0:04 / Duration …" at bounding box center [850, 371] width 839 height 502
click at [341, 827] on span at bounding box center [247, 831] width 297 height 45
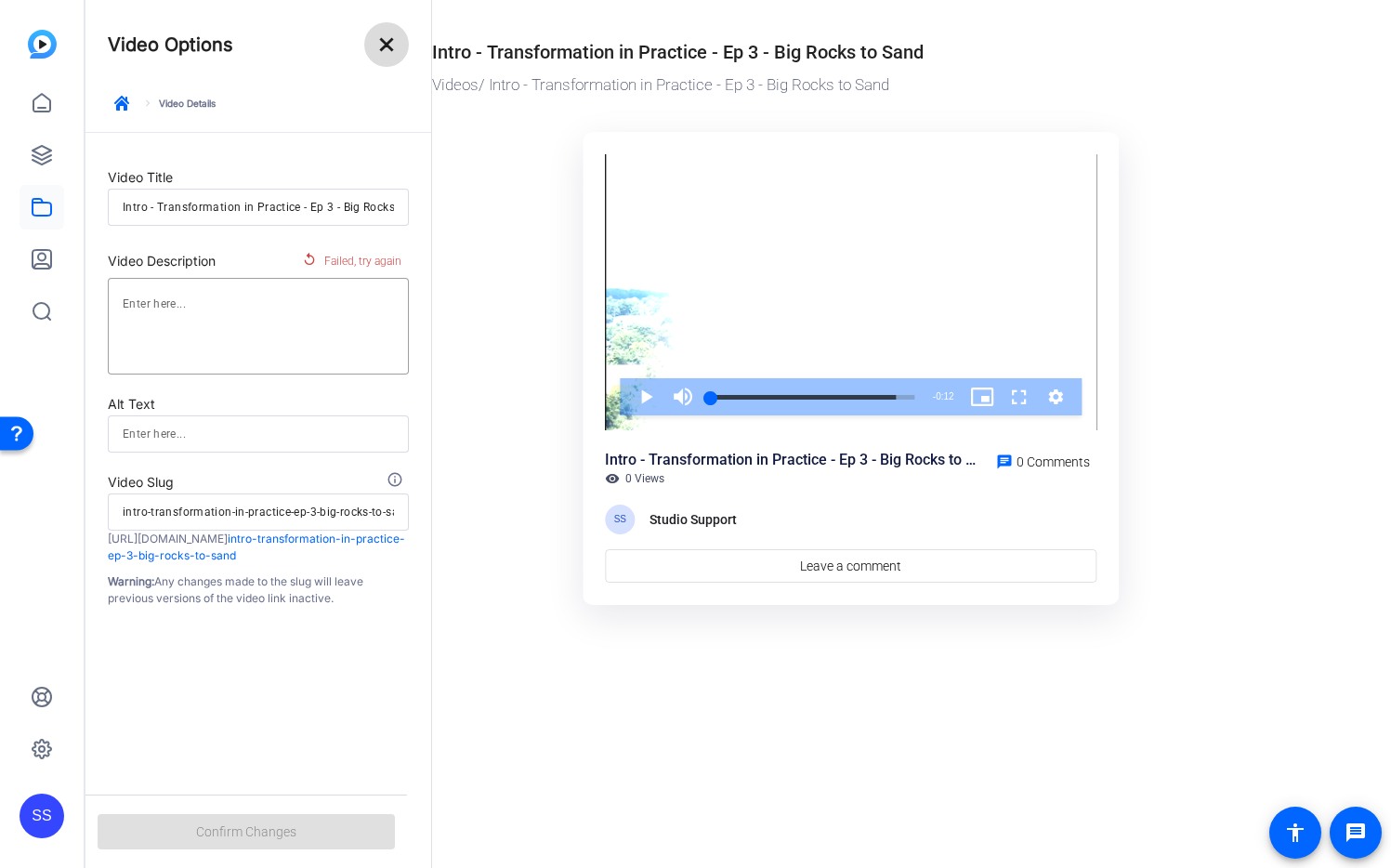
click at [386, 37] on mat-icon "close" at bounding box center [386, 45] width 23 height 23
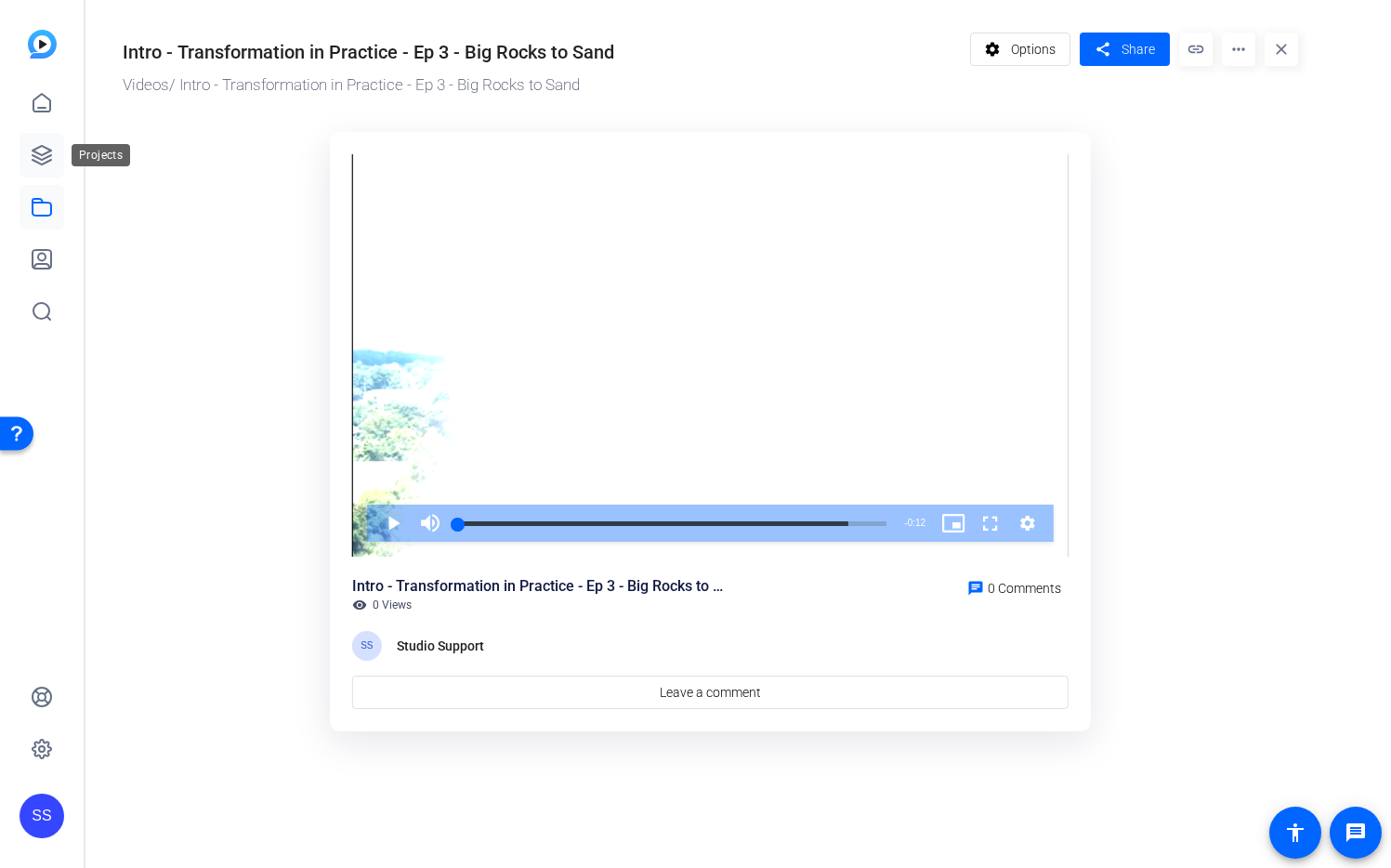
click at [45, 165] on icon at bounding box center [42, 154] width 23 height 23
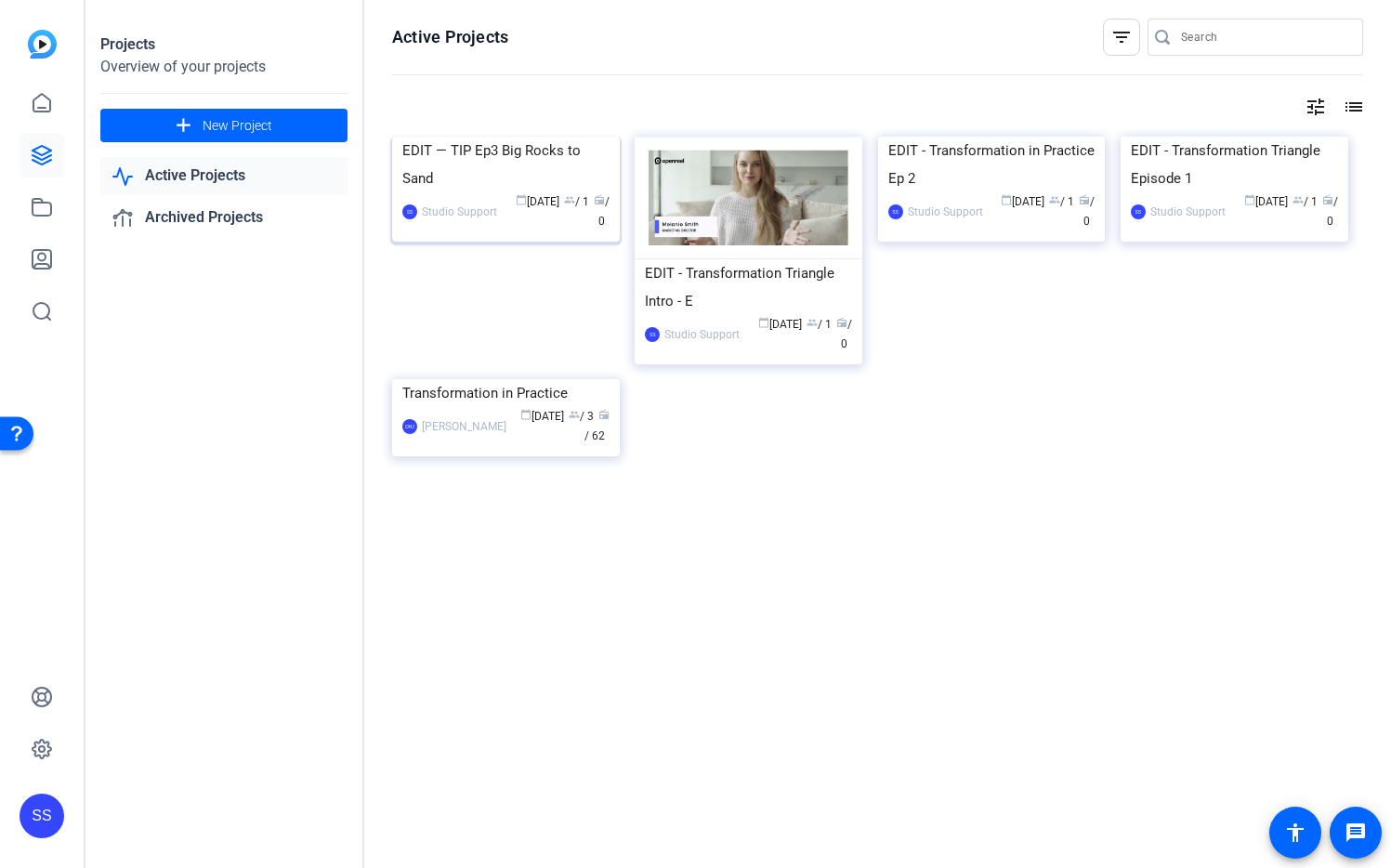
click at [538, 137] on img at bounding box center [506, 137] width 228 height 0
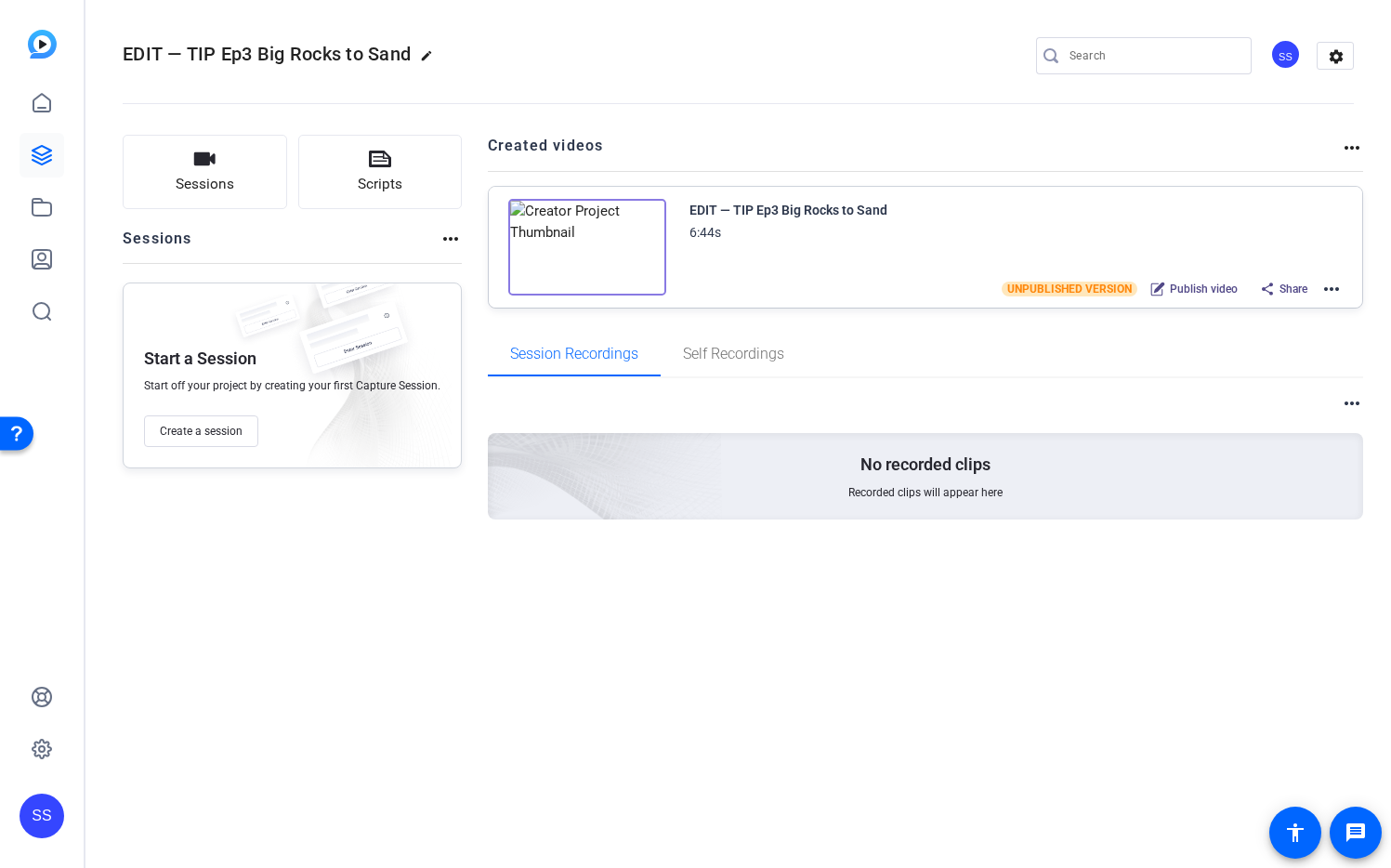
click at [1331, 283] on mat-icon "more_horiz" at bounding box center [1332, 289] width 23 height 23
click at [1285, 314] on span "Edit in Creator" at bounding box center [1263, 311] width 129 height 23
click at [37, 204] on icon at bounding box center [42, 207] width 23 height 23
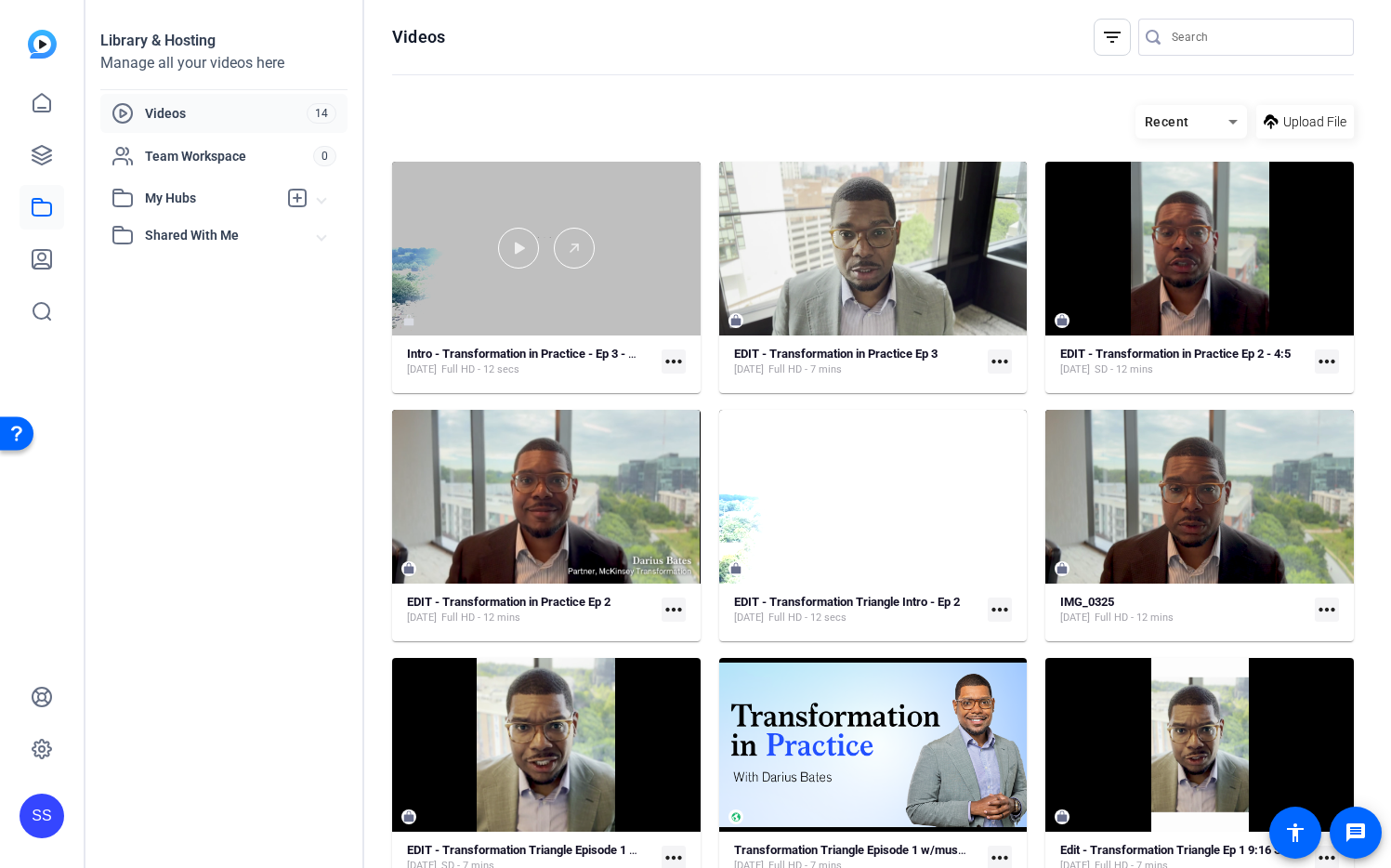
click at [632, 245] on div at bounding box center [546, 247] width 309 height 41
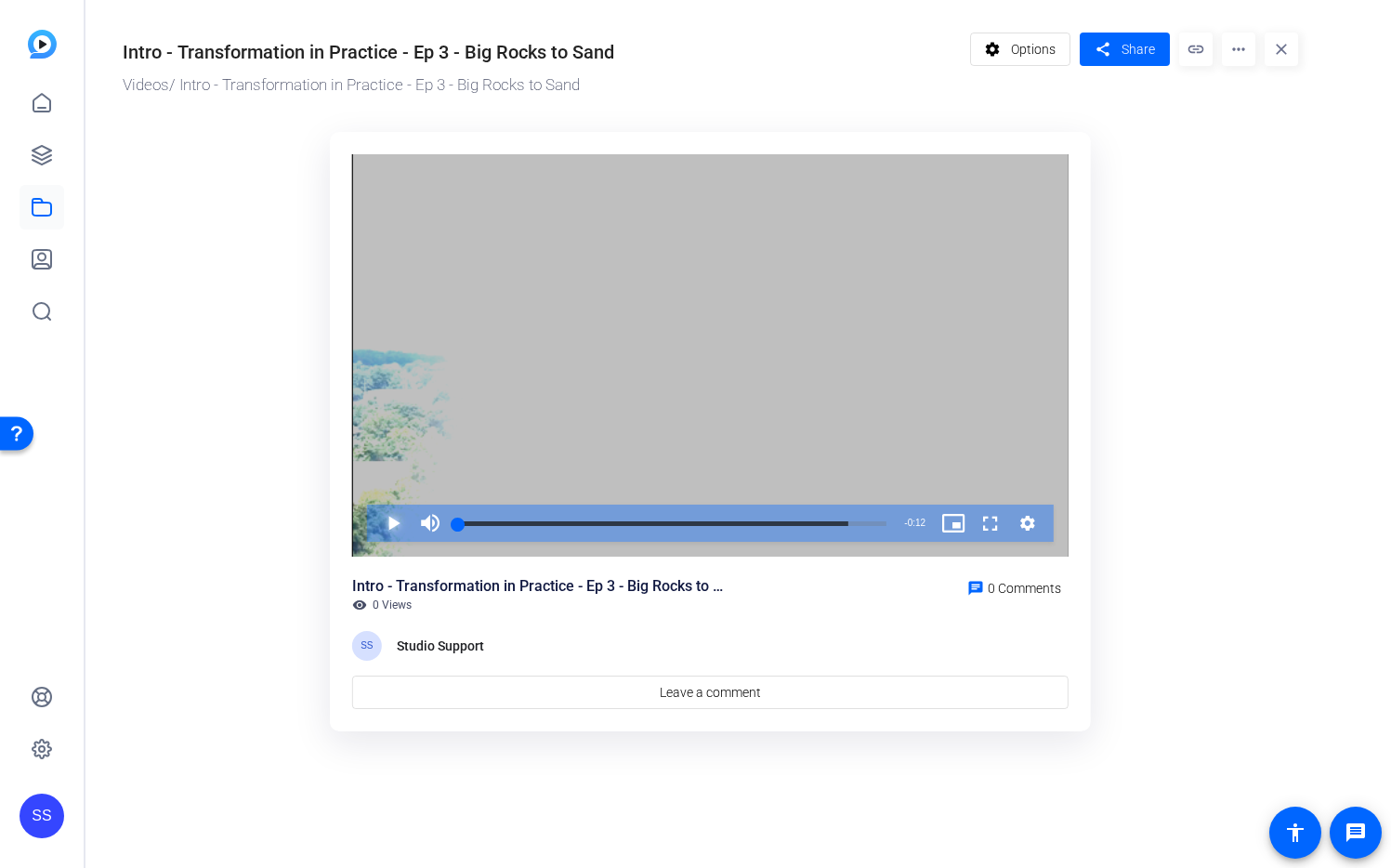
click at [374, 526] on span "Video Player" at bounding box center [374, 524] width 0 height 38
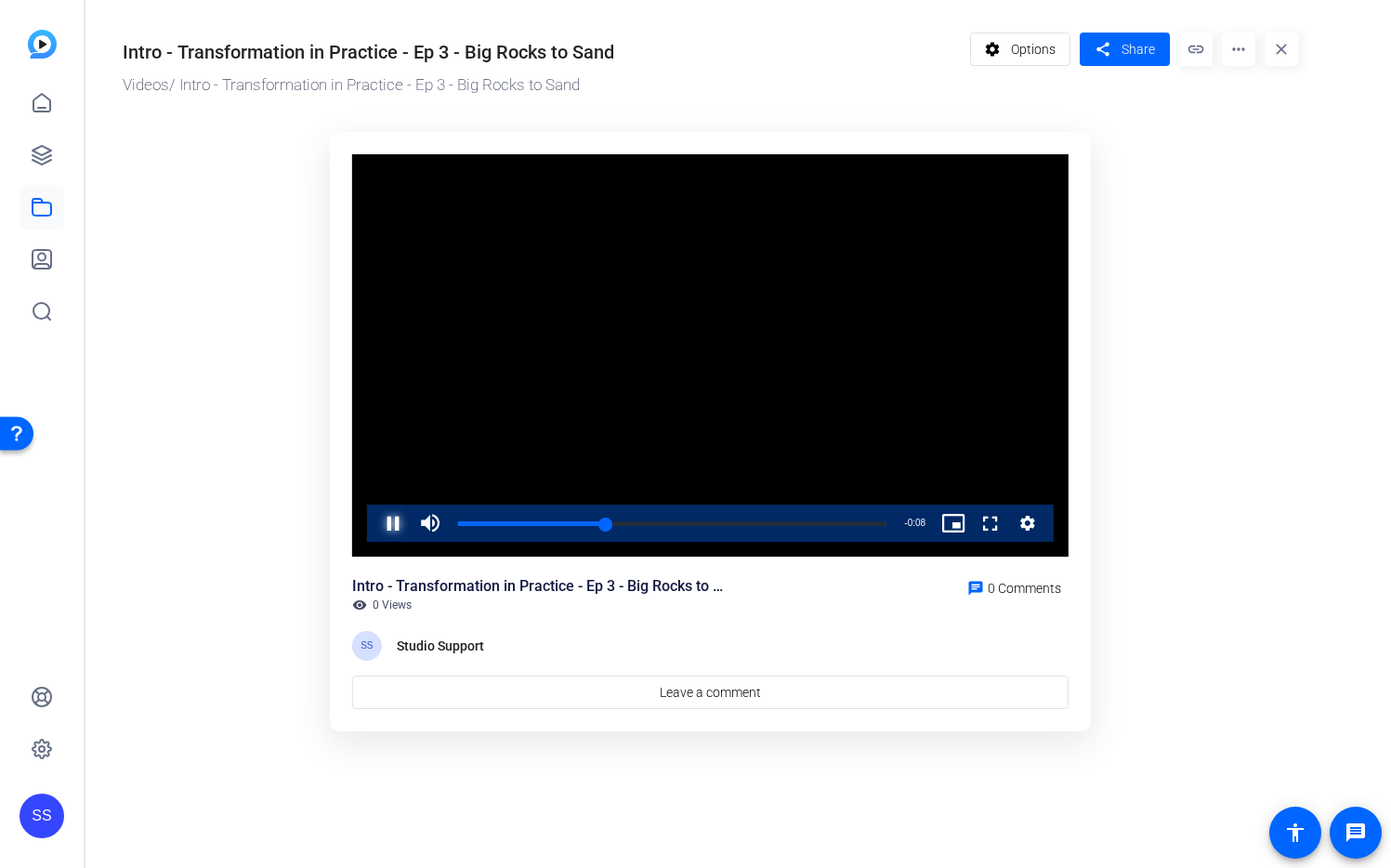
click at [374, 522] on span "Video Player" at bounding box center [374, 524] width 0 height 38
click at [229, 220] on ktd-grid "Video Player is loading. Play Video Play Mute 90% Current Time 0:04 / Duration …" at bounding box center [710, 432] width 1175 height 623
click at [55, 150] on link at bounding box center [42, 154] width 45 height 45
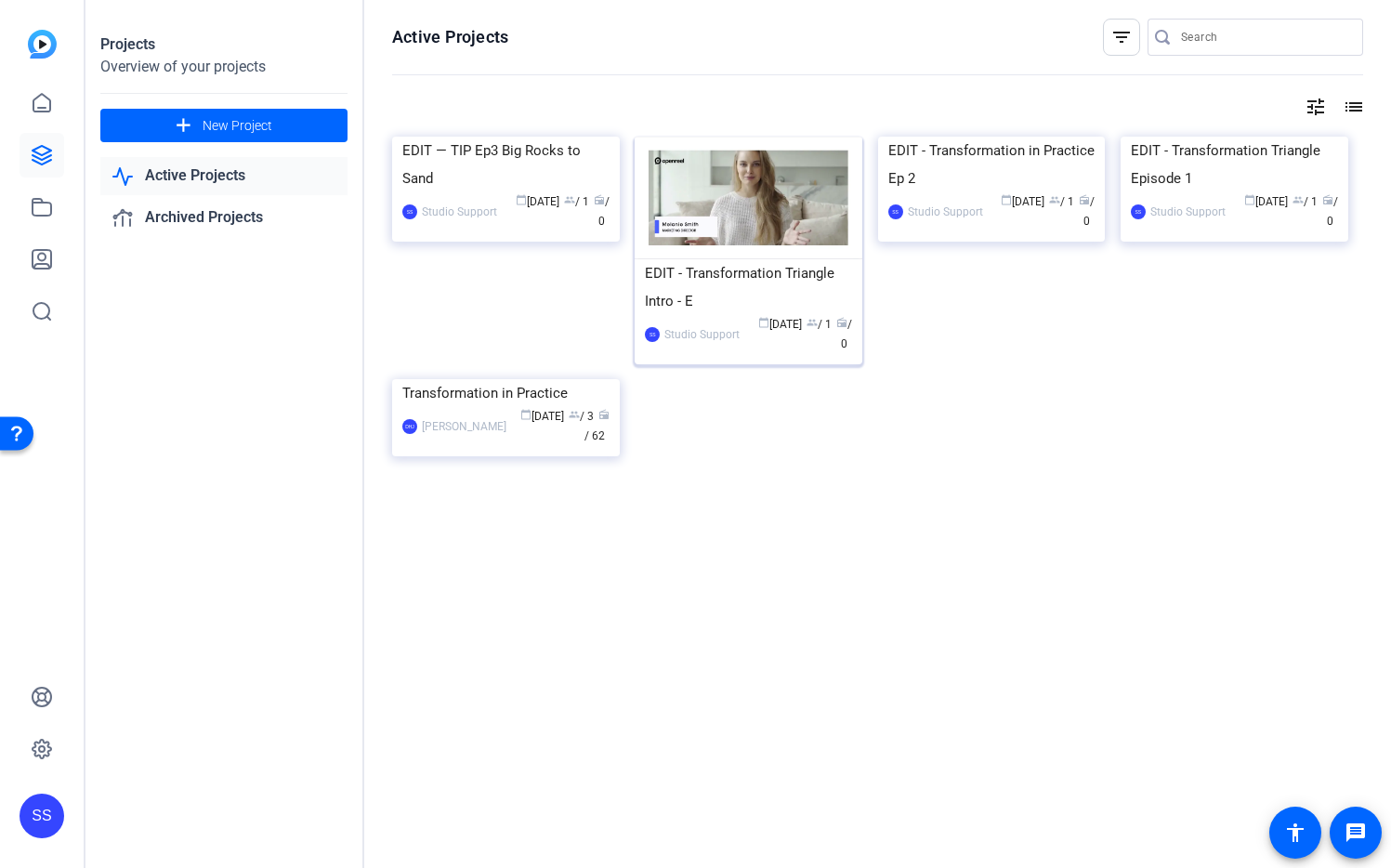
click at [754, 208] on img at bounding box center [748, 198] width 228 height 123
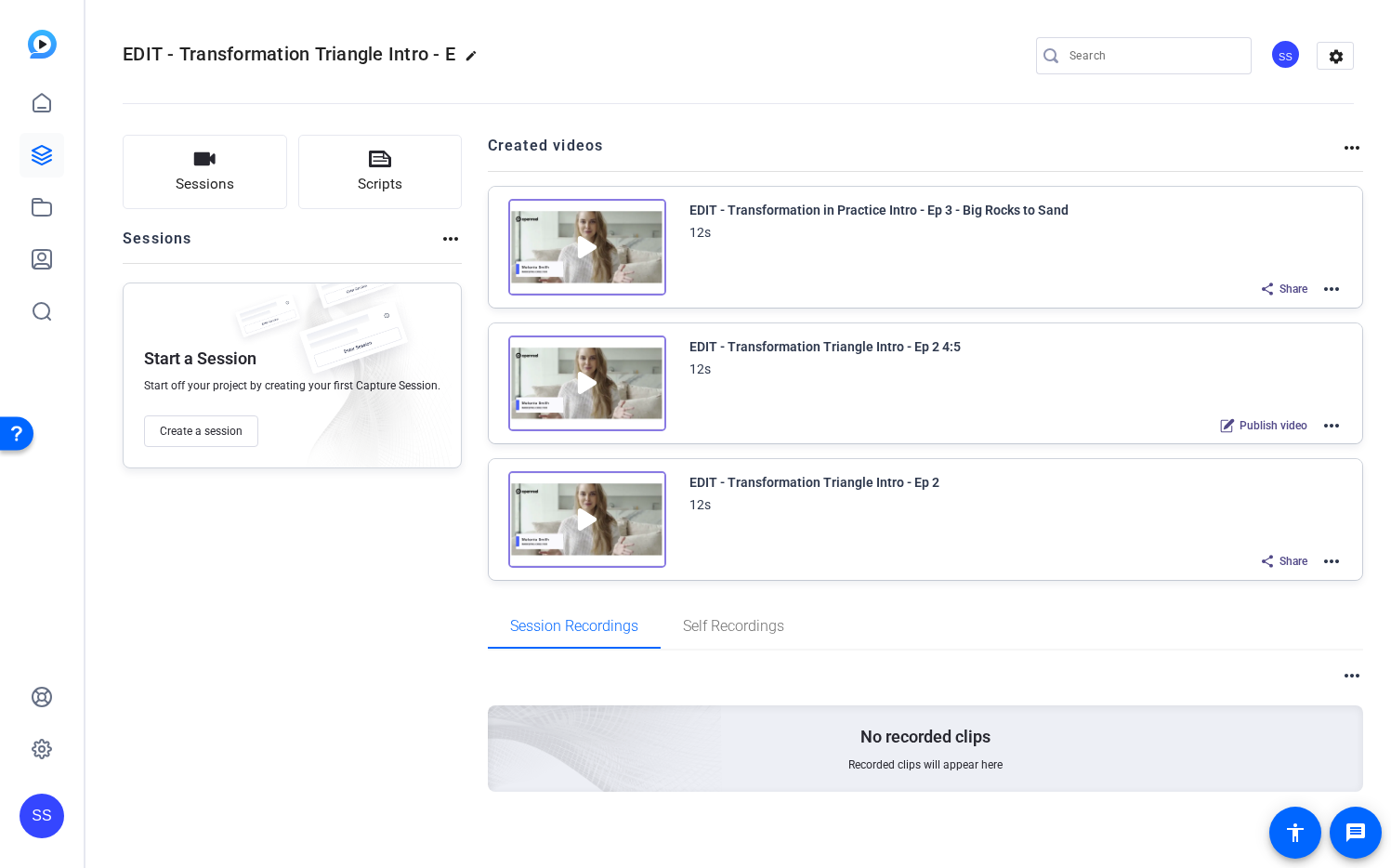
click at [1323, 291] on mat-icon "more_horiz" at bounding box center [1332, 289] width 23 height 23
click at [1304, 320] on span "Edit in Creator" at bounding box center [1253, 311] width 129 height 23
click at [40, 207] on icon at bounding box center [42, 207] width 23 height 23
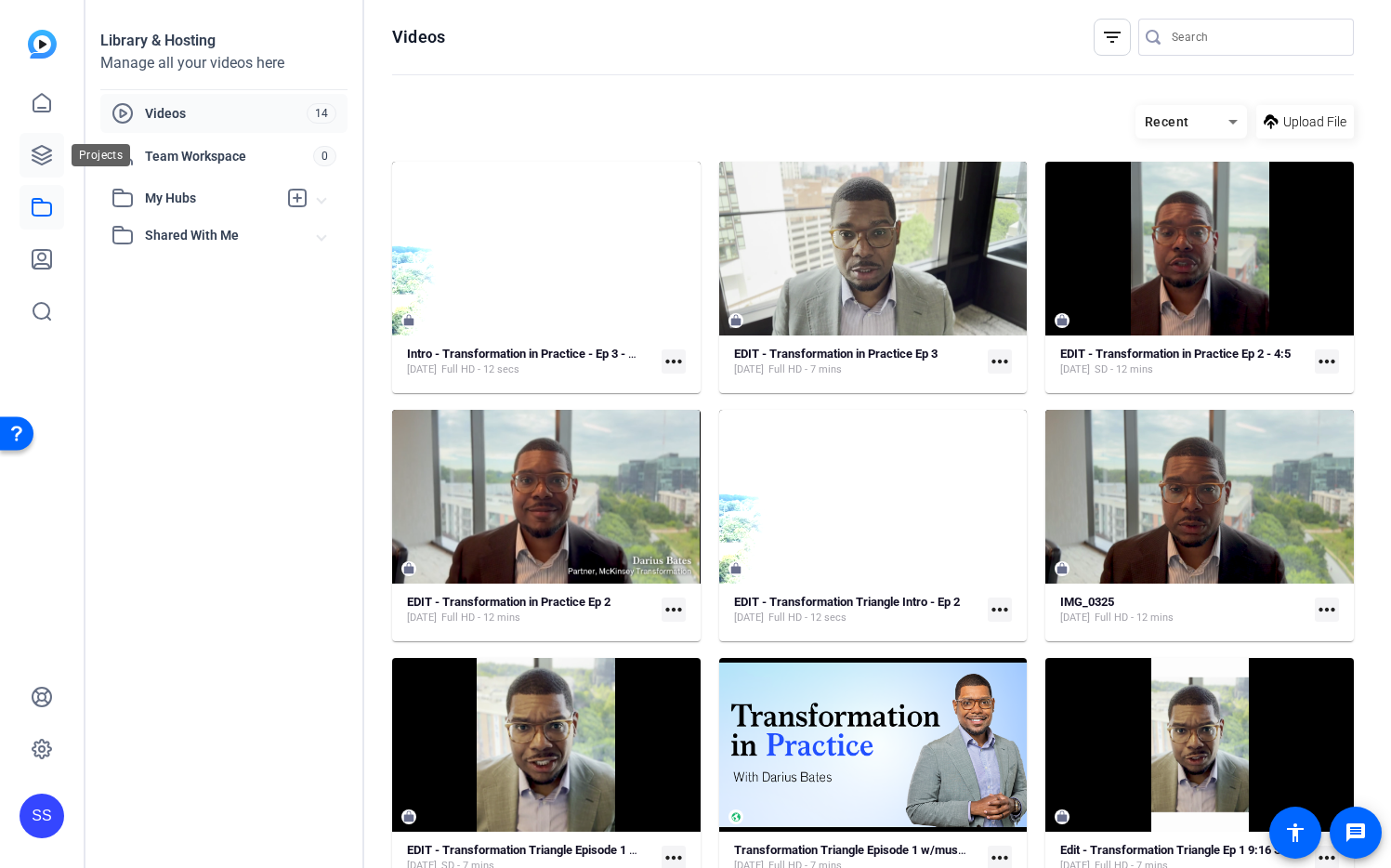
click at [35, 160] on icon at bounding box center [42, 154] width 19 height 19
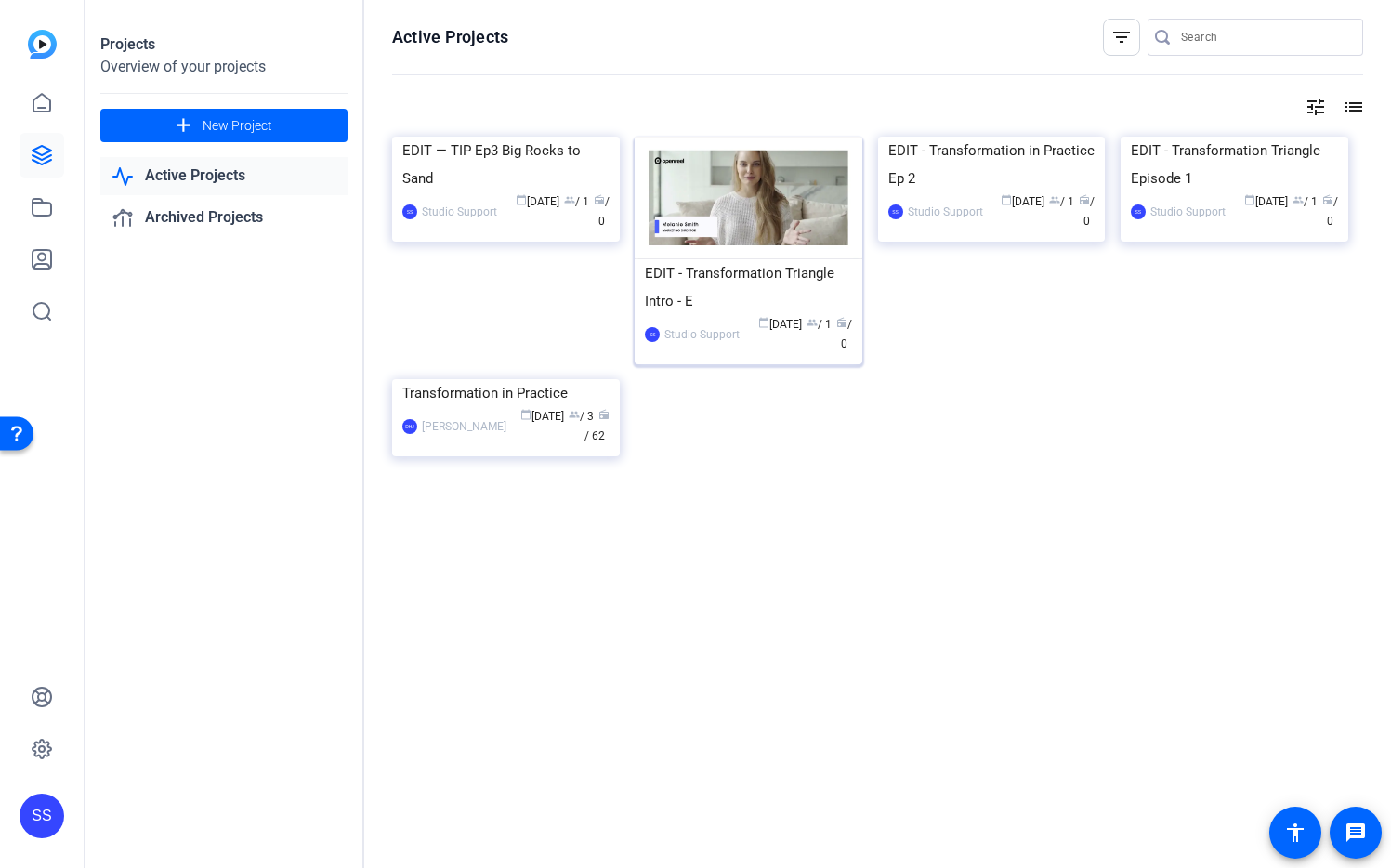
click at [754, 275] on div "EDIT - Transformation Triangle Intro - E" at bounding box center [747, 287] width 207 height 55
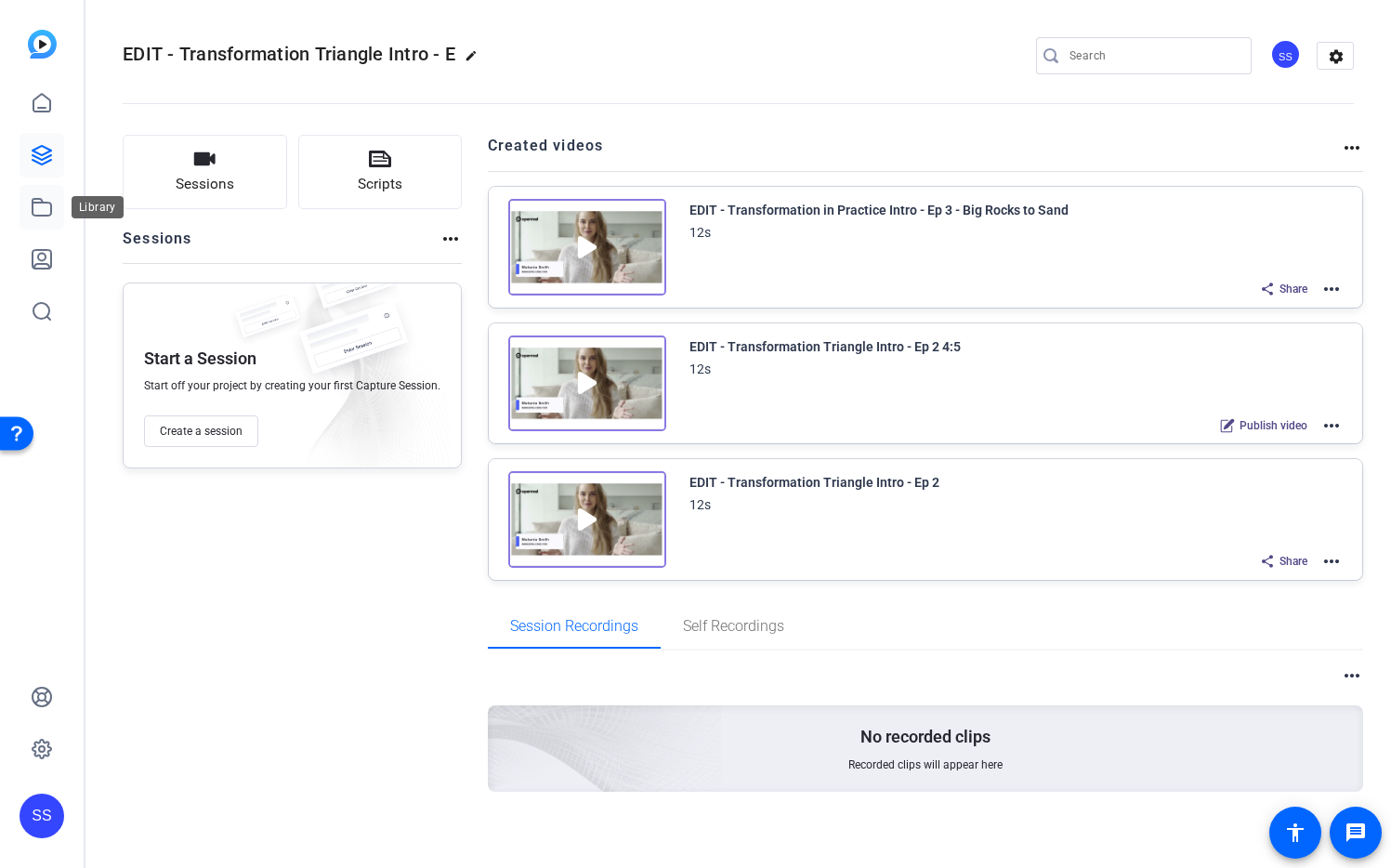
click at [35, 211] on icon at bounding box center [42, 207] width 23 height 23
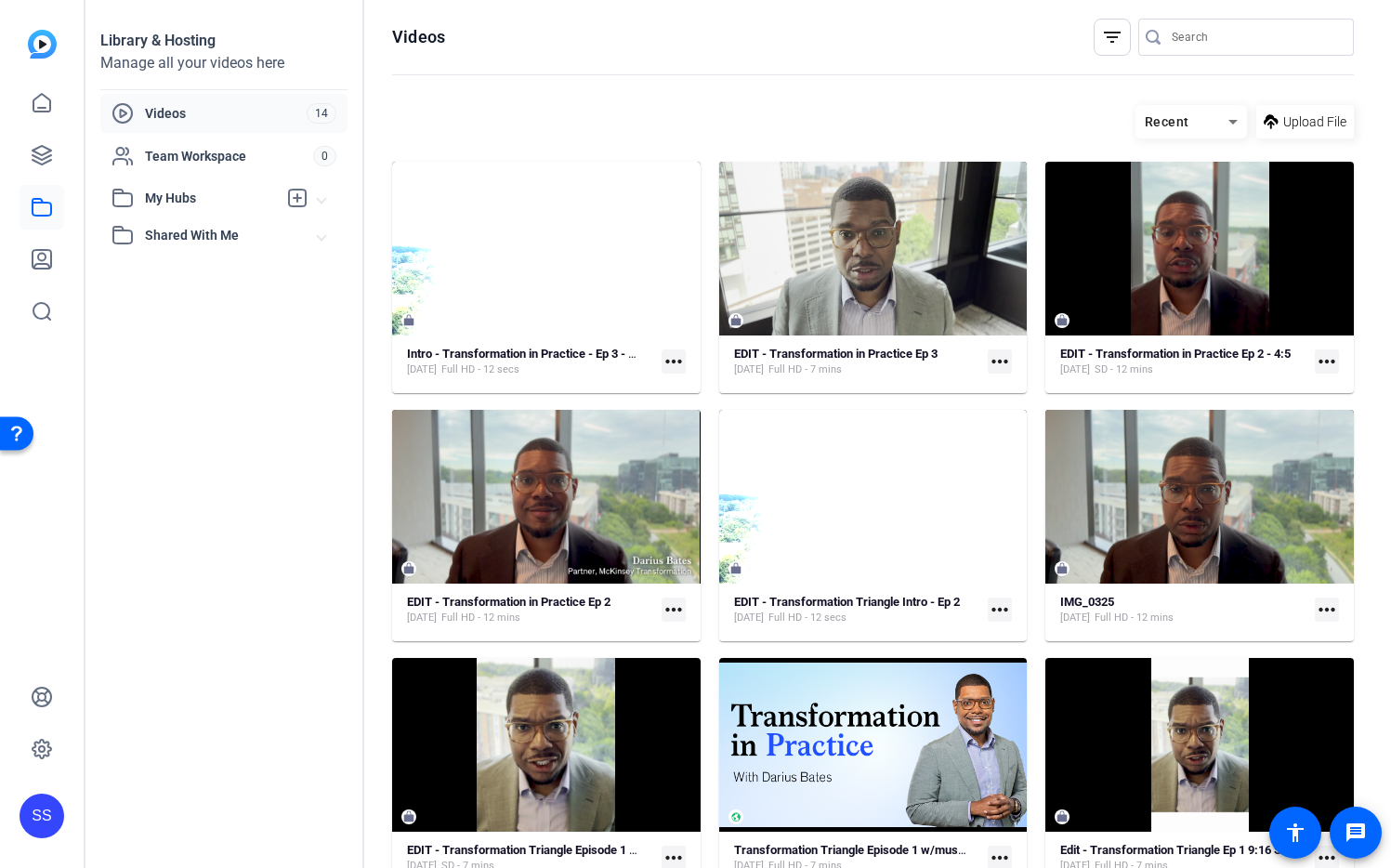
click at [671, 355] on mat-icon "more_horiz" at bounding box center [673, 361] width 24 height 24
click at [321, 354] on div at bounding box center [695, 434] width 1391 height 868
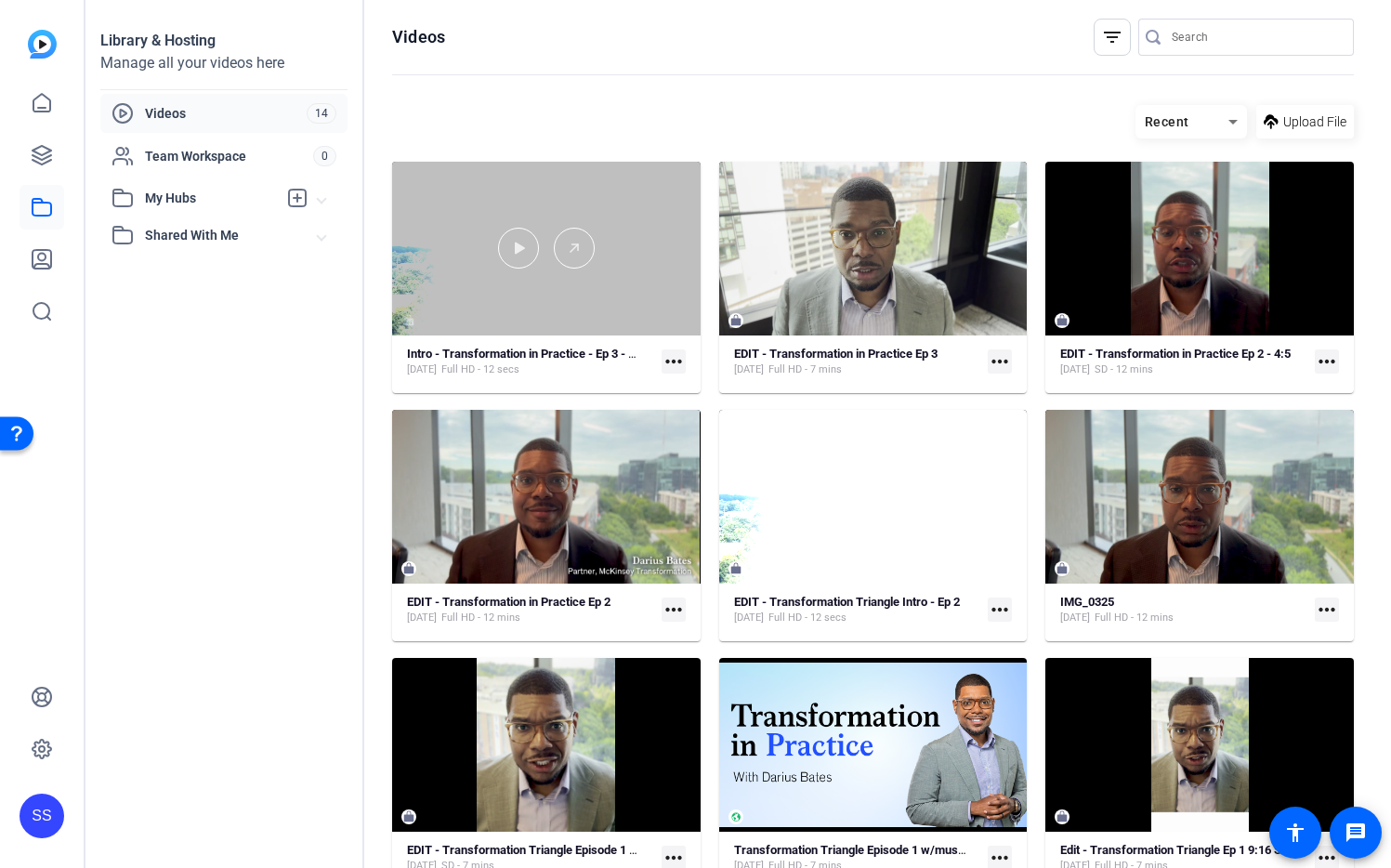
click at [635, 221] on div at bounding box center [546, 248] width 309 height 174
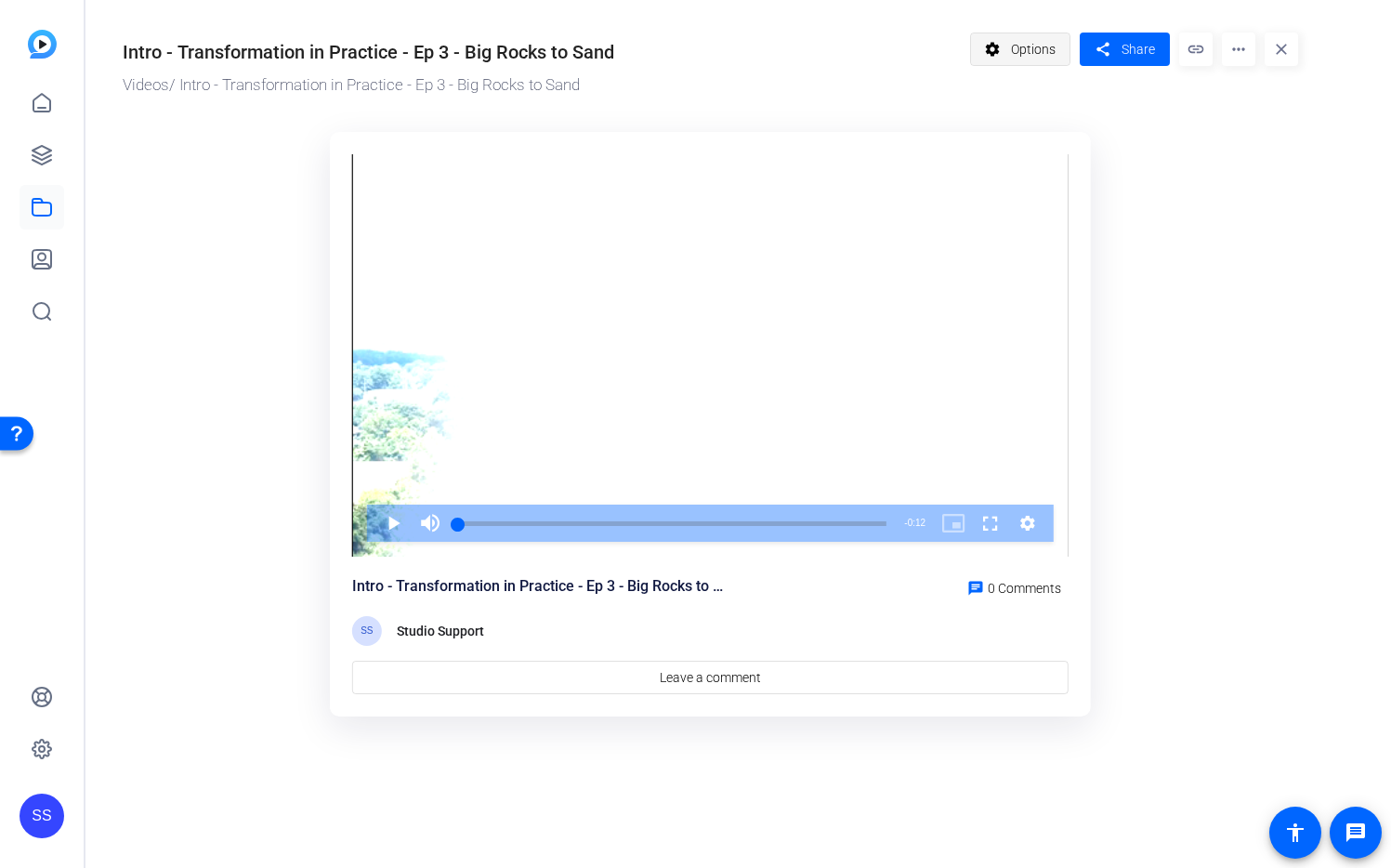
click at [1050, 49] on span "Options" at bounding box center [1033, 49] width 45 height 36
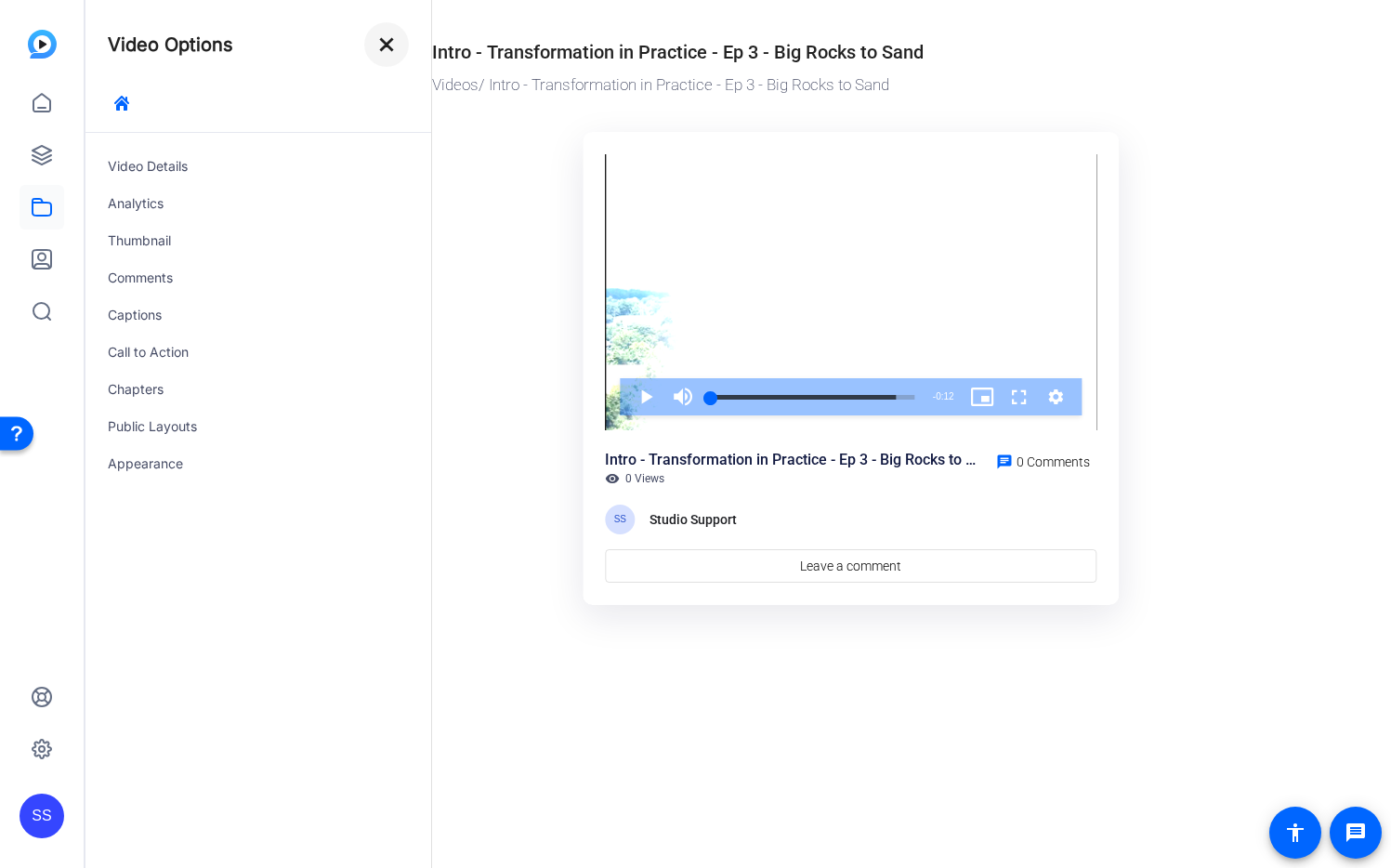
click at [393, 49] on mat-icon "close" at bounding box center [386, 45] width 23 height 23
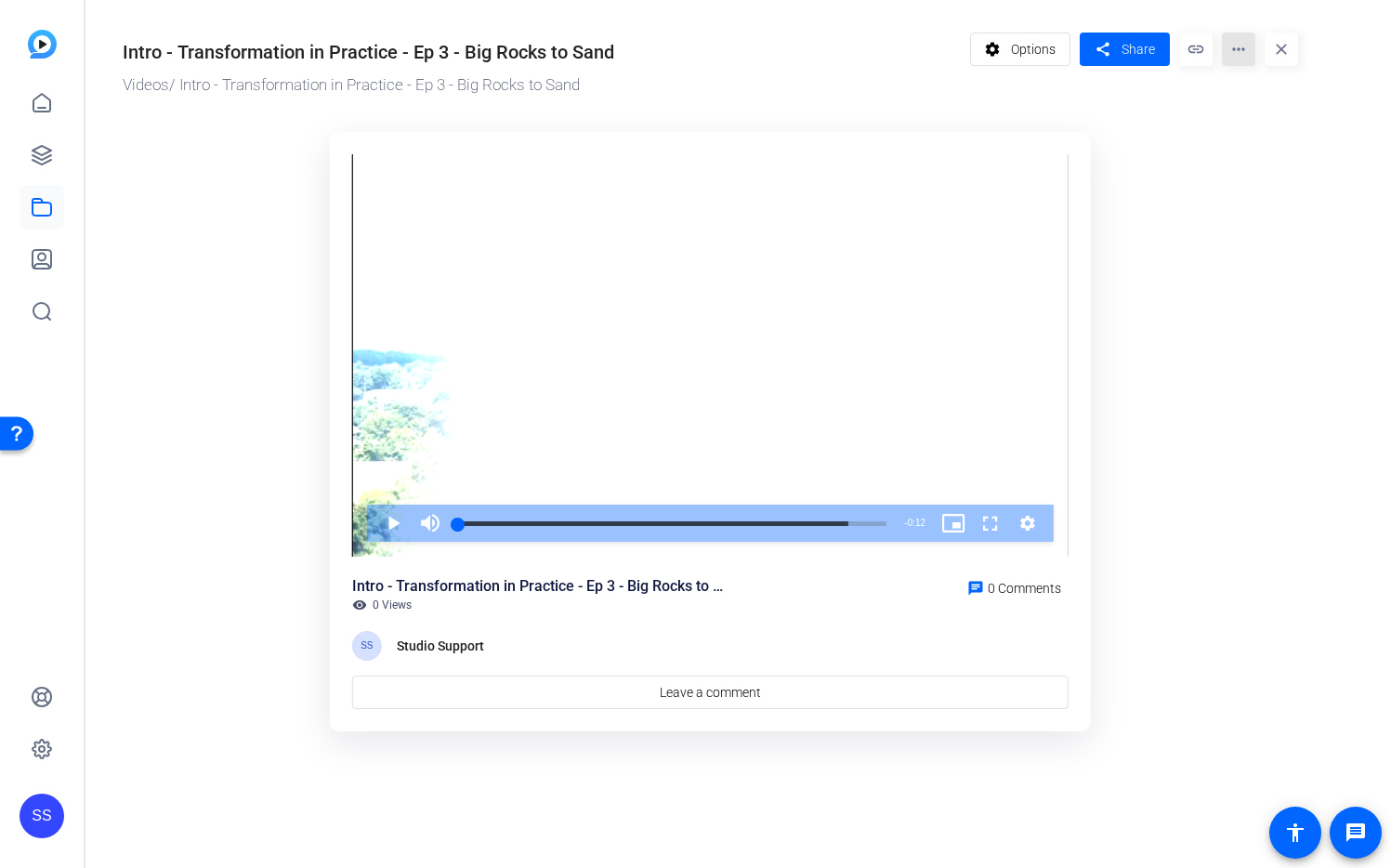
click at [1238, 53] on mat-icon "more_horiz" at bounding box center [1239, 49] width 34 height 34
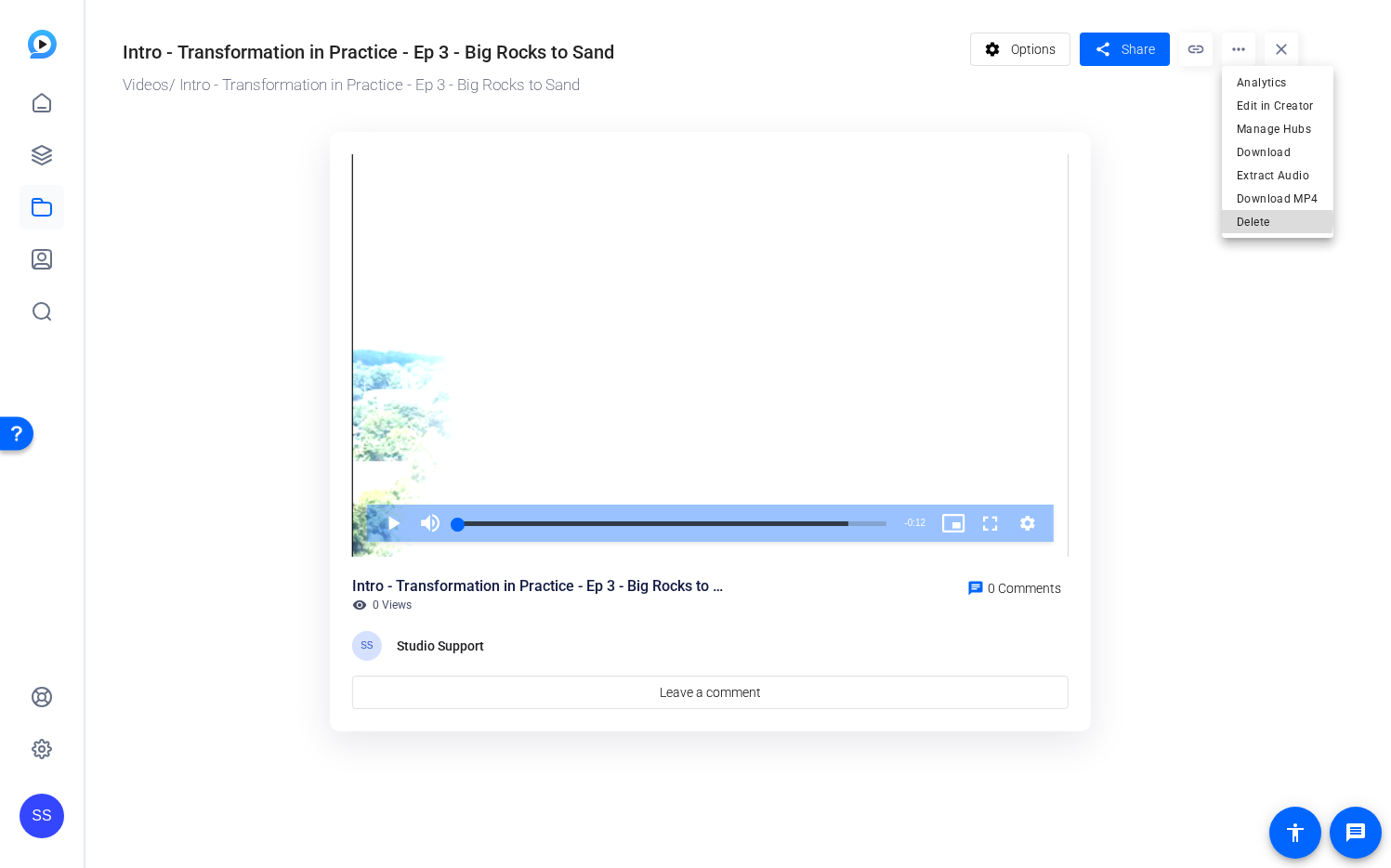
click at [1276, 220] on span "Delete" at bounding box center [1277, 222] width 82 height 23
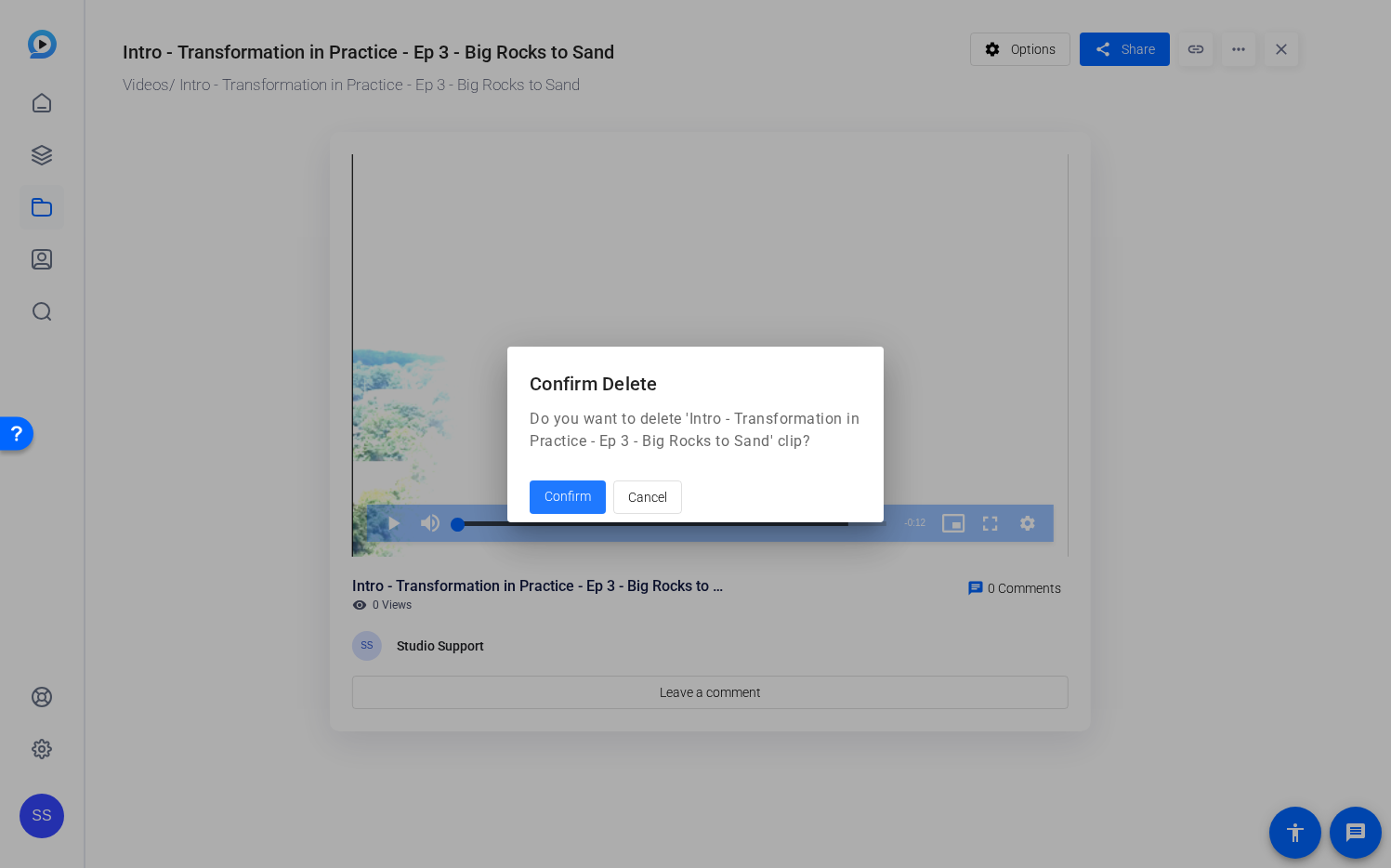
click at [560, 499] on span "Confirm" at bounding box center [567, 497] width 47 height 20
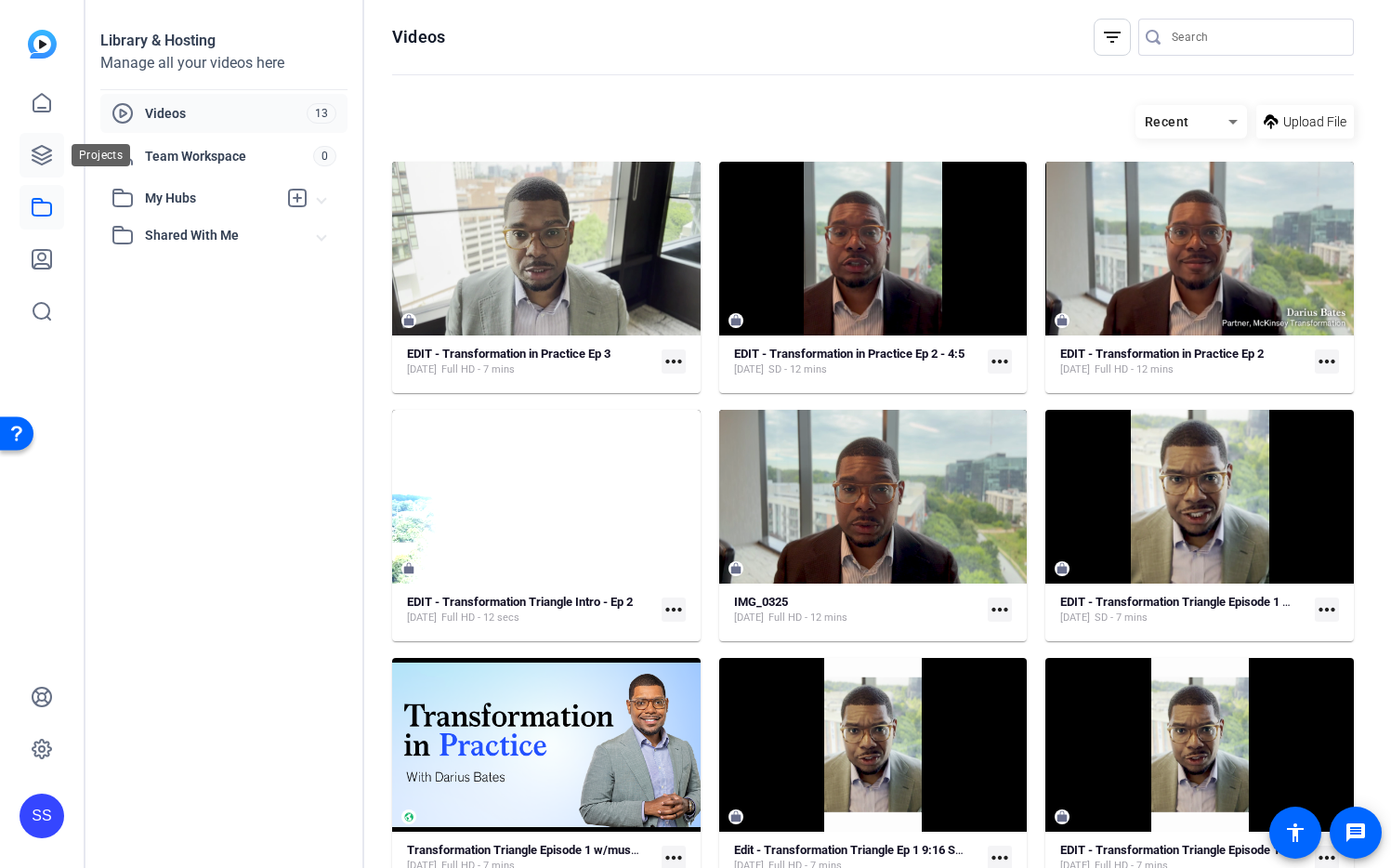
click at [48, 152] on icon at bounding box center [42, 154] width 19 height 19
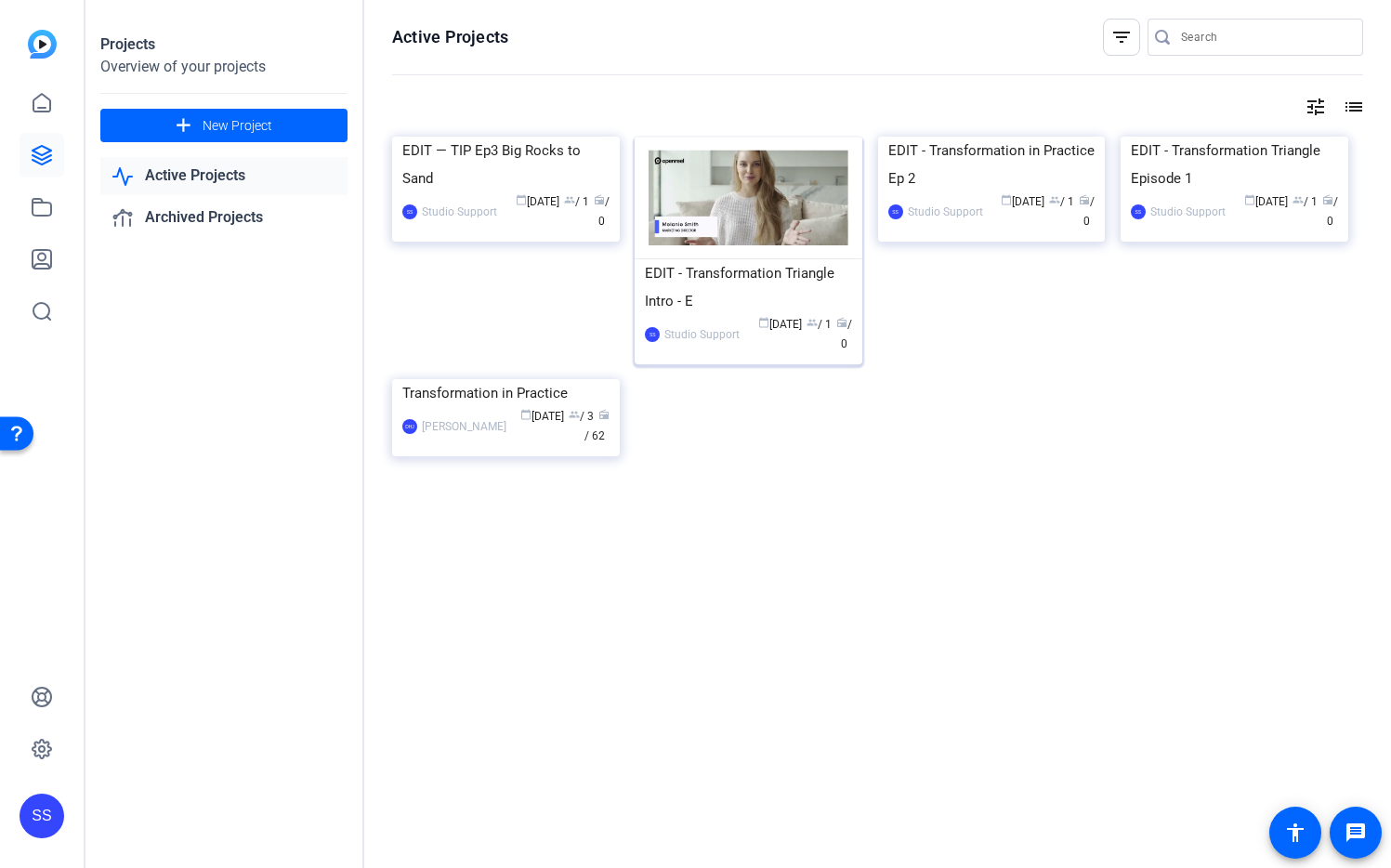
click at [736, 220] on img at bounding box center [748, 198] width 228 height 123
click at [815, 299] on div "EDIT - Transformation Triangle Intro - E" at bounding box center [747, 287] width 207 height 55
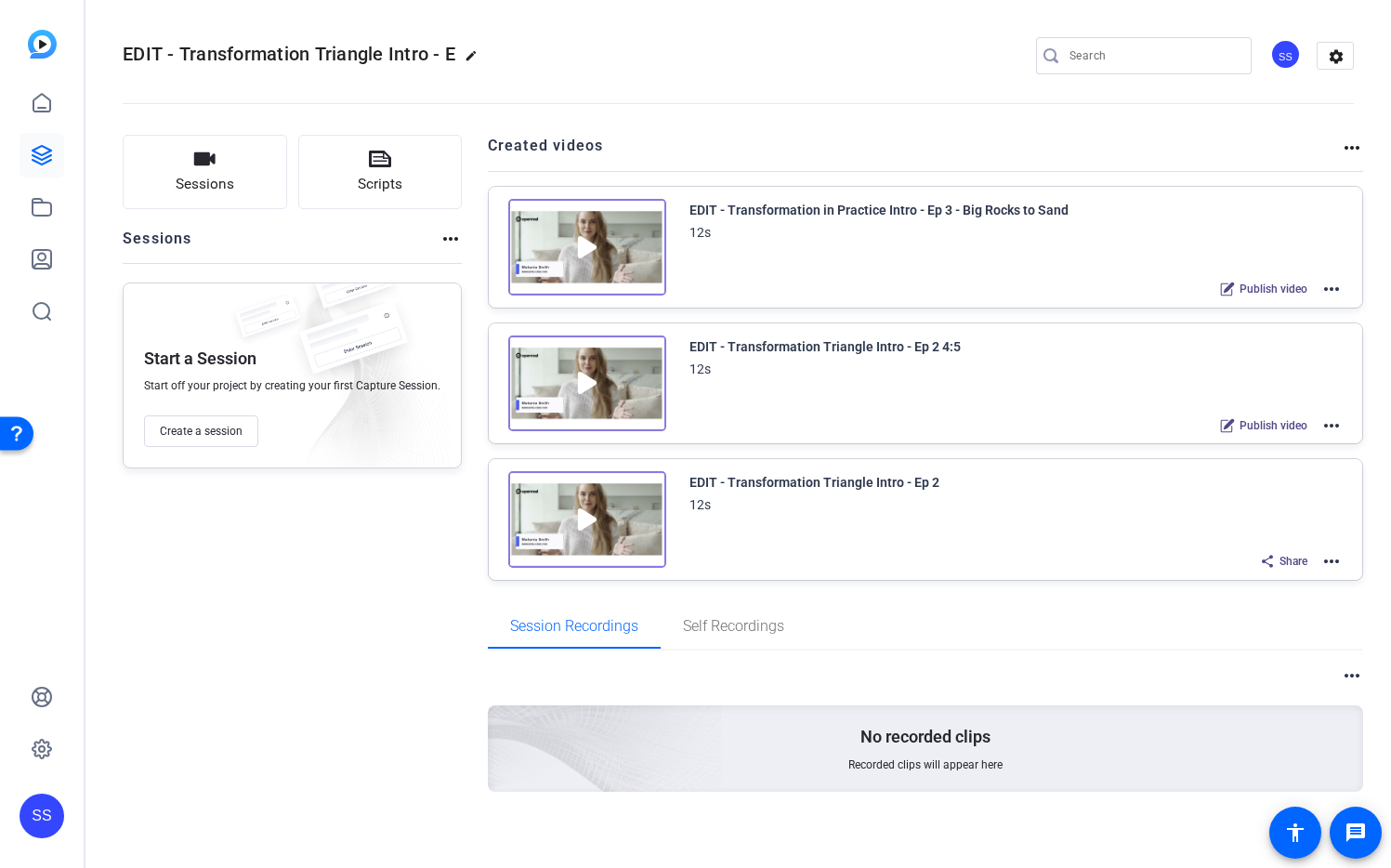
click at [1345, 147] on mat-icon "more_horiz" at bounding box center [1351, 147] width 23 height 23
click at [1293, 132] on div at bounding box center [695, 434] width 1391 height 868
click at [1329, 54] on mat-icon "settings" at bounding box center [1337, 56] width 38 height 28
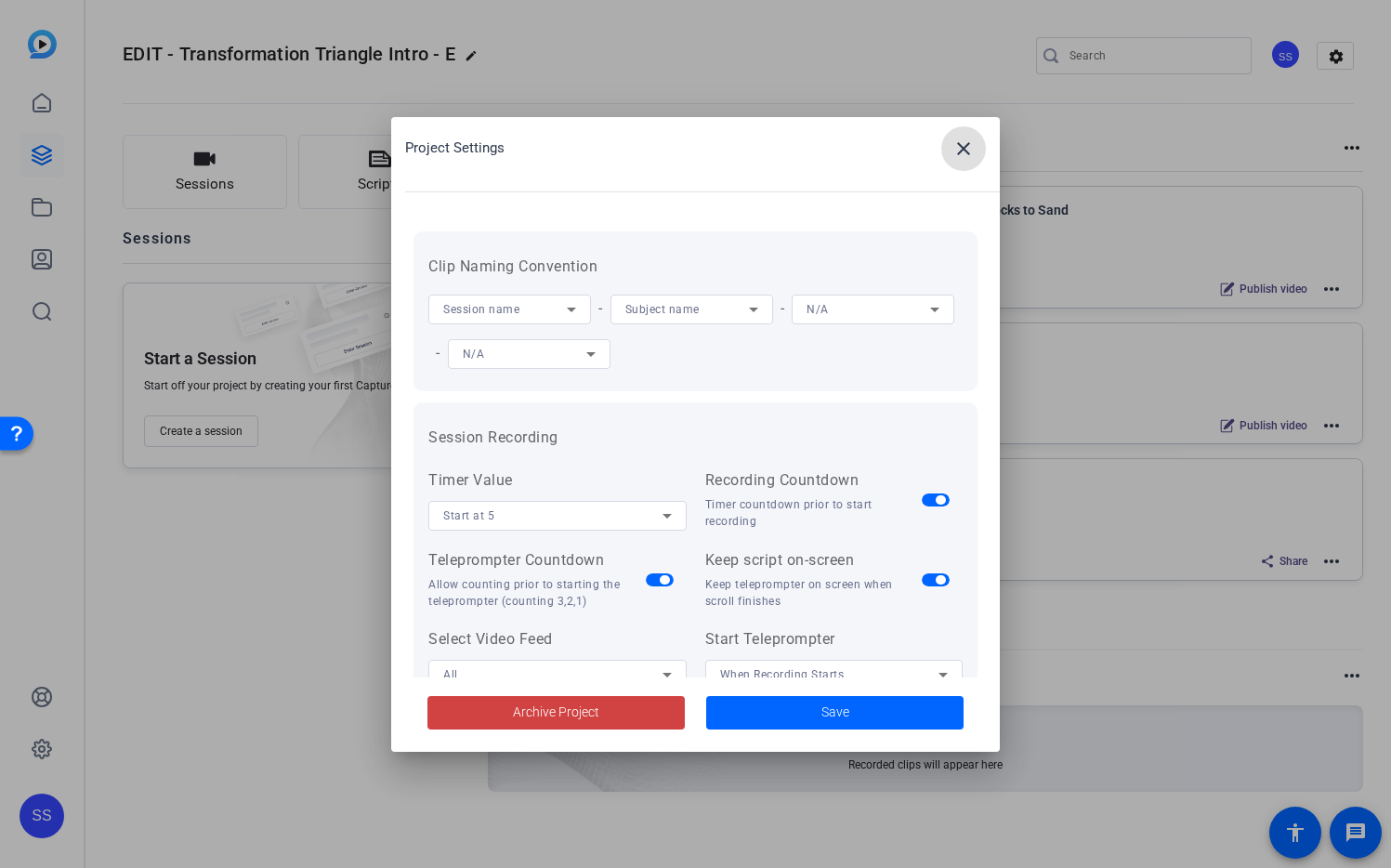
click at [966, 144] on mat-icon "close" at bounding box center [963, 148] width 23 height 23
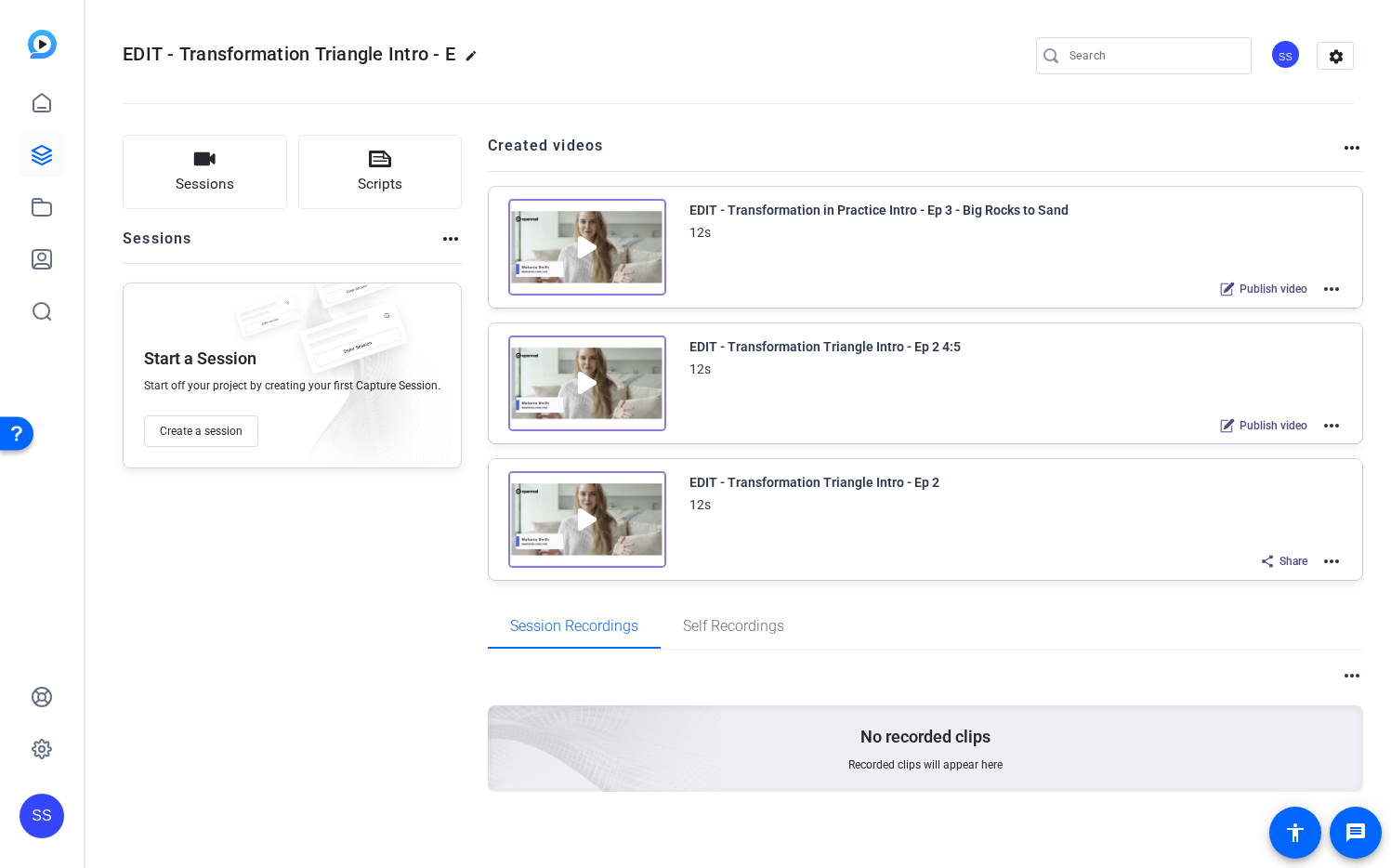
click at [452, 250] on div "more_horiz" at bounding box center [450, 245] width 23 height 36
click at [451, 240] on mat-icon "more_horiz" at bounding box center [450, 239] width 23 height 23
click at [621, 118] on div at bounding box center [695, 434] width 1391 height 868
click at [1341, 675] on mat-icon "more_horiz" at bounding box center [1351, 675] width 23 height 23
click at [1310, 651] on div at bounding box center [695, 434] width 1391 height 868
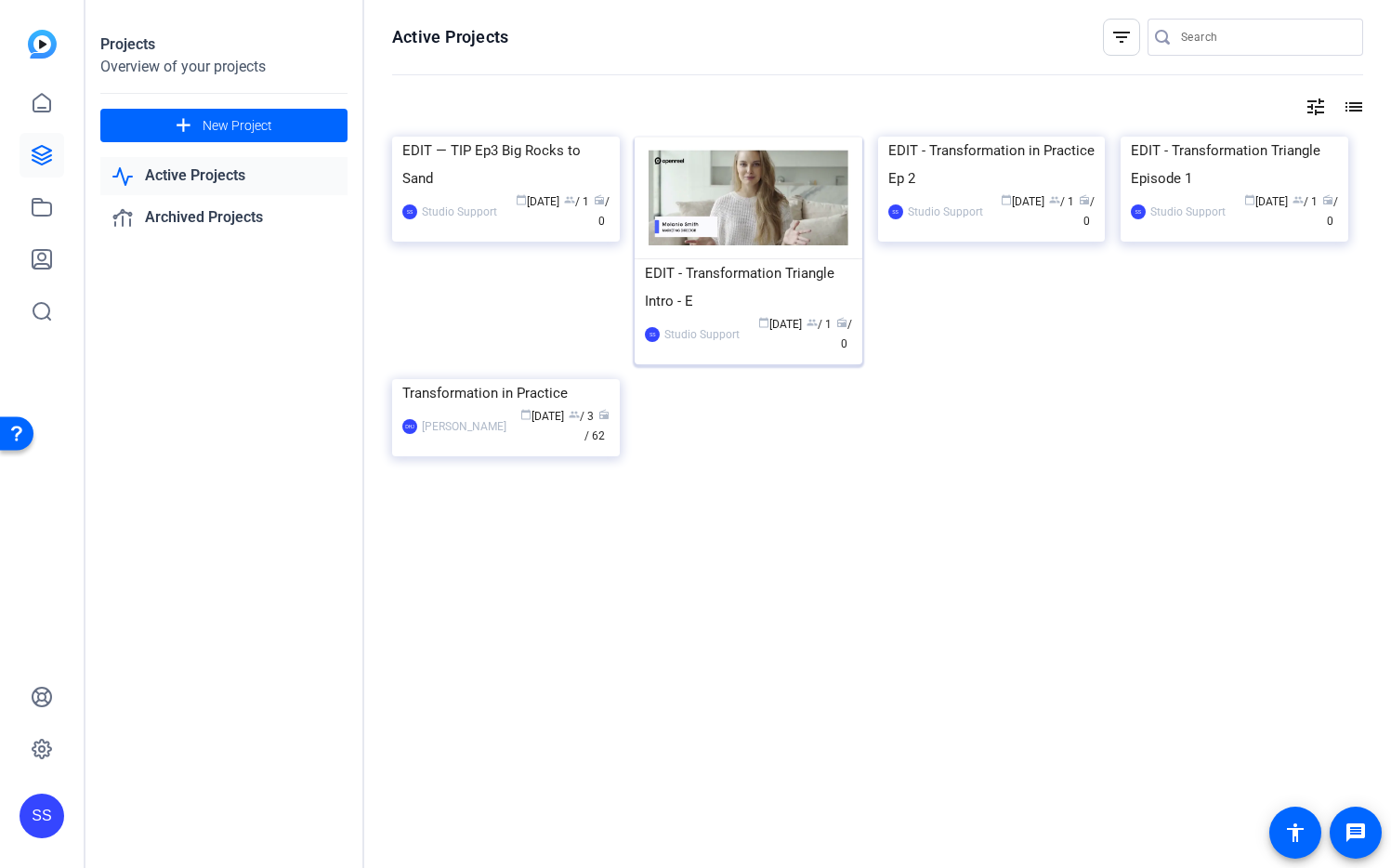
click at [735, 330] on div "Studio Support" at bounding box center [702, 335] width 75 height 19
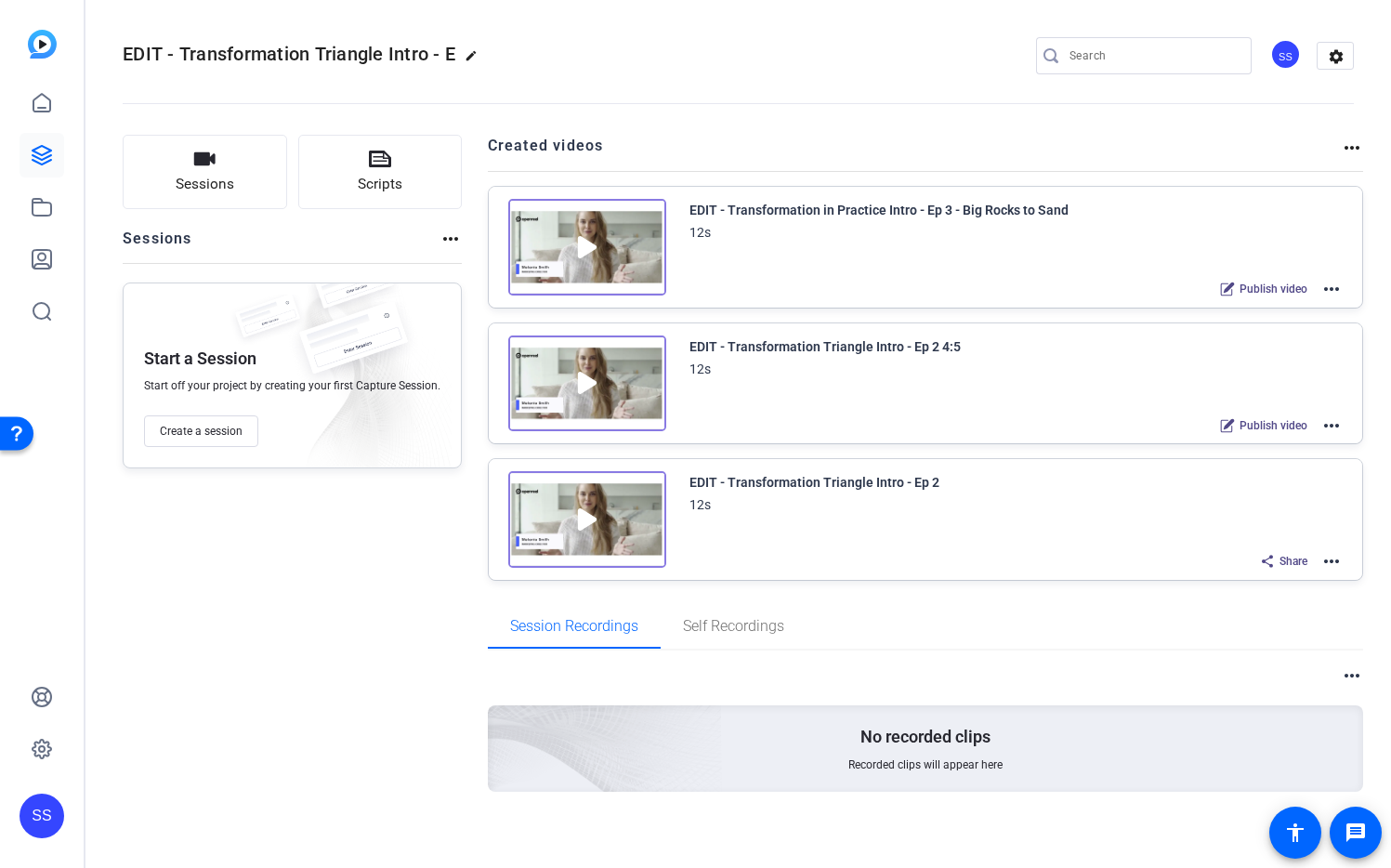
click at [1321, 290] on mat-icon "more_horiz" at bounding box center [1332, 289] width 23 height 23
click at [1346, 290] on div at bounding box center [695, 434] width 1391 height 868
click at [1323, 290] on mat-icon "more_horiz" at bounding box center [1332, 289] width 23 height 23
click at [1286, 332] on span "Duplicate here" at bounding box center [1253, 335] width 129 height 23
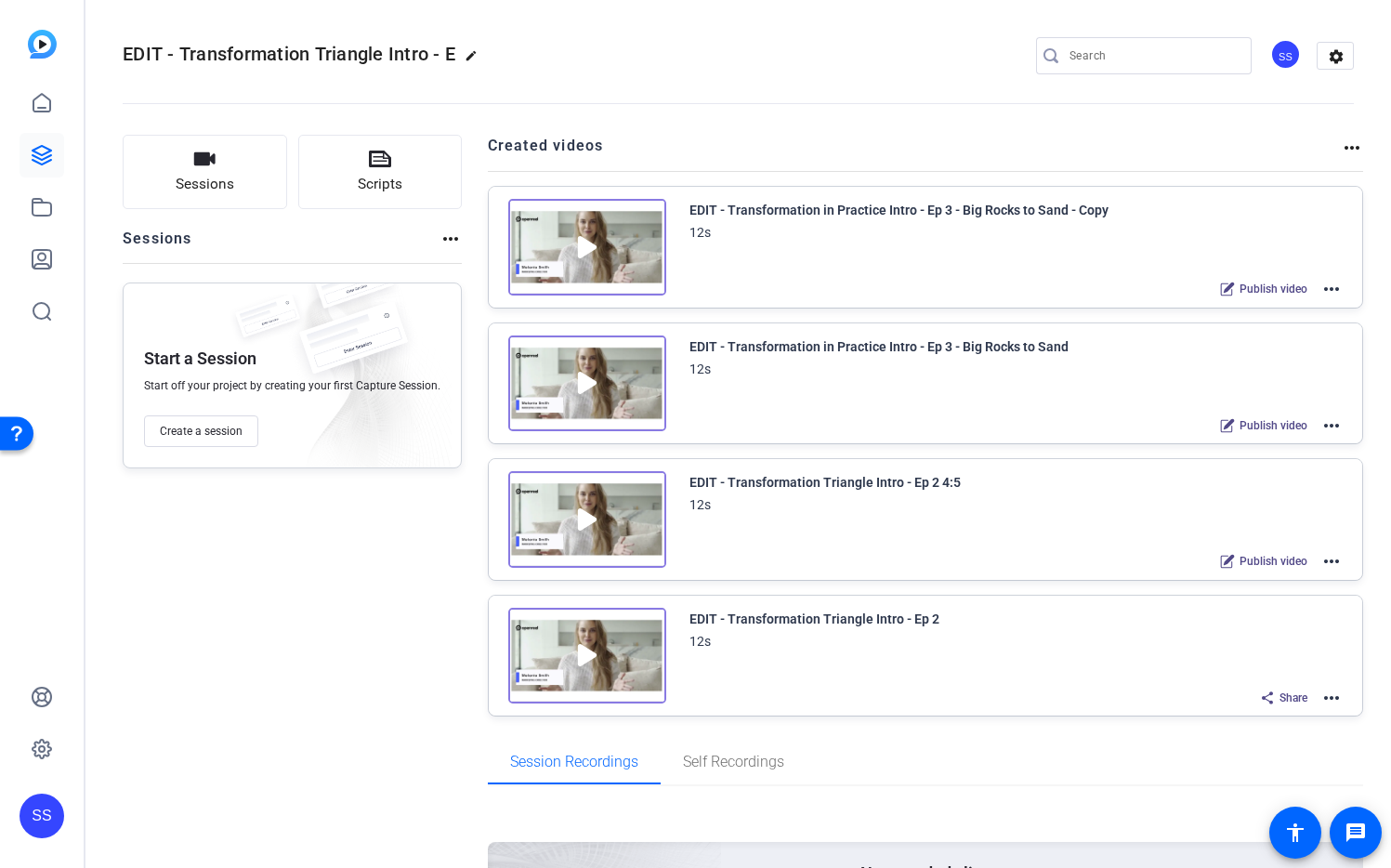
click at [1321, 428] on mat-icon "more_horiz" at bounding box center [1332, 426] width 23 height 23
click at [1271, 536] on span "Archive" at bounding box center [1253, 539] width 129 height 23
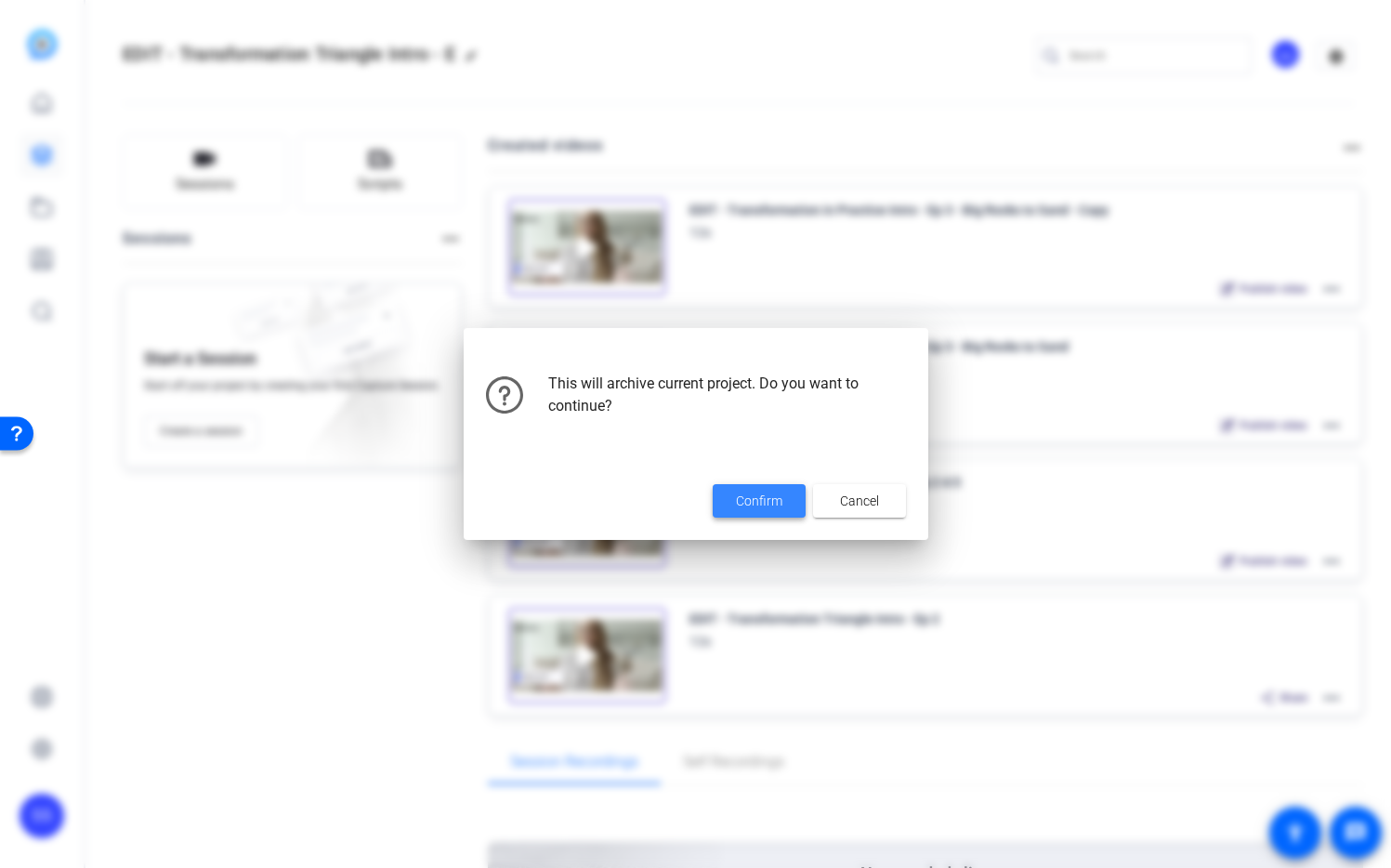
click at [771, 493] on span "Confirm" at bounding box center [758, 502] width 47 height 20
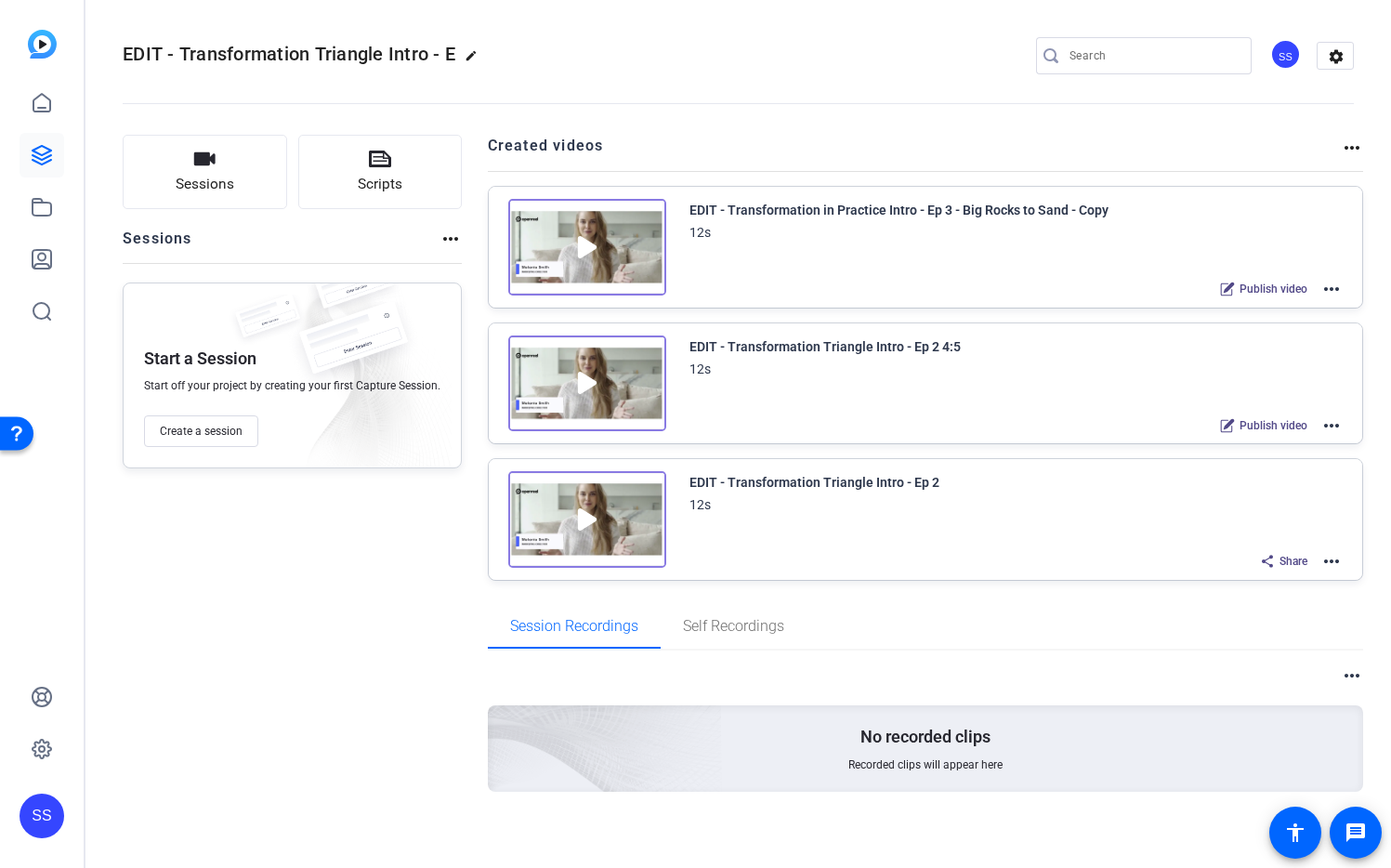
click at [1321, 290] on mat-icon "more_horiz" at bounding box center [1332, 289] width 23 height 23
click at [1215, 311] on span "Edit in Creator" at bounding box center [1253, 311] width 129 height 23
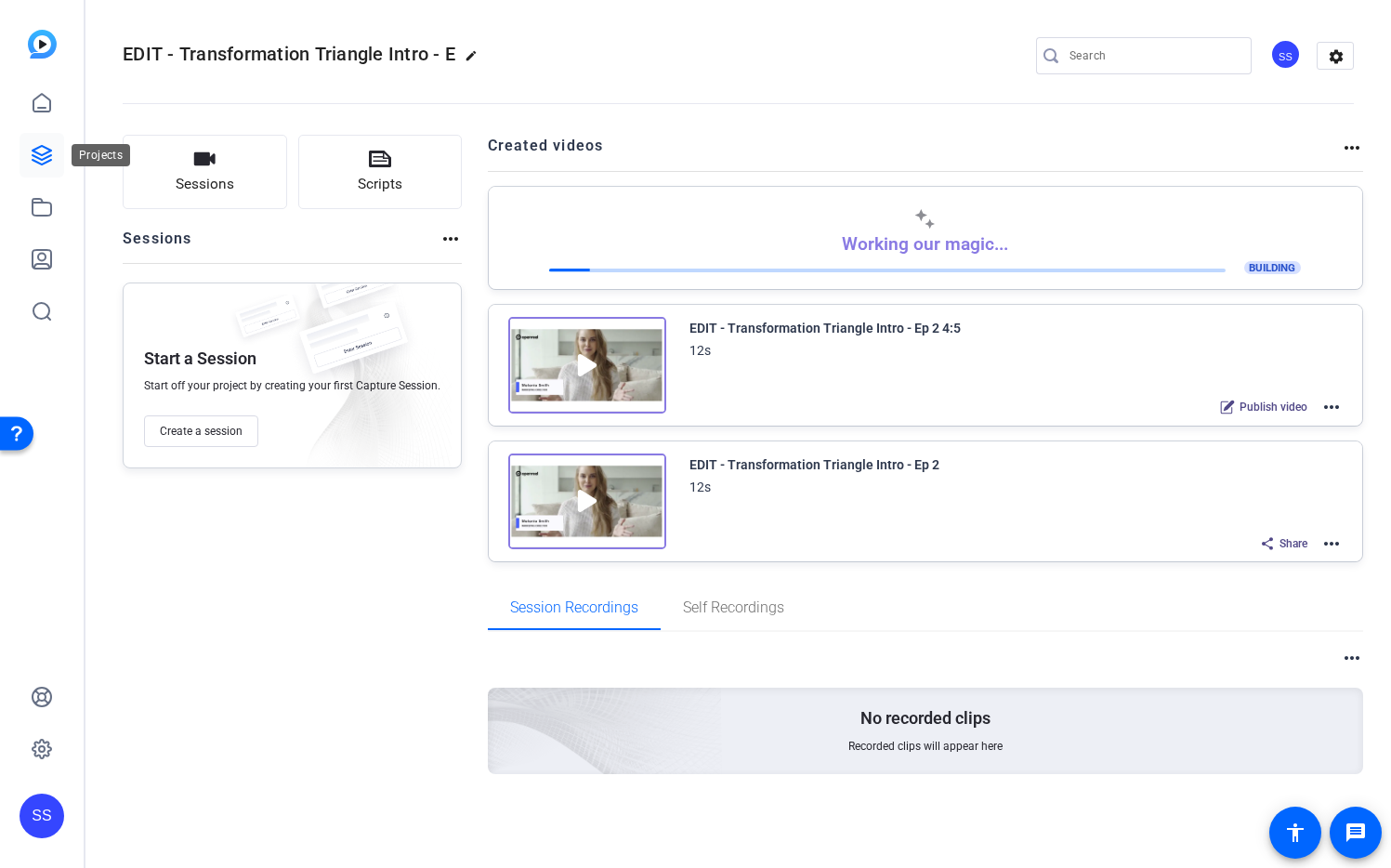
click at [36, 159] on icon at bounding box center [42, 154] width 23 height 23
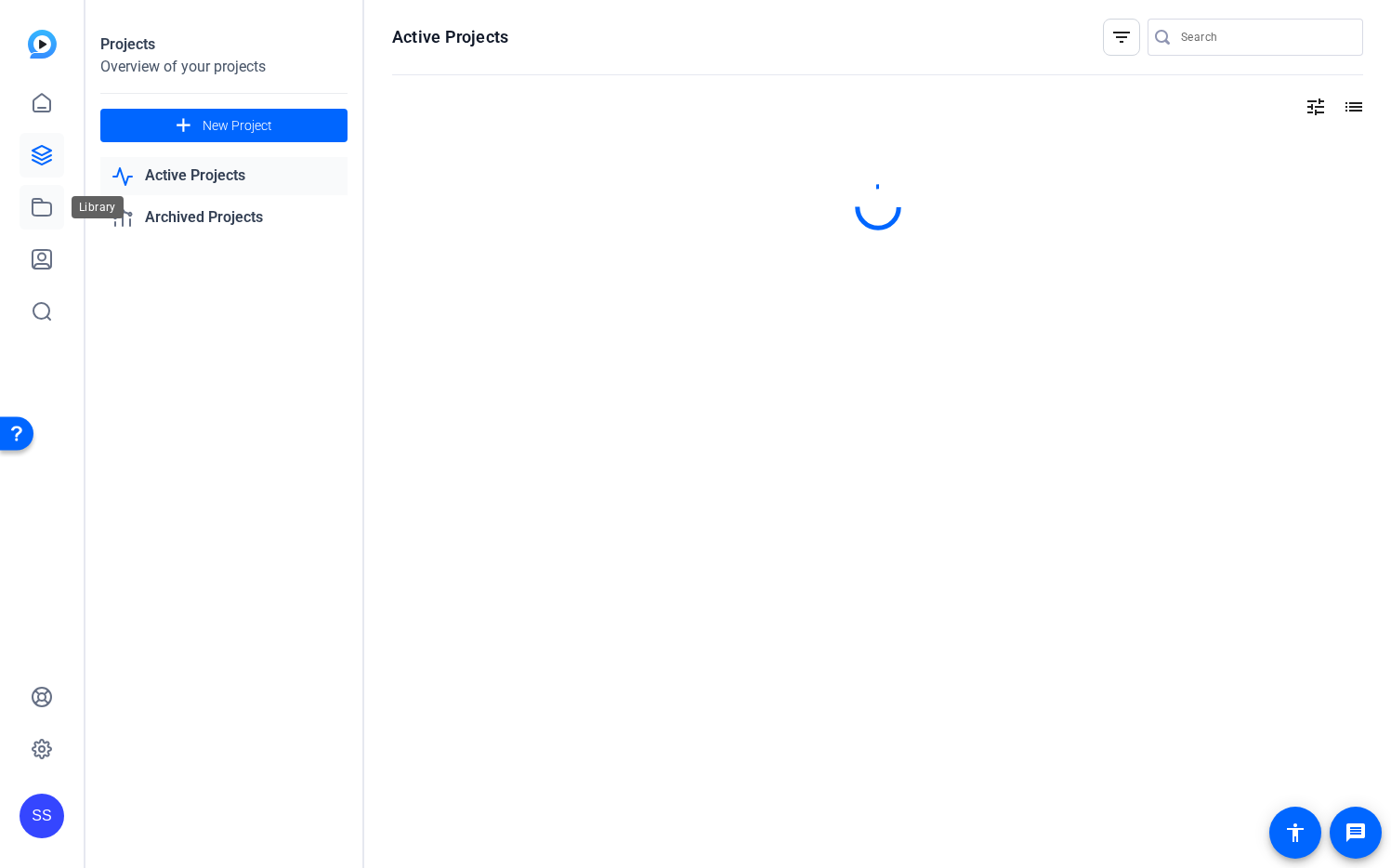
click at [40, 209] on icon at bounding box center [42, 207] width 23 height 23
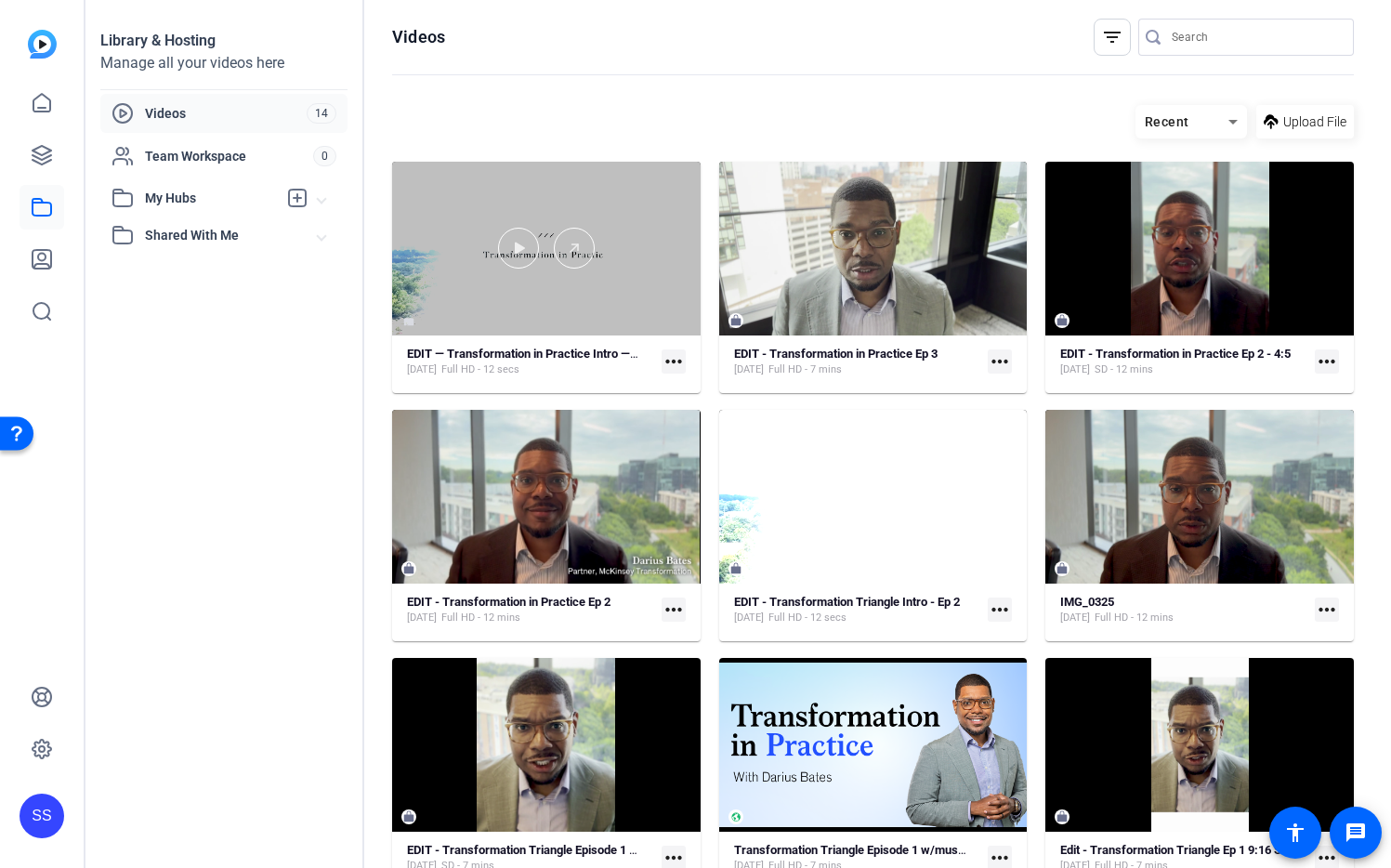
click at [614, 245] on div at bounding box center [546, 247] width 309 height 41
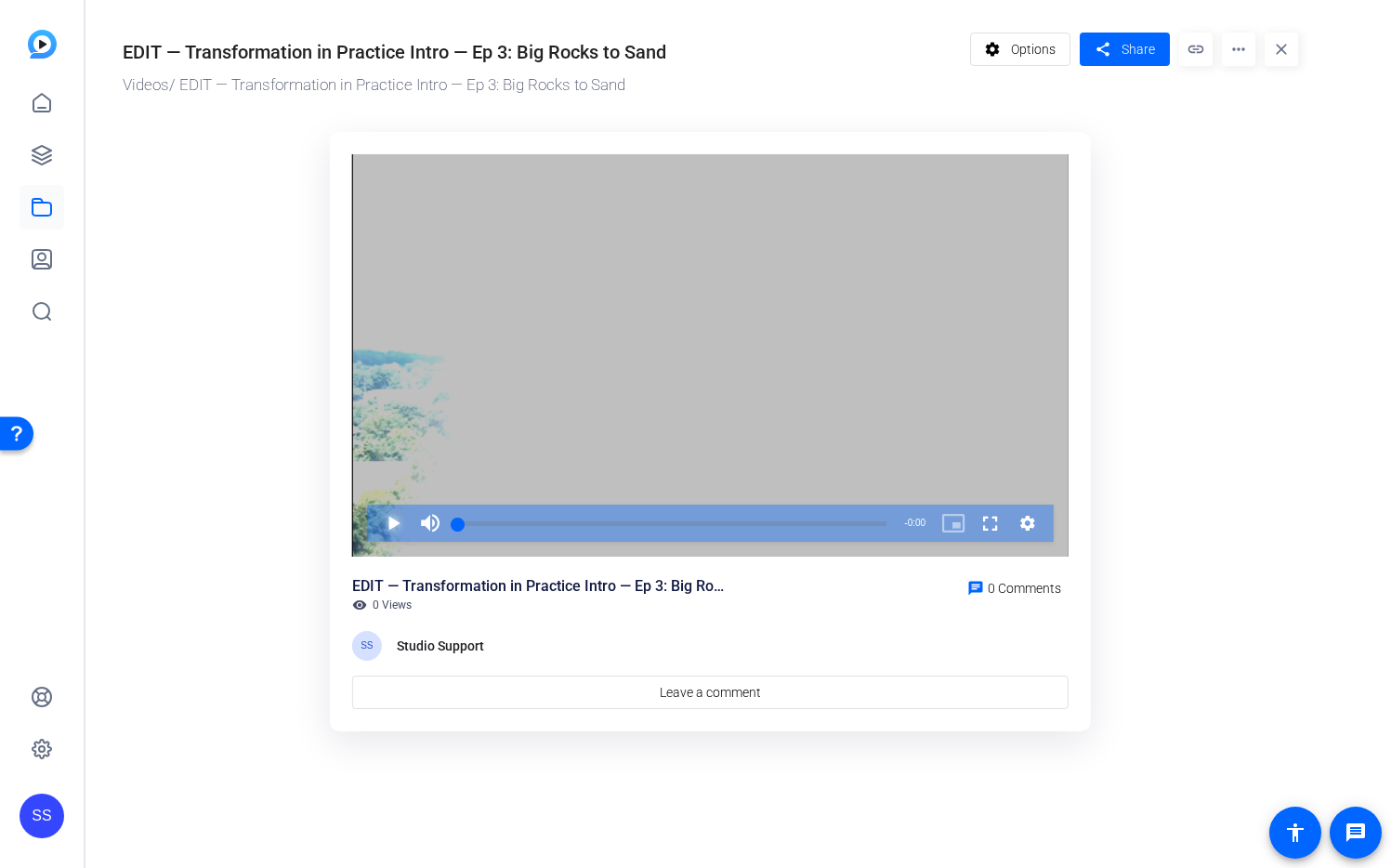
click at [374, 519] on span "Video Player" at bounding box center [374, 524] width 0 height 38
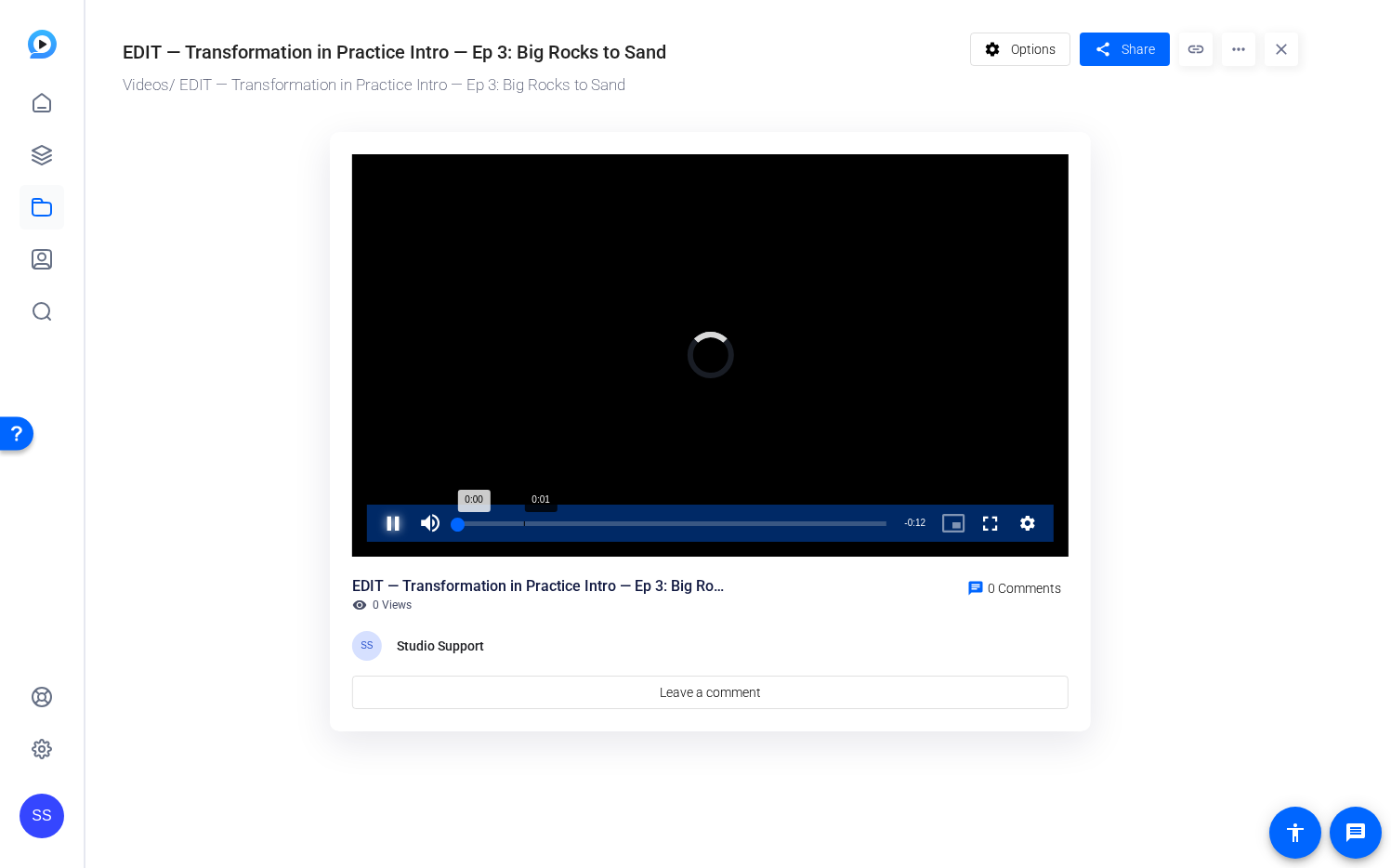
click at [533, 522] on div "Loaded : 0.00% 0:01 0:00" at bounding box center [672, 524] width 429 height 5
click at [374, 522] on span "Video Player" at bounding box center [374, 524] width 0 height 38
click at [53, 157] on link at bounding box center [42, 154] width 45 height 45
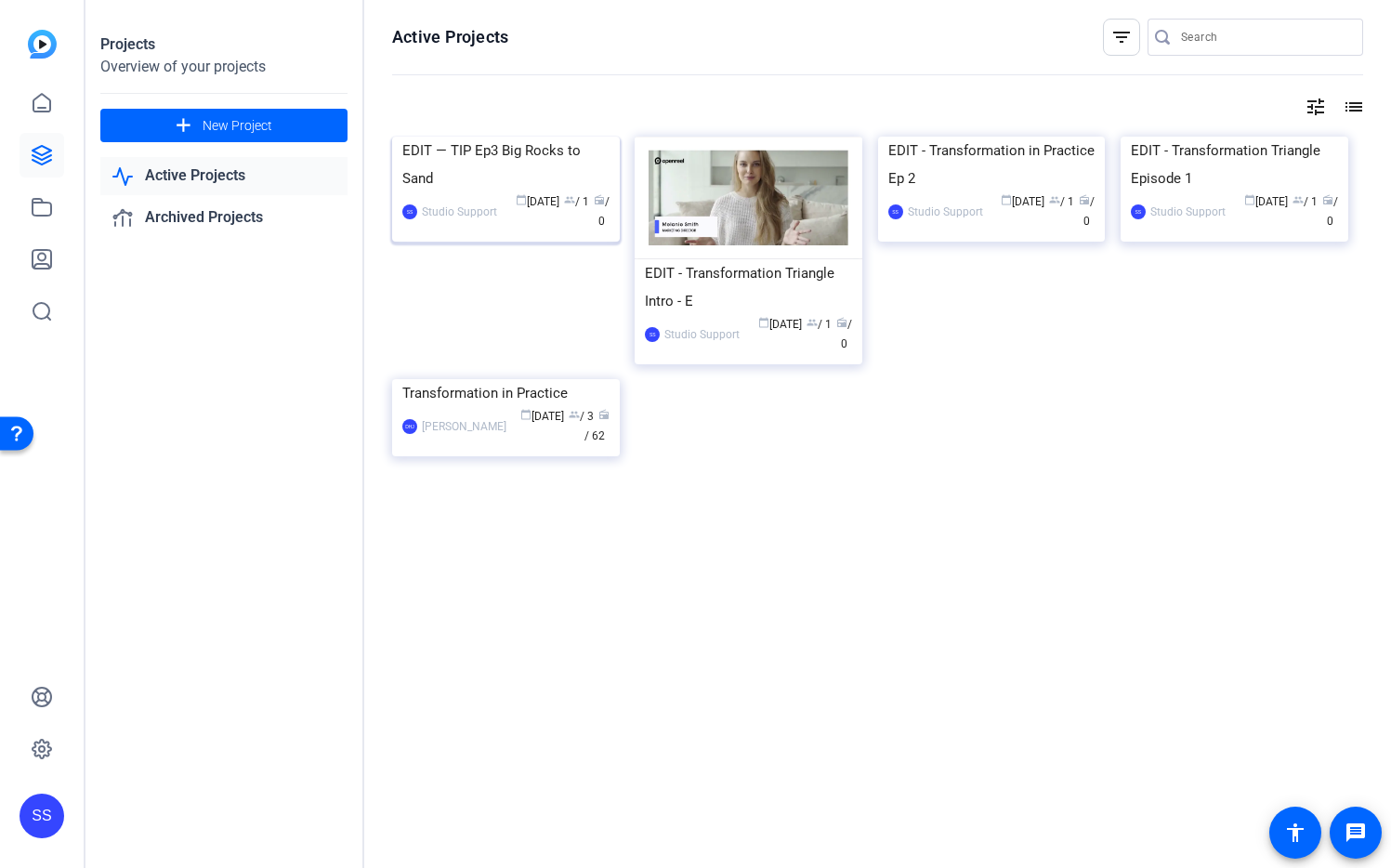
click at [499, 137] on img at bounding box center [506, 137] width 228 height 0
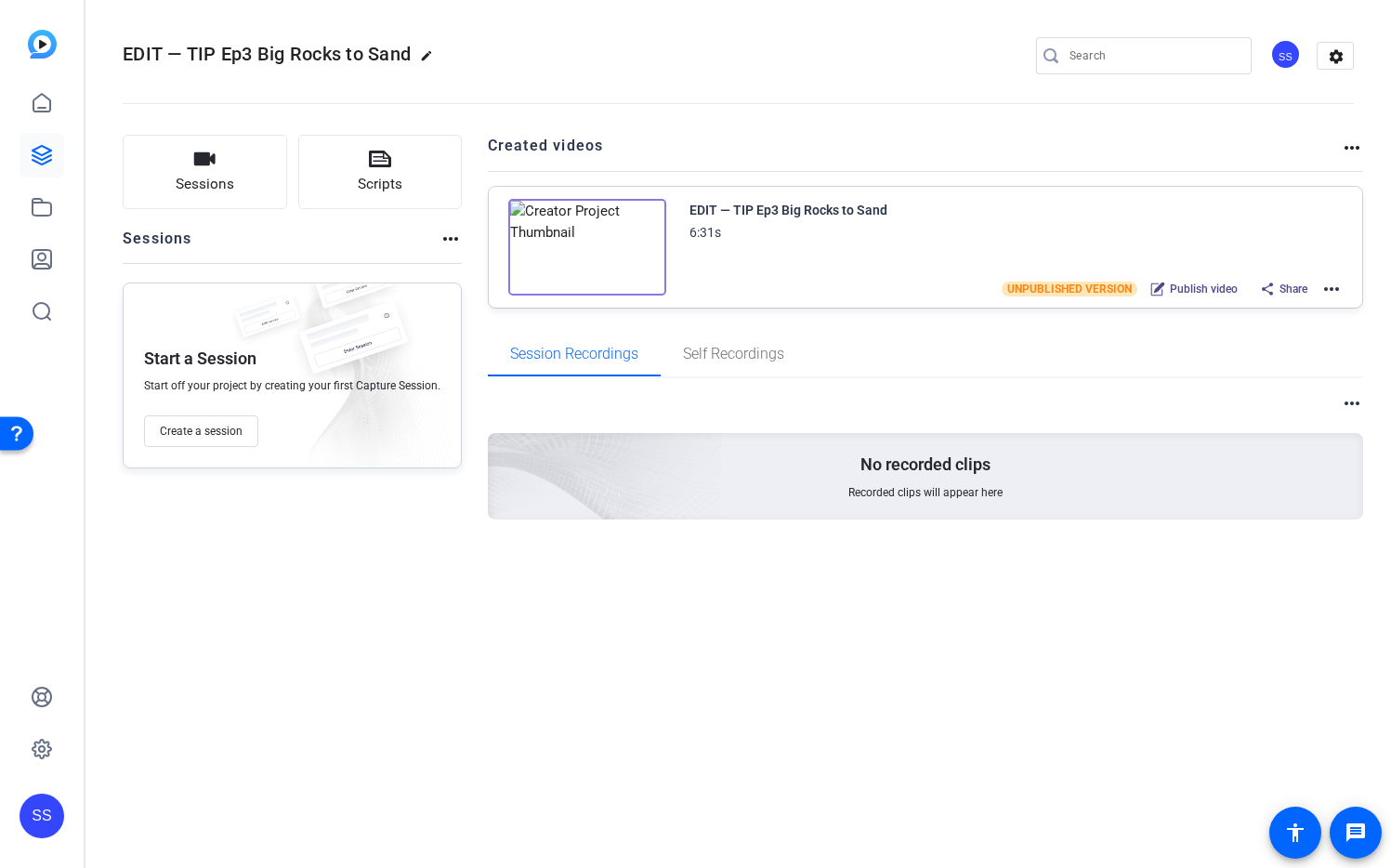
click at [1337, 285] on mat-icon "more_horiz" at bounding box center [1332, 289] width 23 height 23
click at [1287, 306] on span "Edit in Creator" at bounding box center [1263, 311] width 129 height 23
click at [42, 815] on div "SS" at bounding box center [42, 816] width 45 height 45
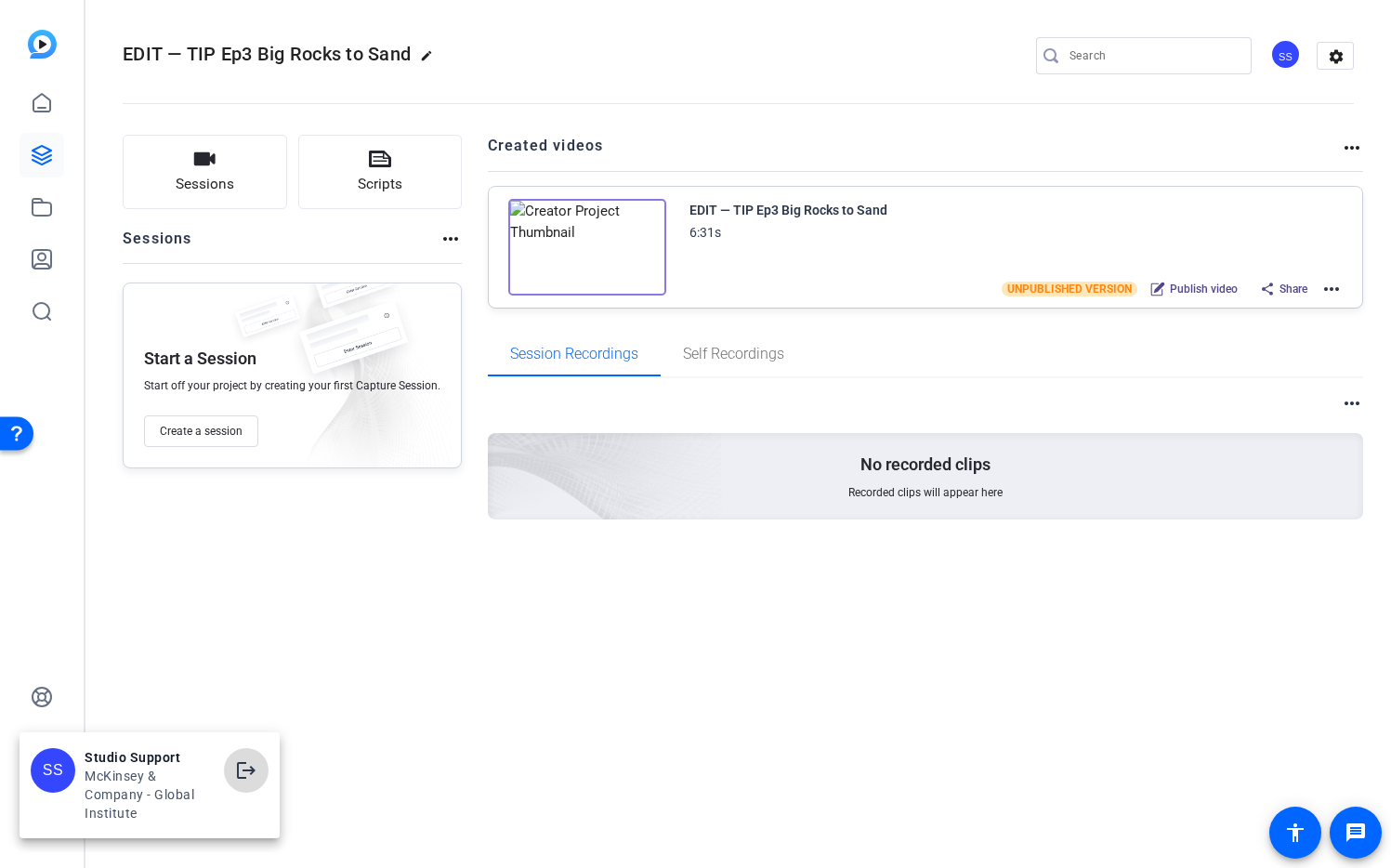
click at [253, 780] on mat-icon "logout" at bounding box center [246, 770] width 23 height 23
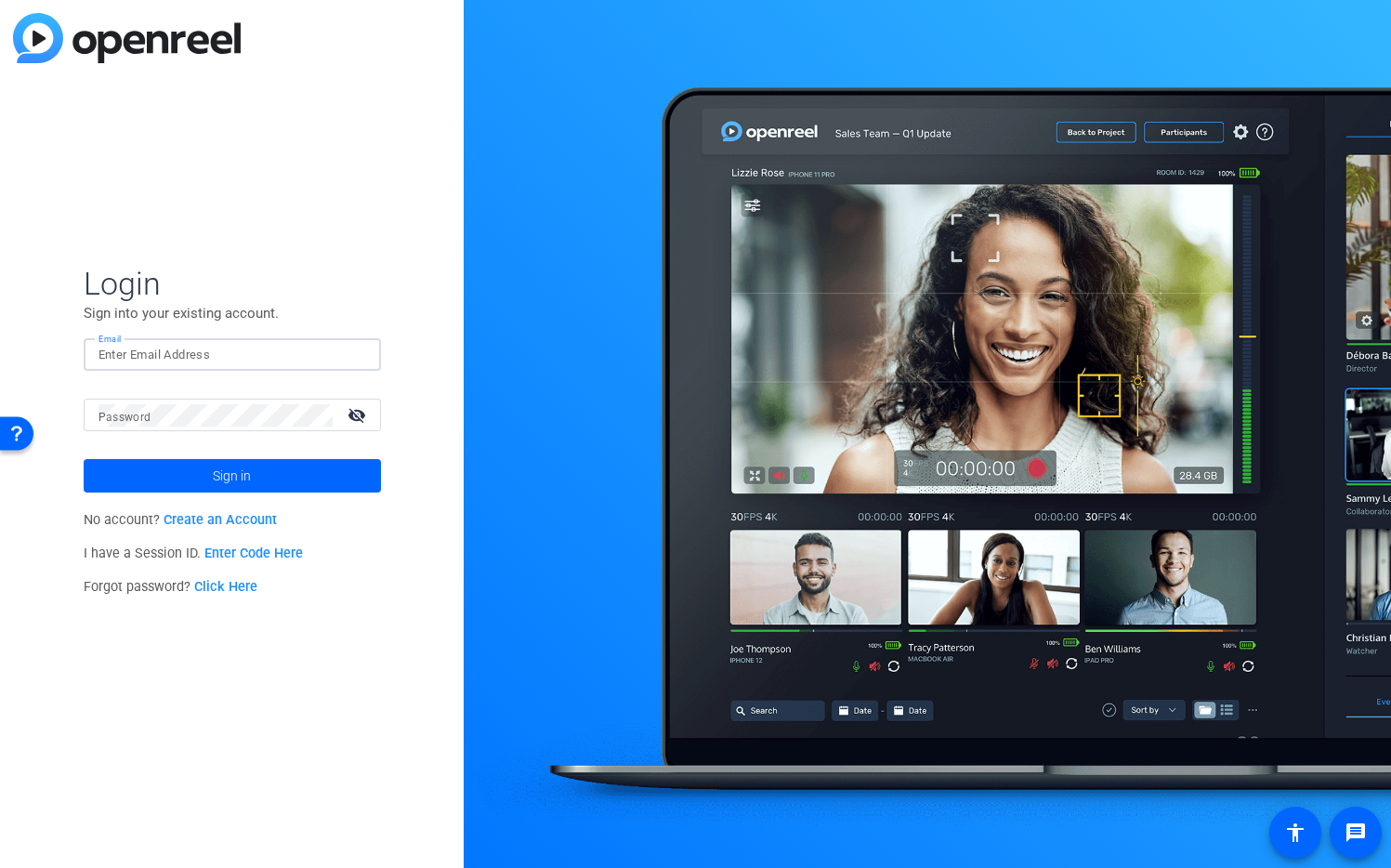
click at [288, 360] on input "Email" at bounding box center [232, 354] width 267 height 23
click at [355, 359] on img at bounding box center [349, 354] width 13 height 23
type input "[EMAIL_ADDRESS][DOMAIN_NAME]"
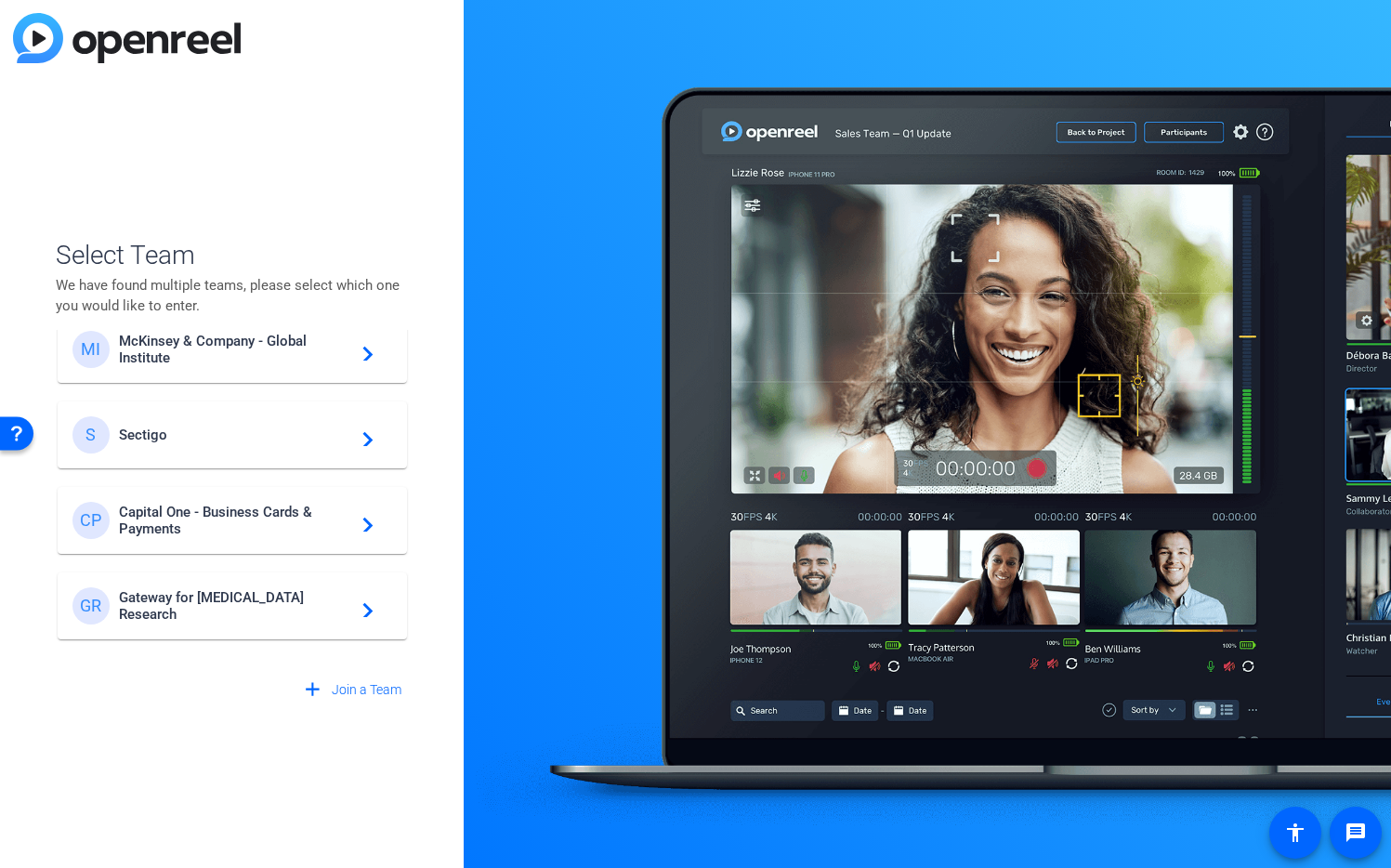
scroll to position [533, 0]
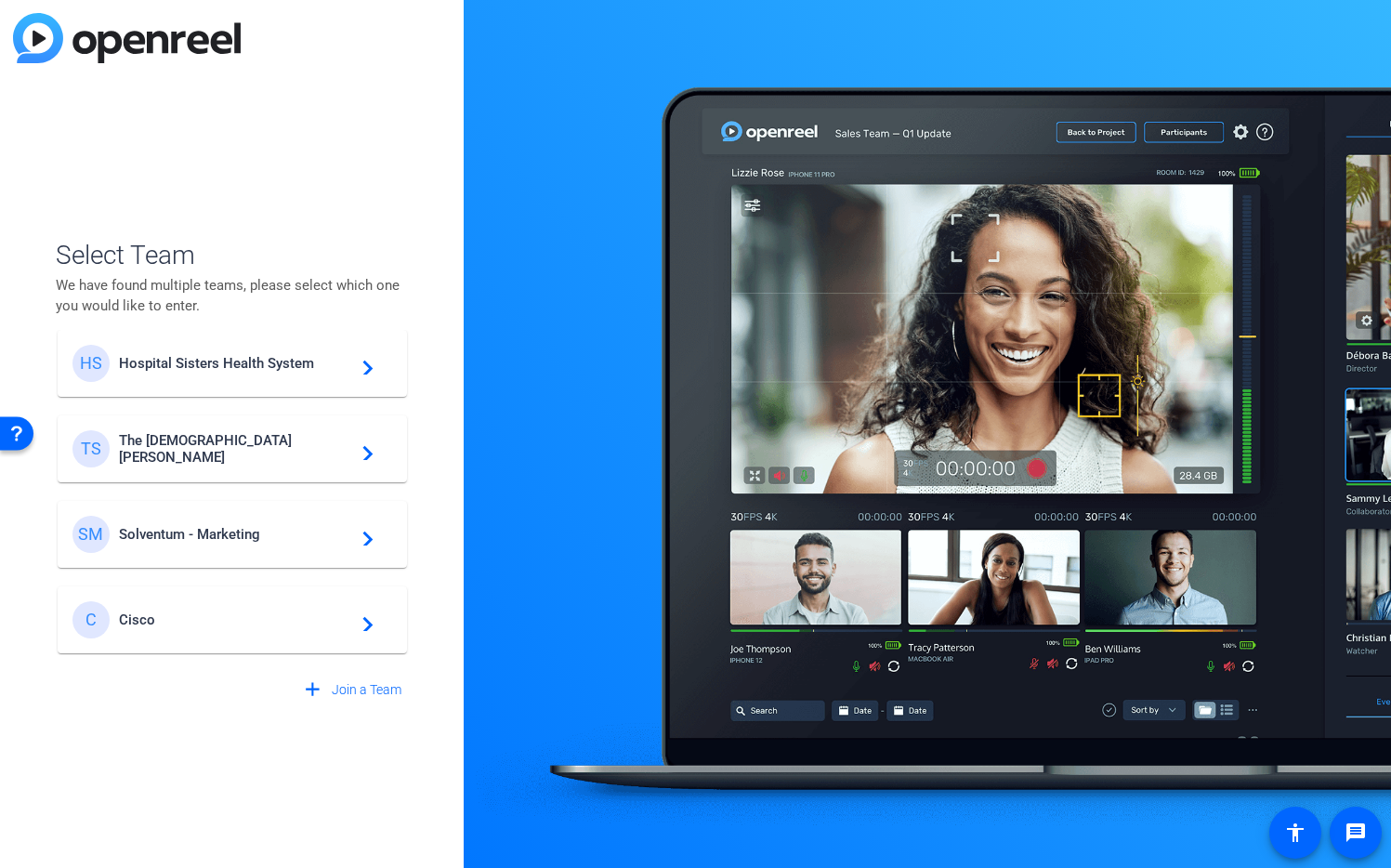
click at [135, 616] on span "Cisco" at bounding box center [235, 620] width 233 height 17
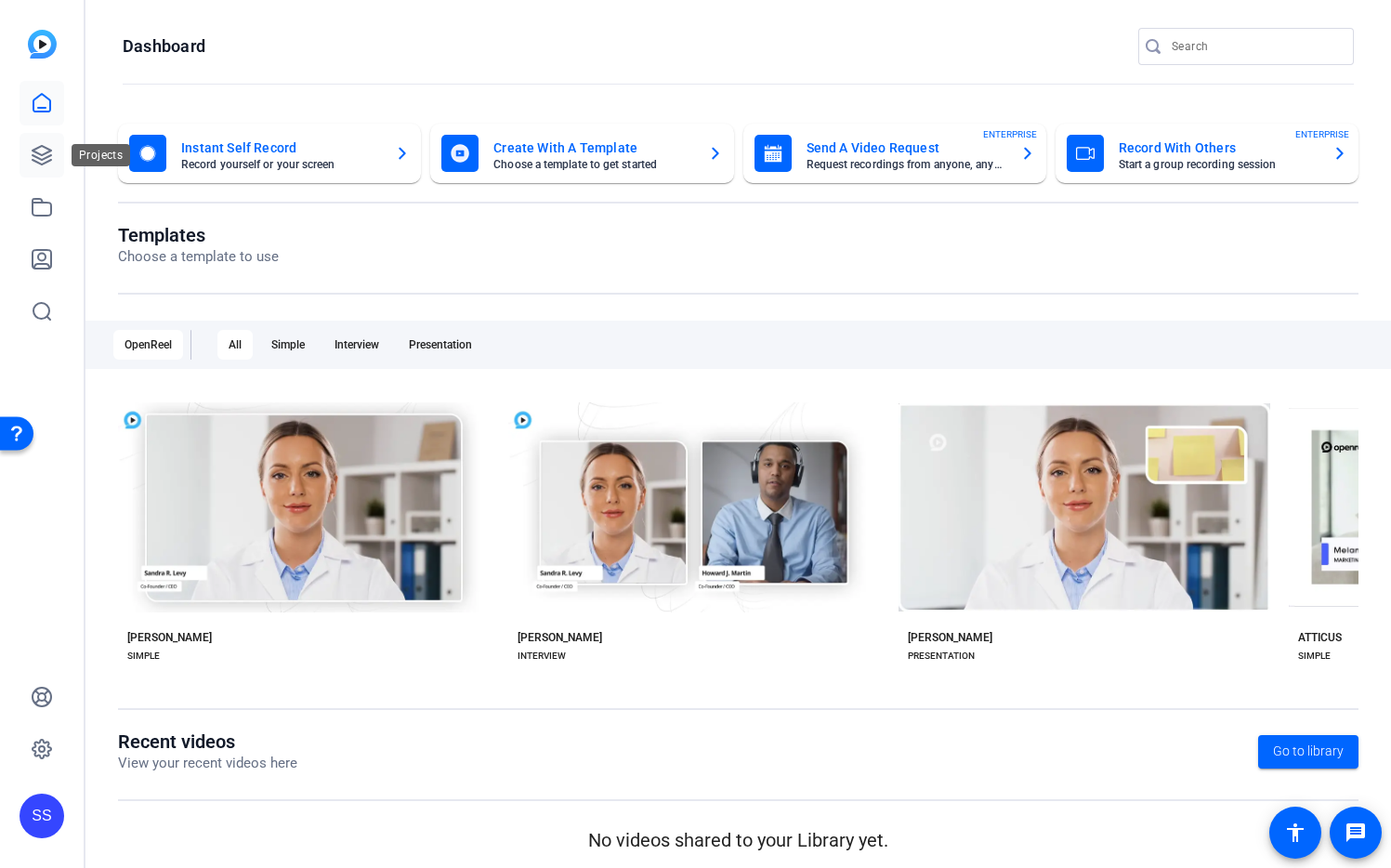
click at [22, 160] on link at bounding box center [42, 154] width 45 height 45
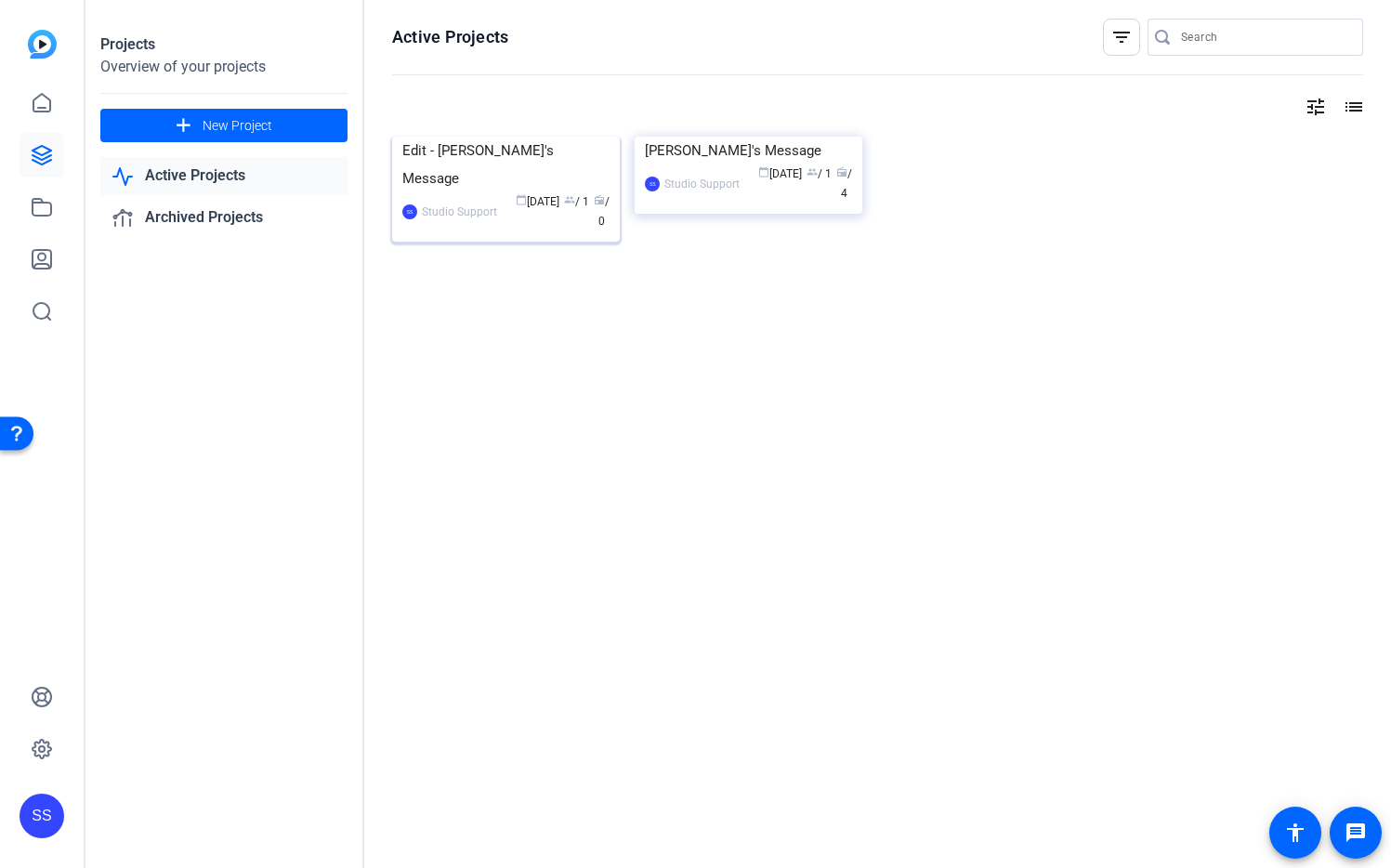
click at [528, 137] on img at bounding box center [506, 137] width 228 height 0
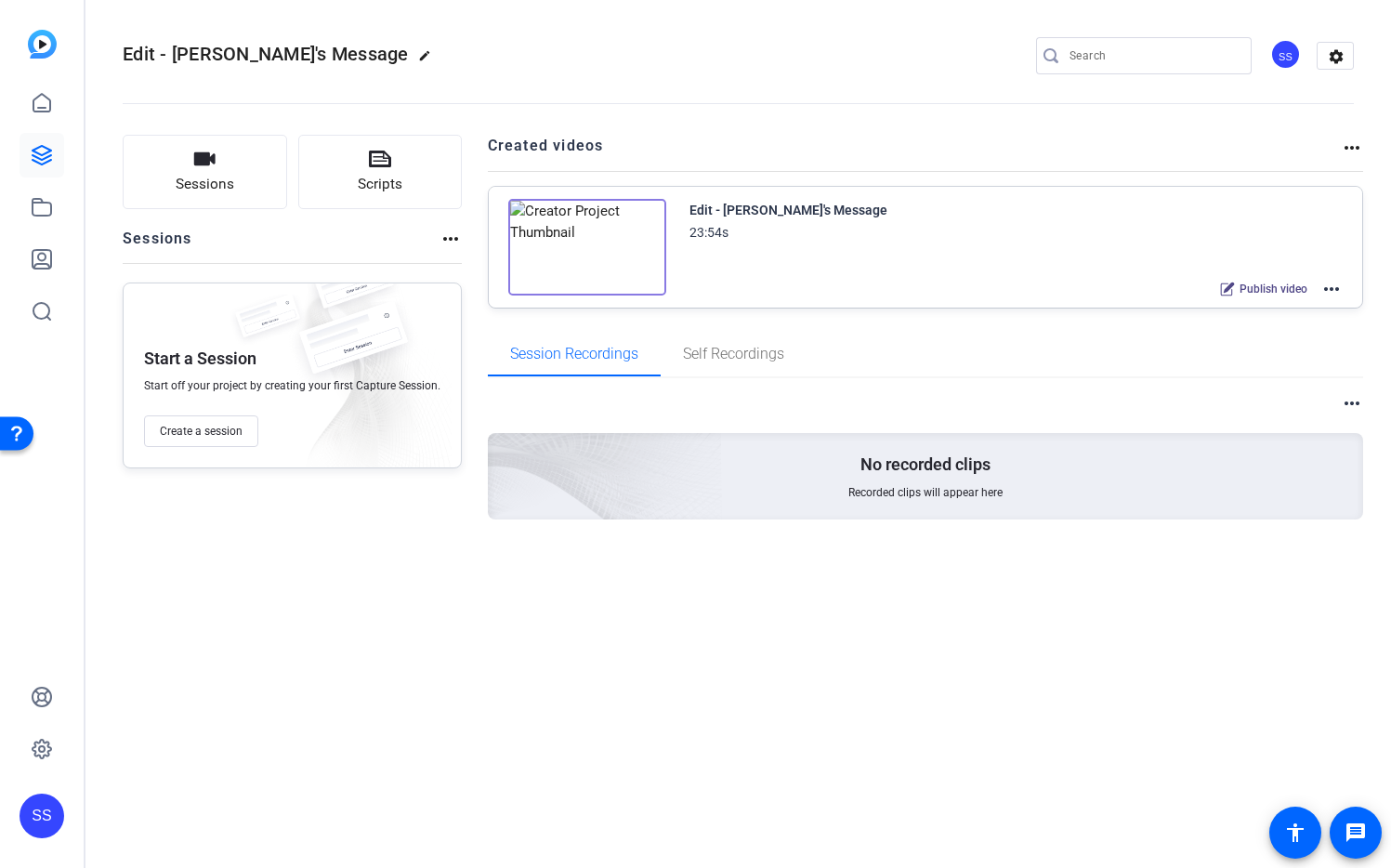
click at [1331, 290] on mat-icon "more_horiz" at bounding box center [1332, 289] width 23 height 23
click at [1309, 308] on span "Edit in Creator" at bounding box center [1263, 311] width 129 height 23
